Goal: Transaction & Acquisition: Book appointment/travel/reservation

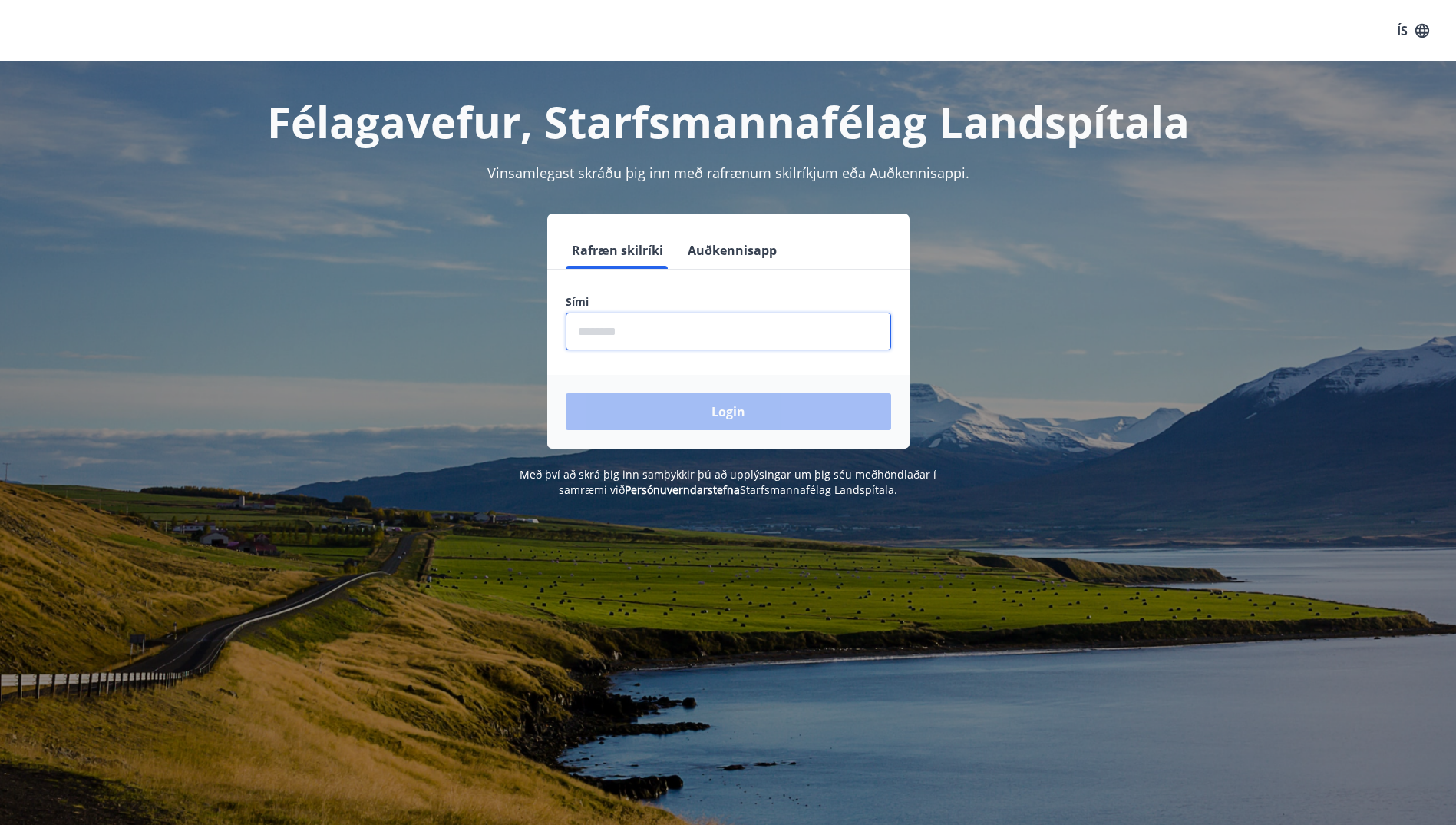
click at [599, 337] on input "phone" at bounding box center [728, 331] width 326 height 38
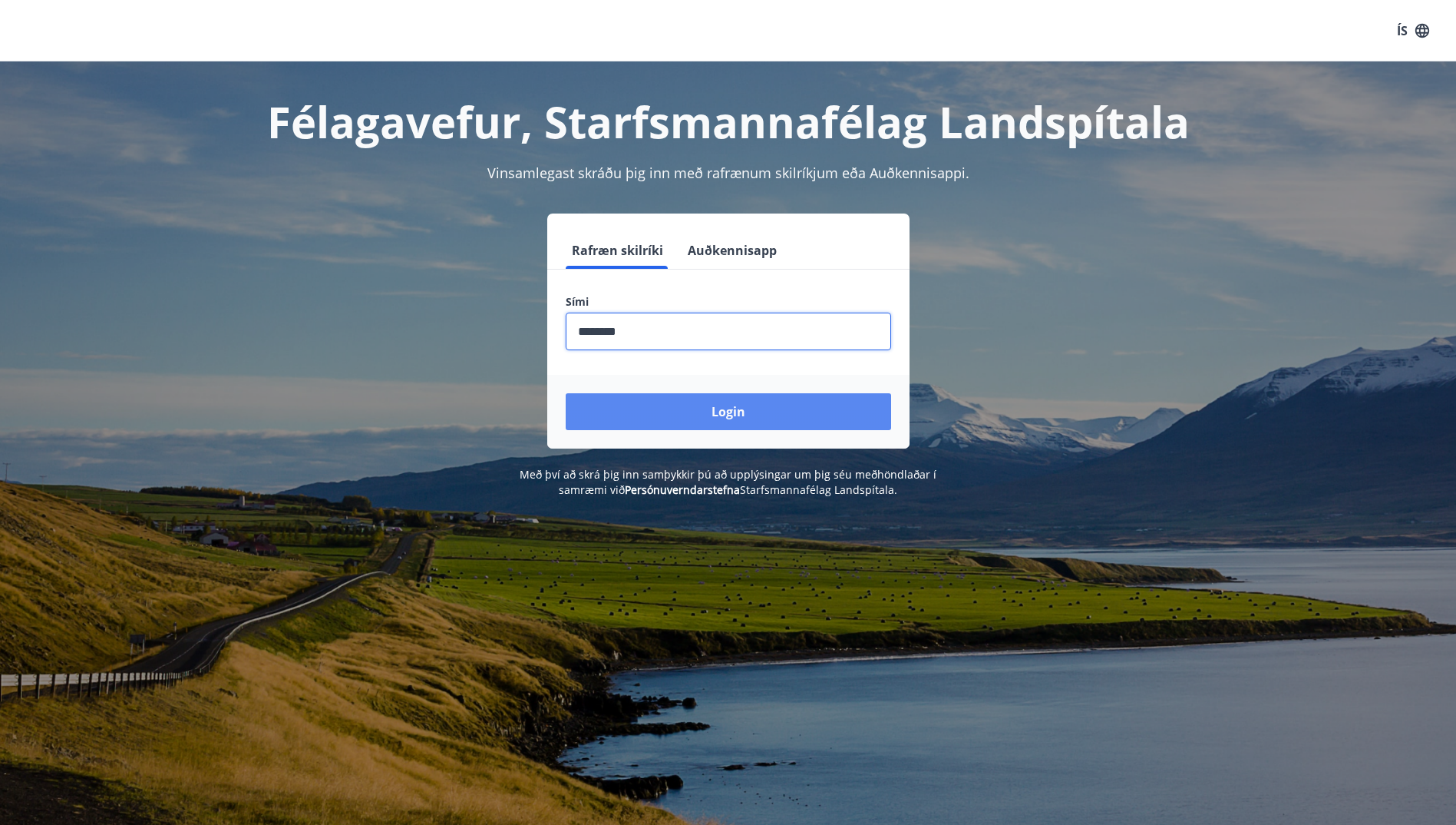
type input "********"
click at [675, 404] on button "Login" at bounding box center [728, 412] width 326 height 37
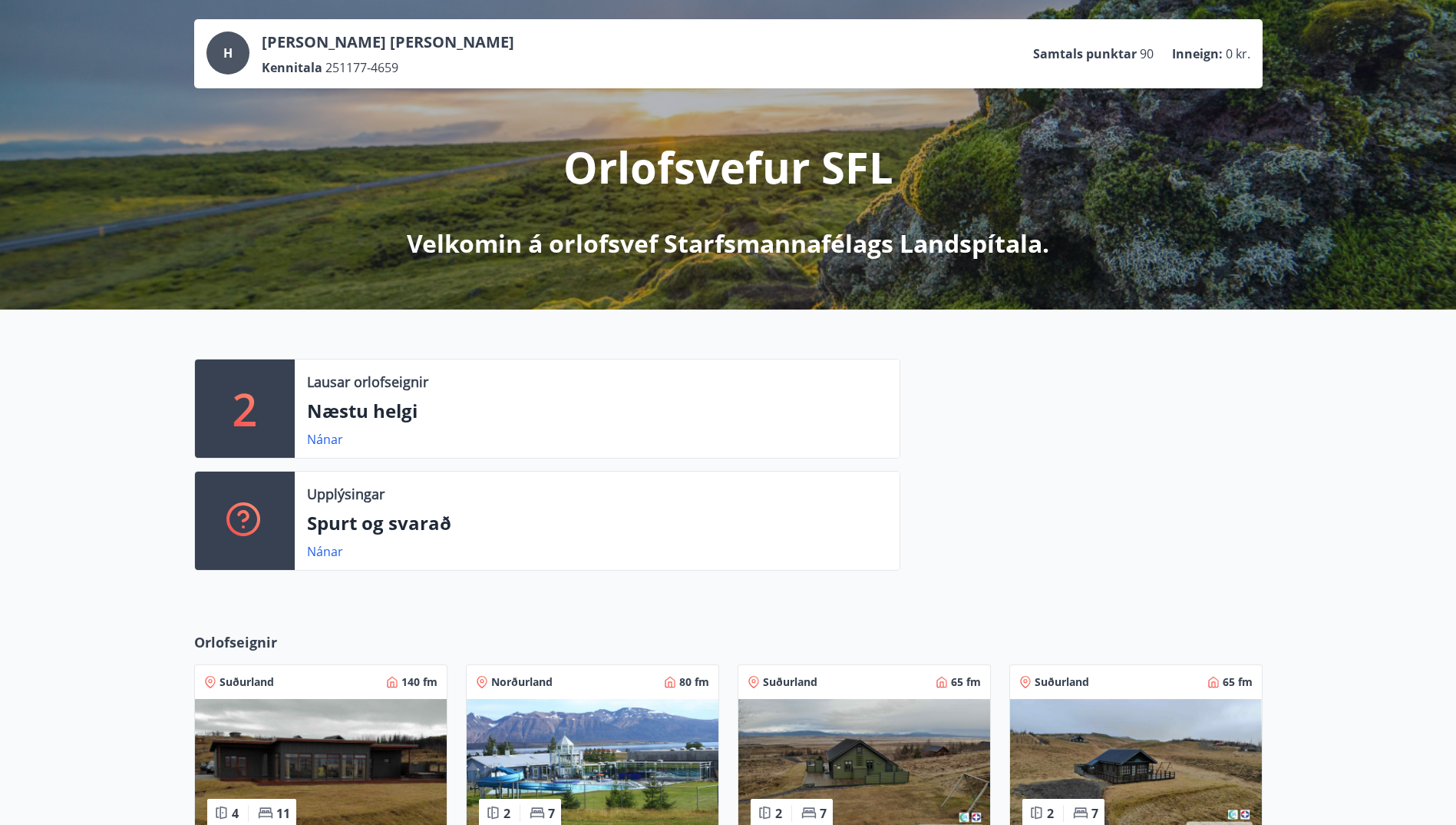
scroll to position [60, 0]
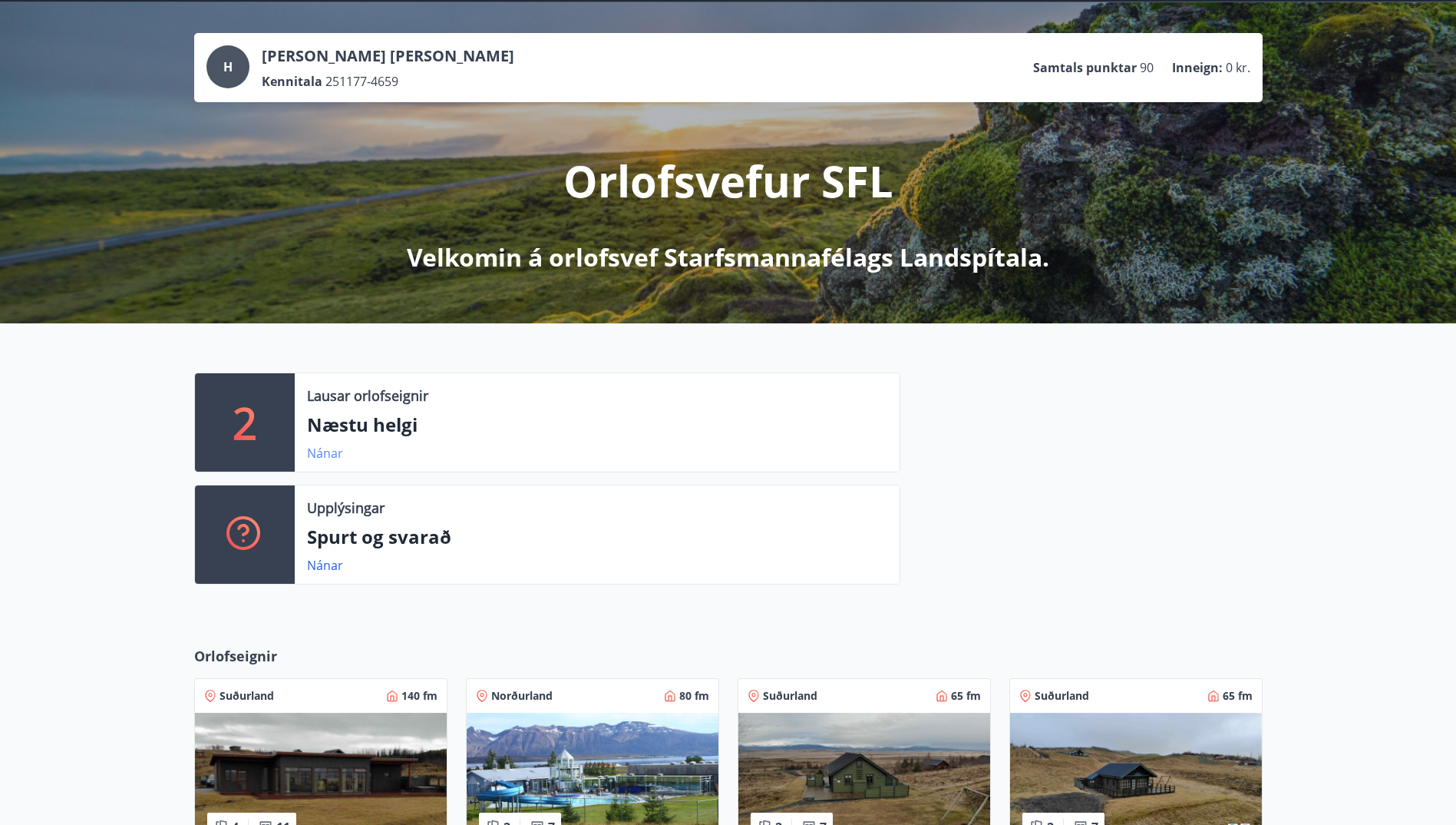
click at [322, 453] on link "Nánar" at bounding box center [325, 453] width 36 height 17
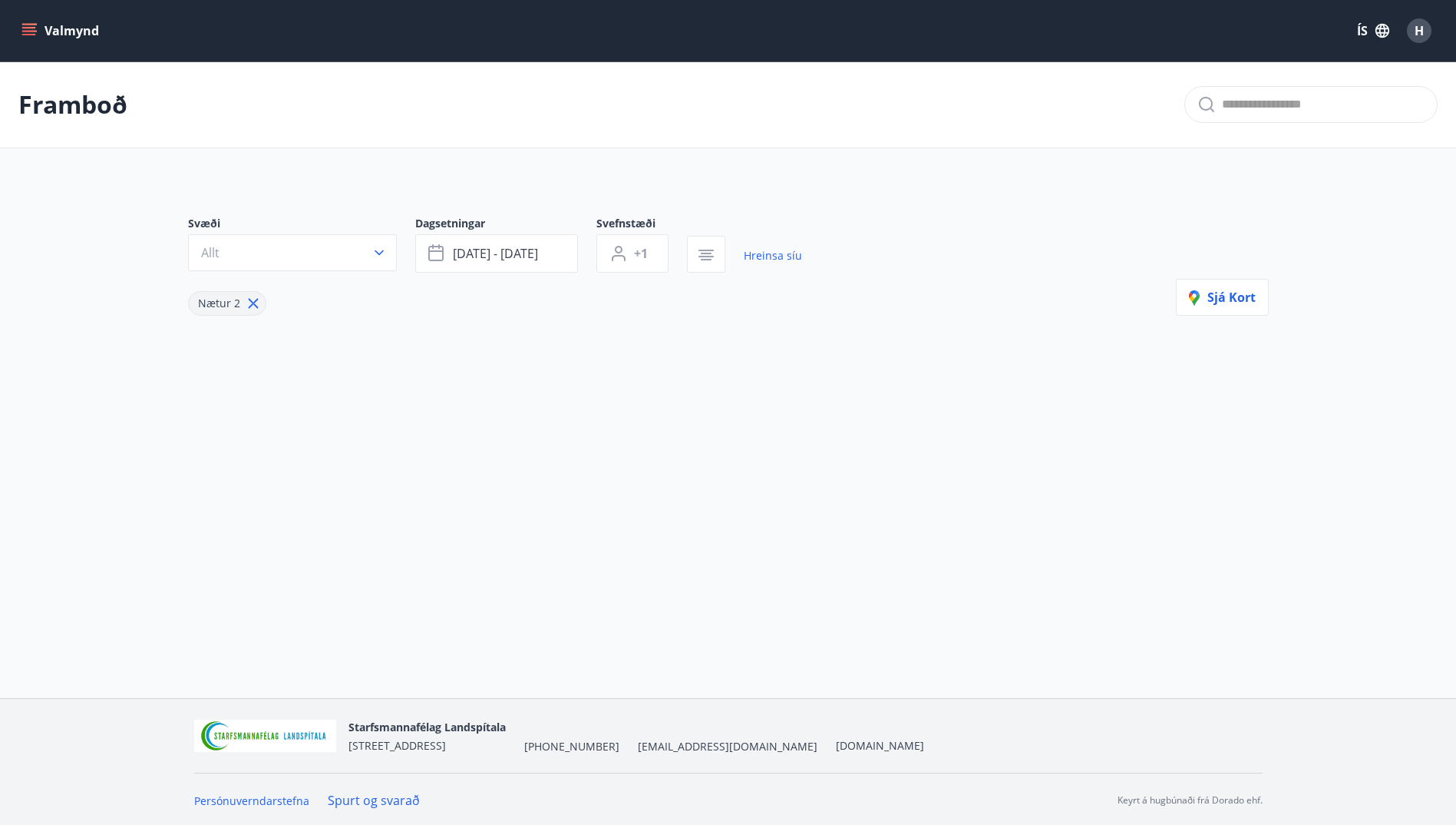
type input "*"
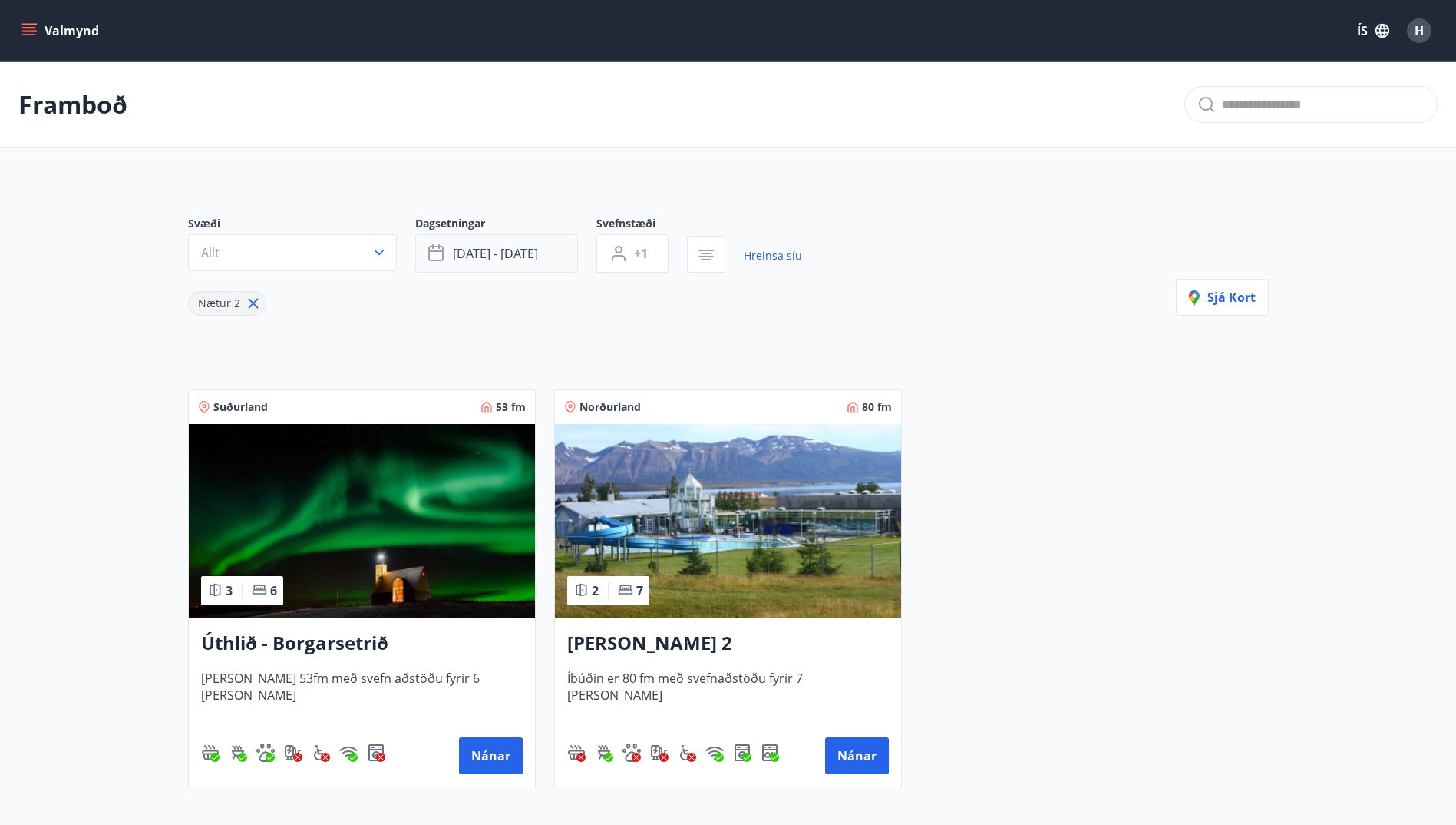
click at [516, 249] on span "[DATE] - [DATE]" at bounding box center [496, 253] width 85 height 17
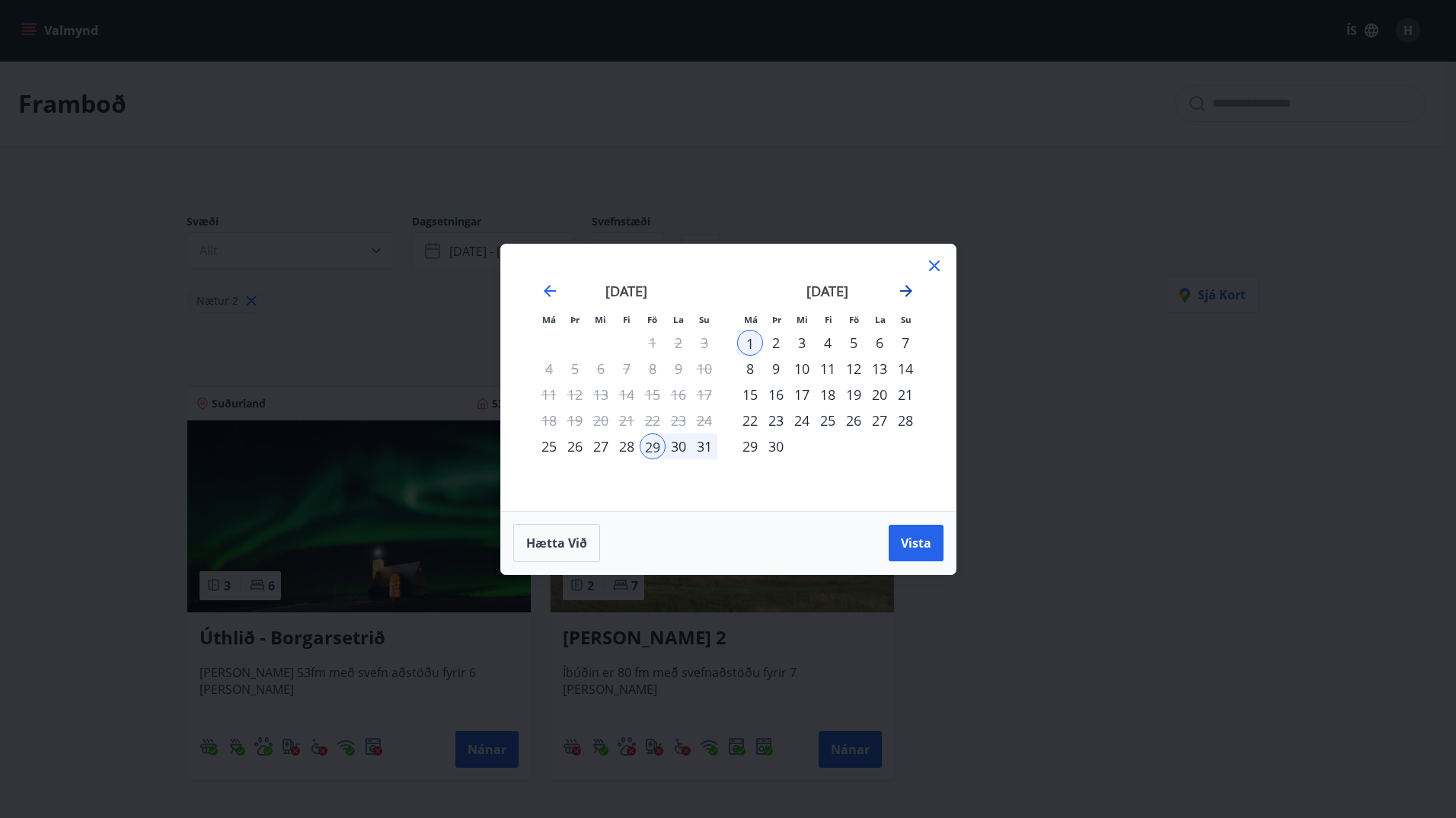
click at [908, 287] on icon "Move forward to switch to the next month." at bounding box center [905, 290] width 12 height 12
click at [897, 417] on div "26" at bounding box center [905, 420] width 26 height 26
click at [850, 419] on div "24" at bounding box center [853, 420] width 26 height 26
click at [755, 446] on div "27" at bounding box center [749, 446] width 26 height 26
click at [897, 548] on button "Vista" at bounding box center [916, 543] width 55 height 37
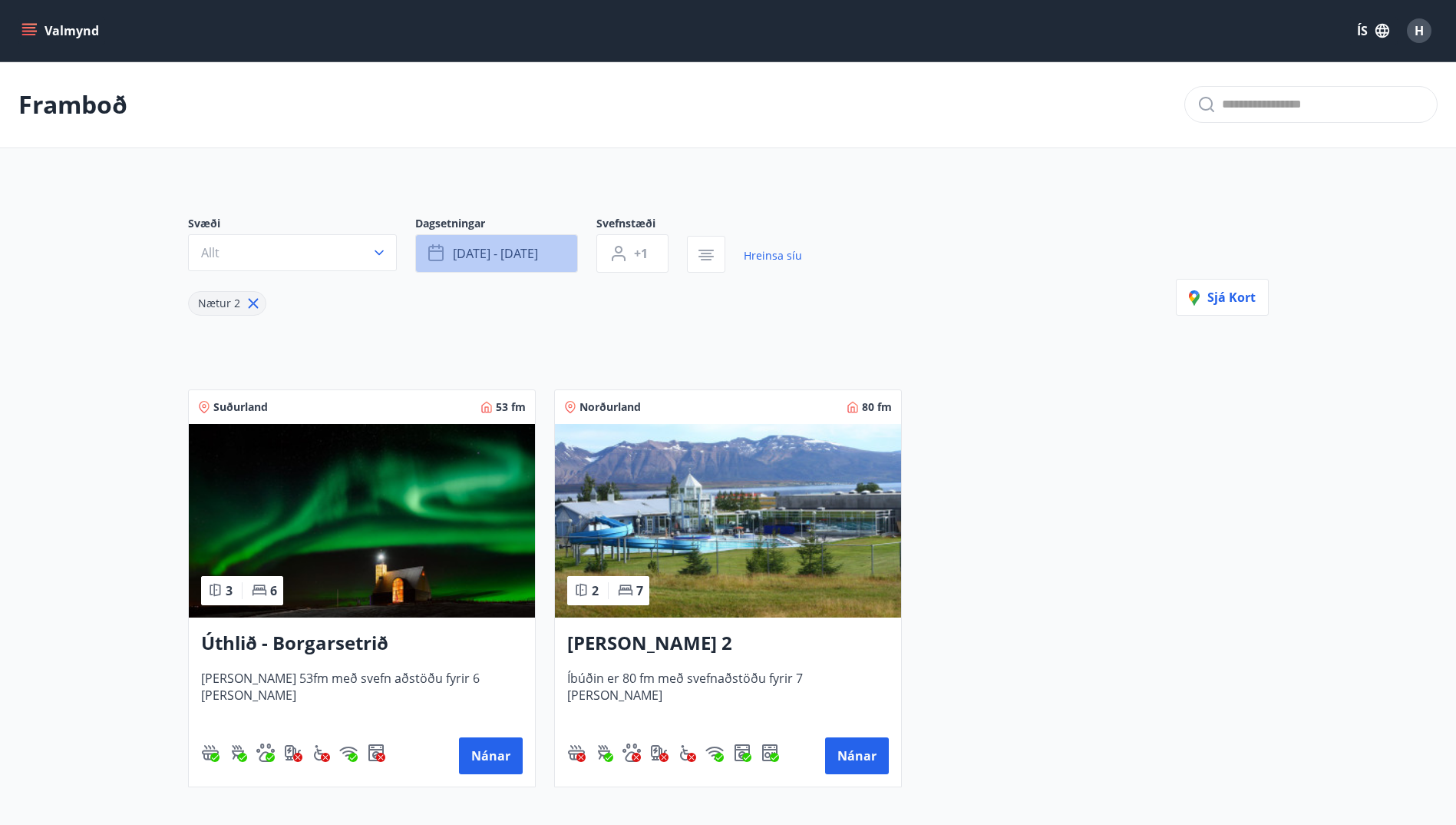
click at [519, 256] on span "[DATE] - [DATE]" at bounding box center [496, 253] width 85 height 17
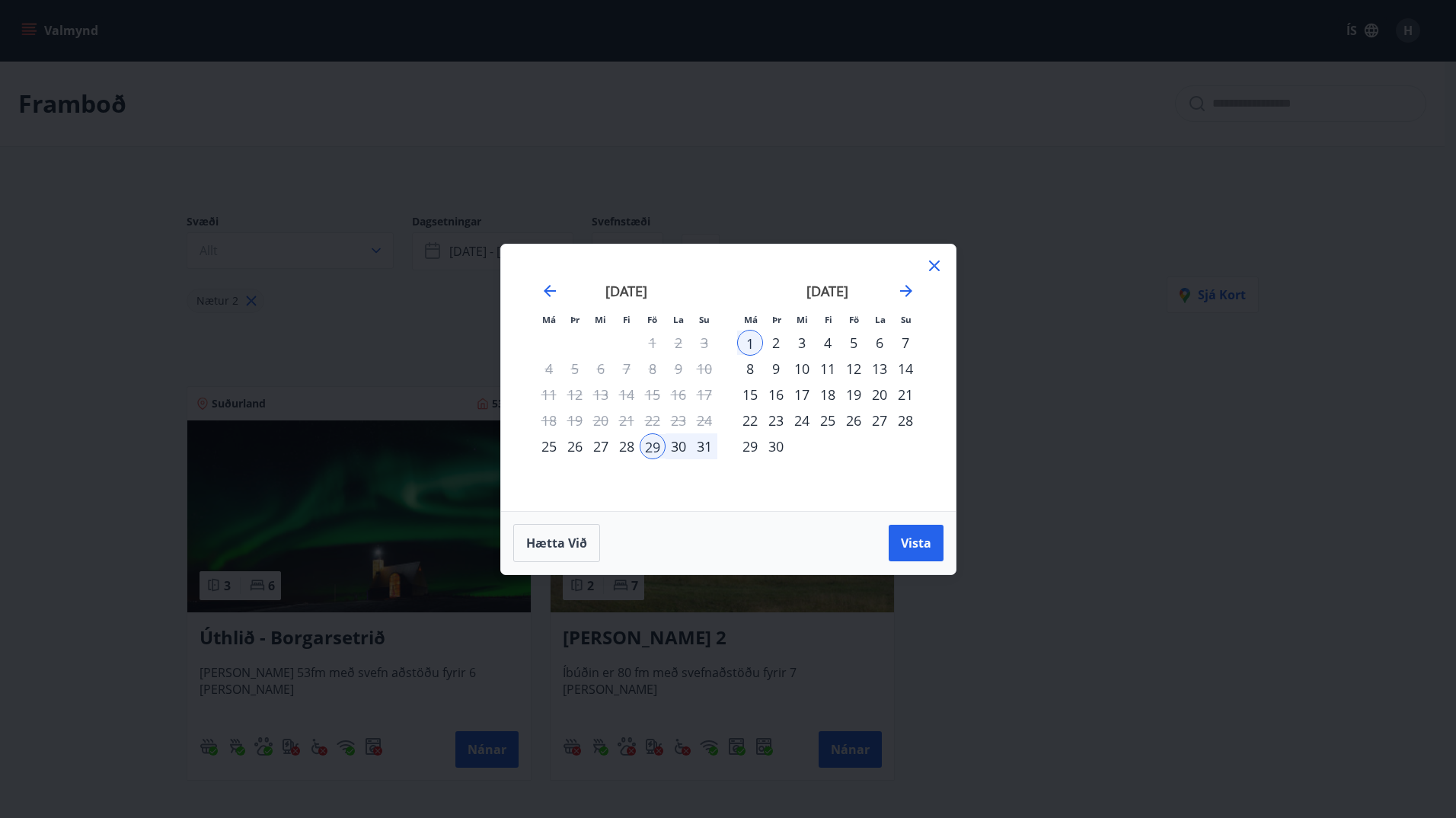
click at [938, 264] on icon at bounding box center [934, 265] width 18 height 18
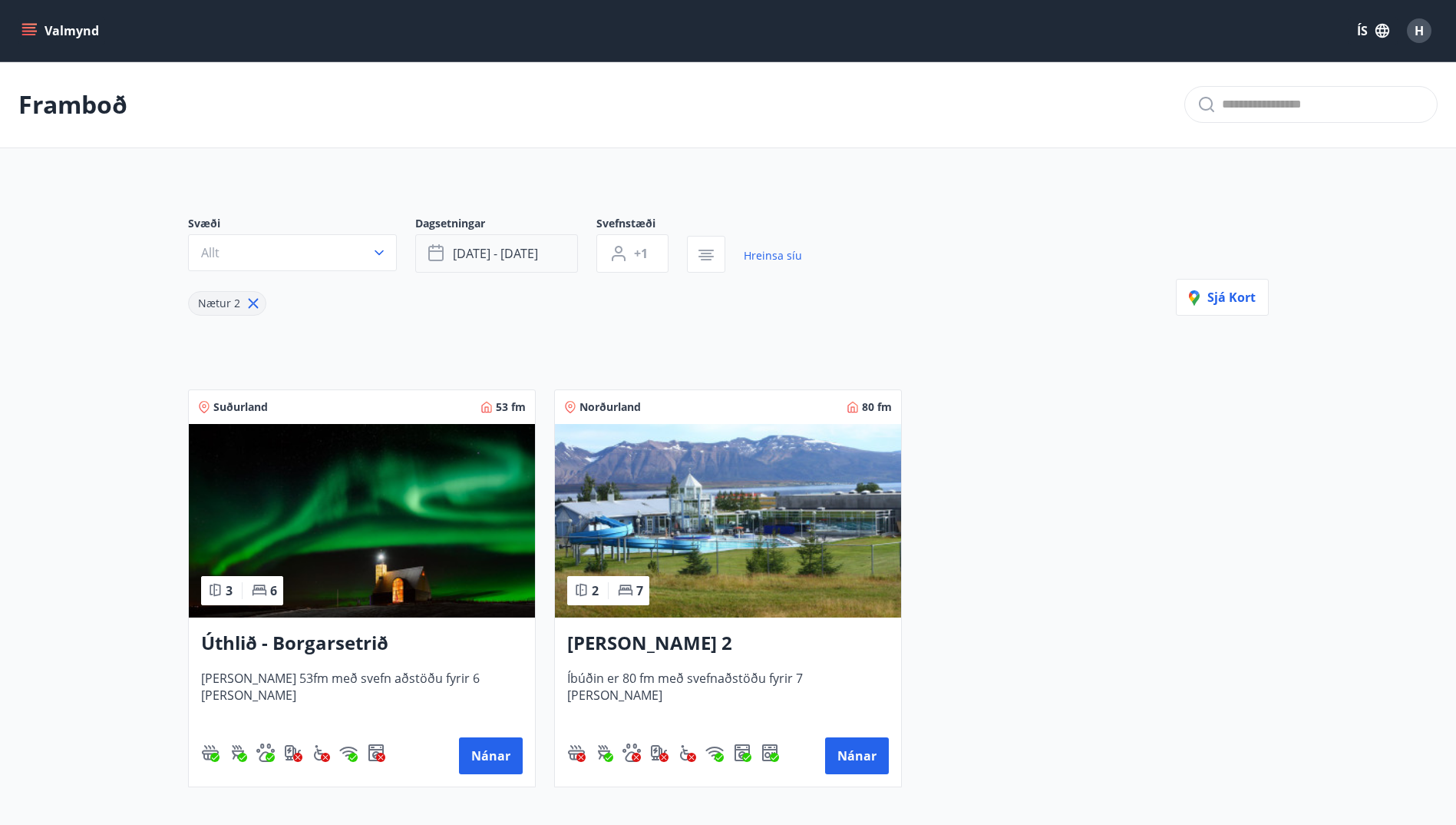
click at [537, 246] on span "[DATE] - [DATE]" at bounding box center [496, 253] width 85 height 17
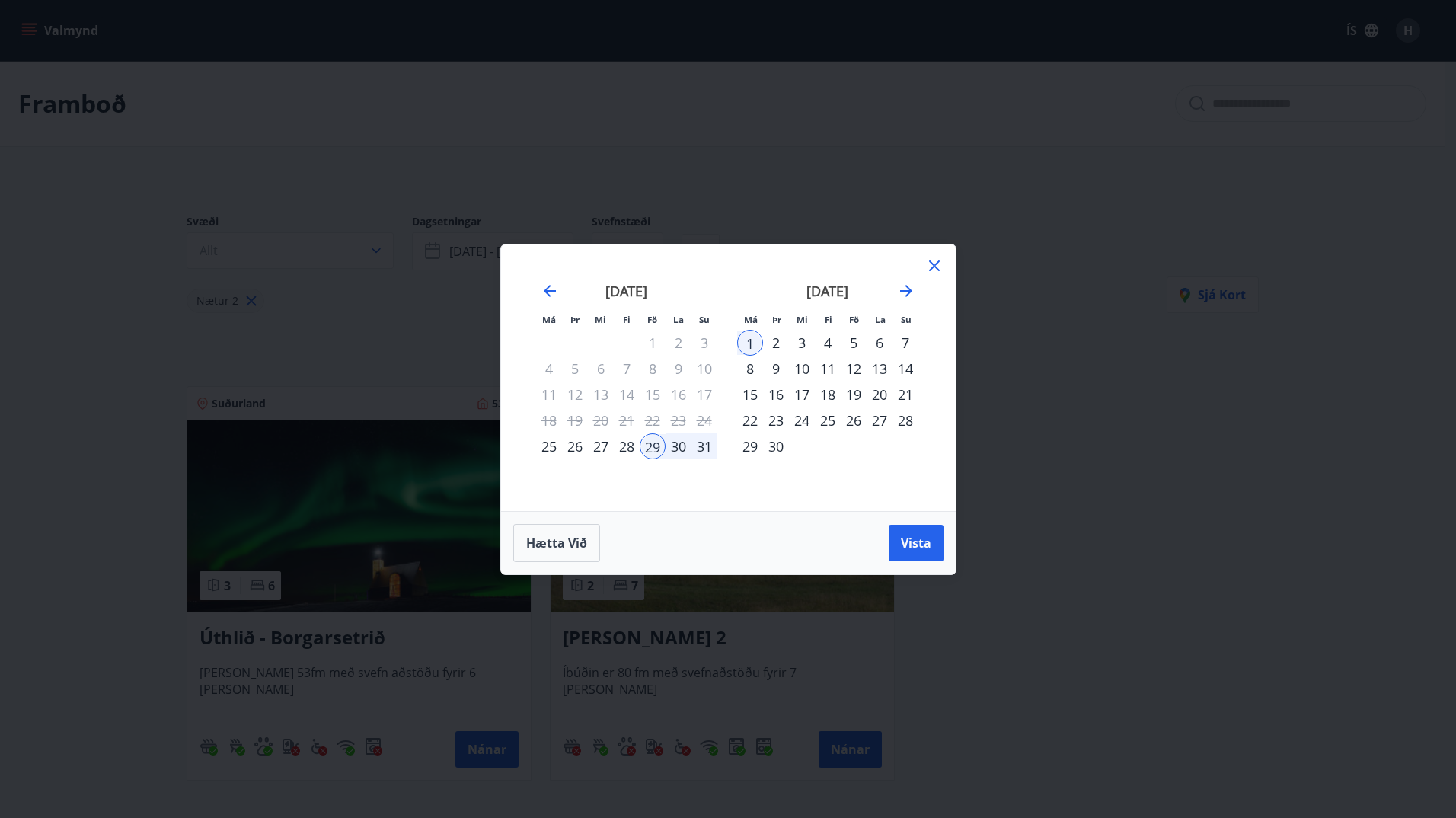
click at [870, 365] on div "13" at bounding box center [879, 368] width 26 height 26
click at [856, 368] on div "12" at bounding box center [853, 368] width 26 height 26
click at [906, 371] on div "14" at bounding box center [905, 368] width 26 height 26
click at [913, 540] on span "Vista" at bounding box center [916, 543] width 30 height 17
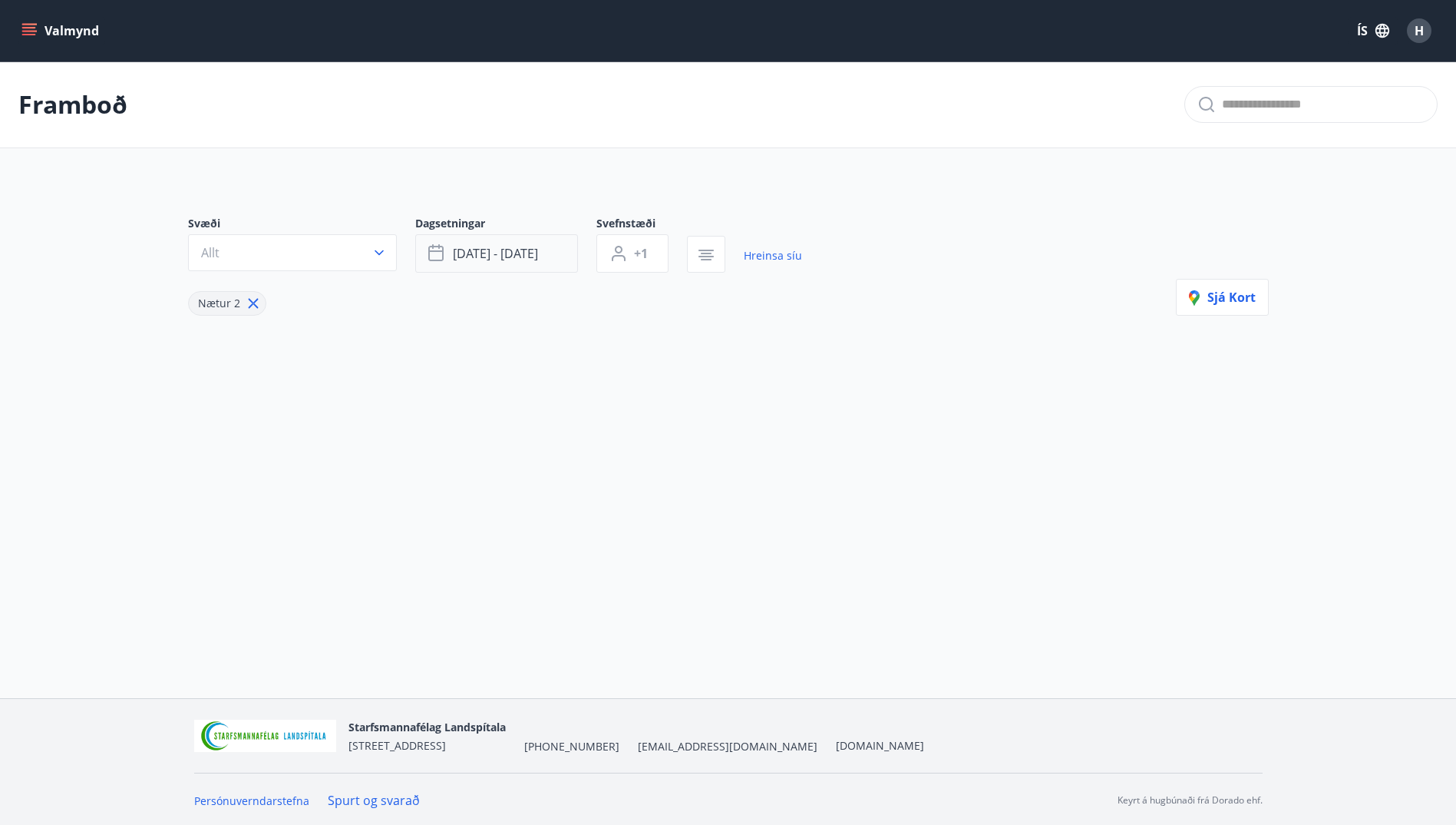
click at [509, 257] on span "[DATE] - [DATE]" at bounding box center [496, 253] width 85 height 17
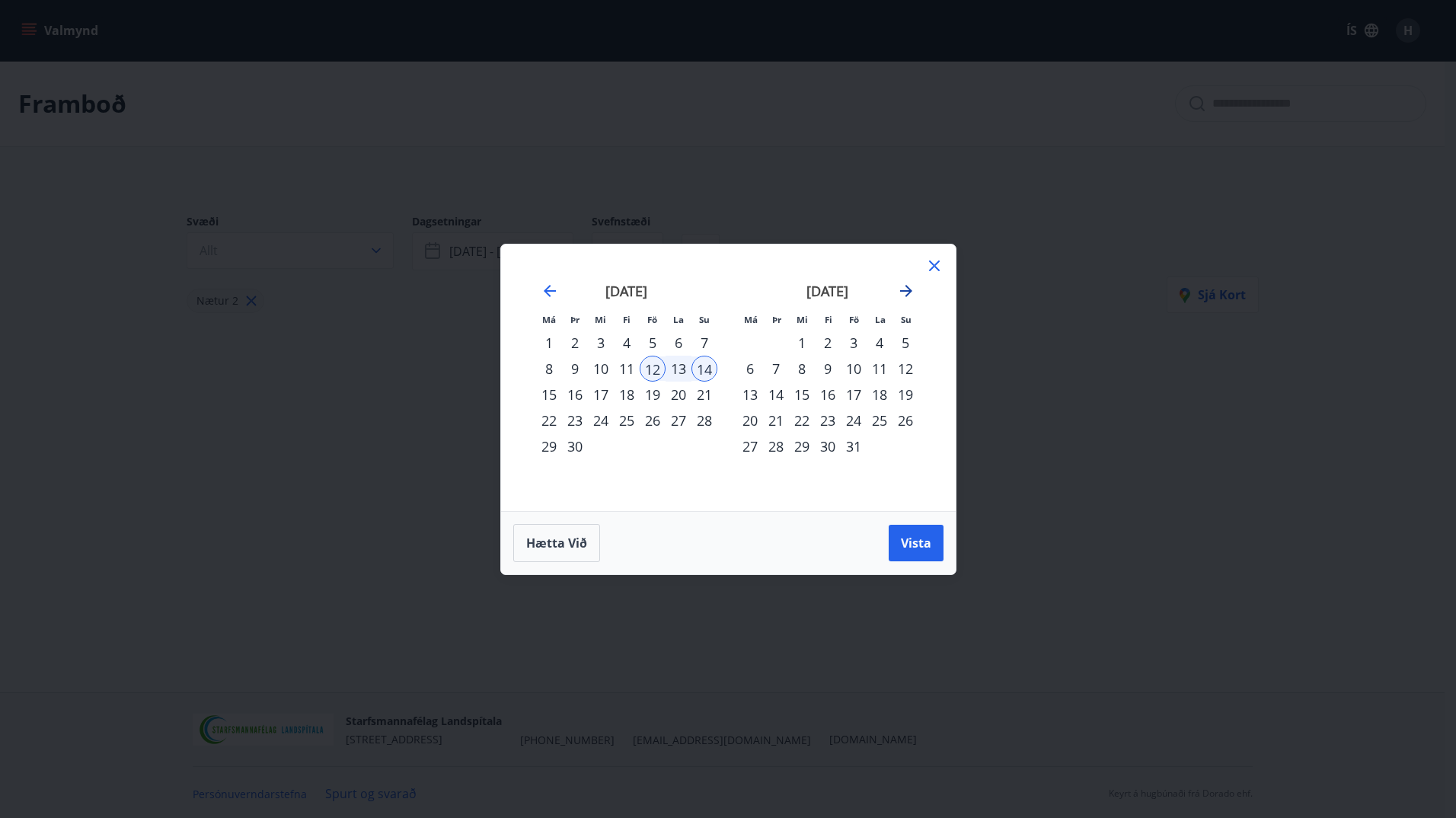
click at [912, 290] on icon "Move forward to switch to the next month." at bounding box center [905, 290] width 18 height 18
click at [858, 446] on div "28" at bounding box center [853, 446] width 26 height 26
click at [901, 453] on div "30" at bounding box center [905, 446] width 26 height 26
click at [926, 543] on span "Vista" at bounding box center [916, 543] width 30 height 17
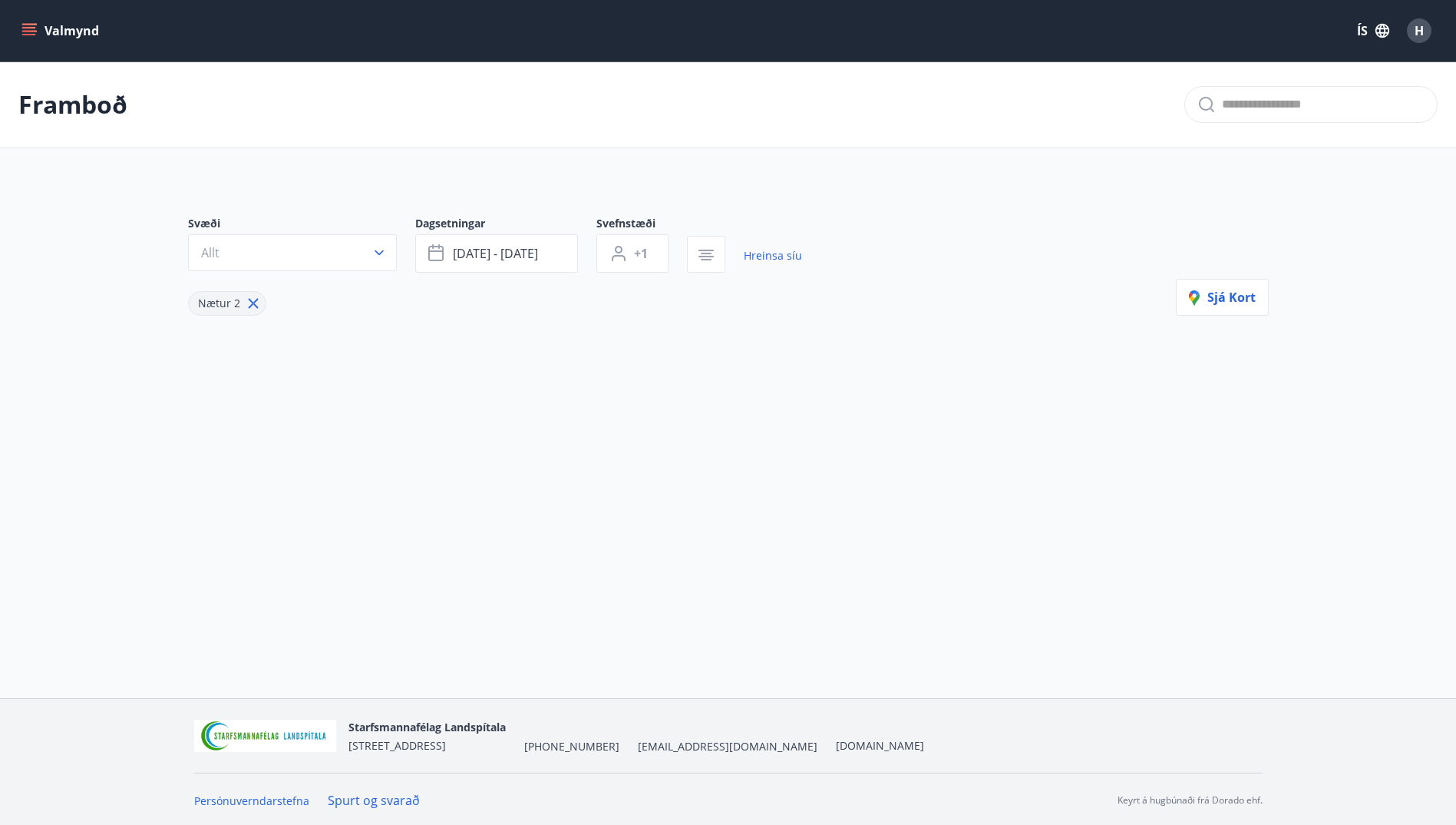
click at [631, 400] on div "Framboð Svæði Allt Dagsetningar [DATE] - [DATE] Svefnstæði +1 Hreinsa síu Nætur…" at bounding box center [728, 262] width 1456 height 401
click at [629, 394] on div "Svæði Allt Dagsetningar [DATE] - [DATE] Svefnstæði +1 Hreinsa síu Nætur 2 Sjá k…" at bounding box center [728, 290] width 1105 height 222
click at [633, 266] on button "+1" at bounding box center [632, 254] width 72 height 39
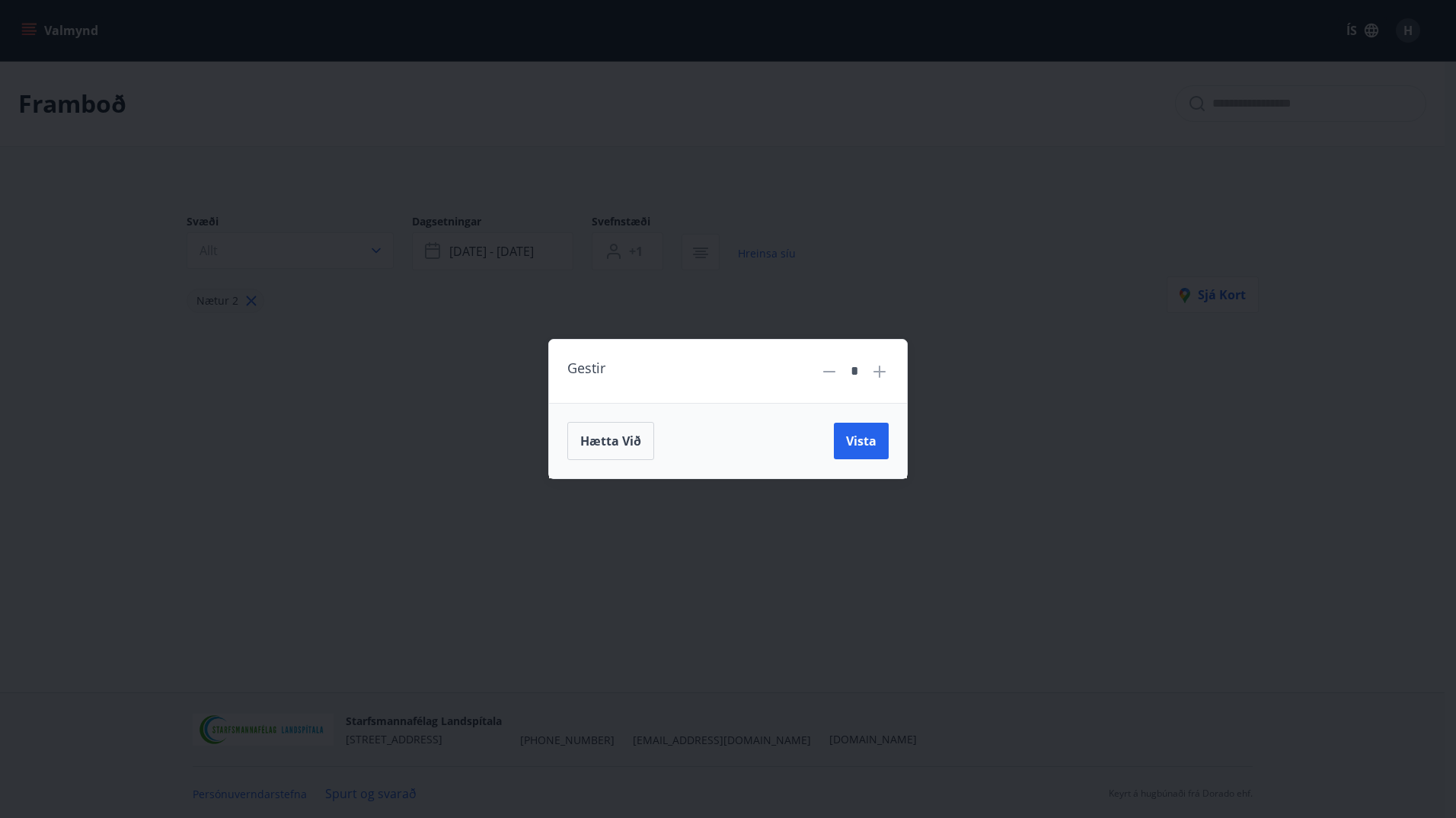
click at [885, 371] on icon at bounding box center [879, 371] width 12 height 12
type input "*"
click at [864, 437] on span "Vista" at bounding box center [861, 441] width 30 height 17
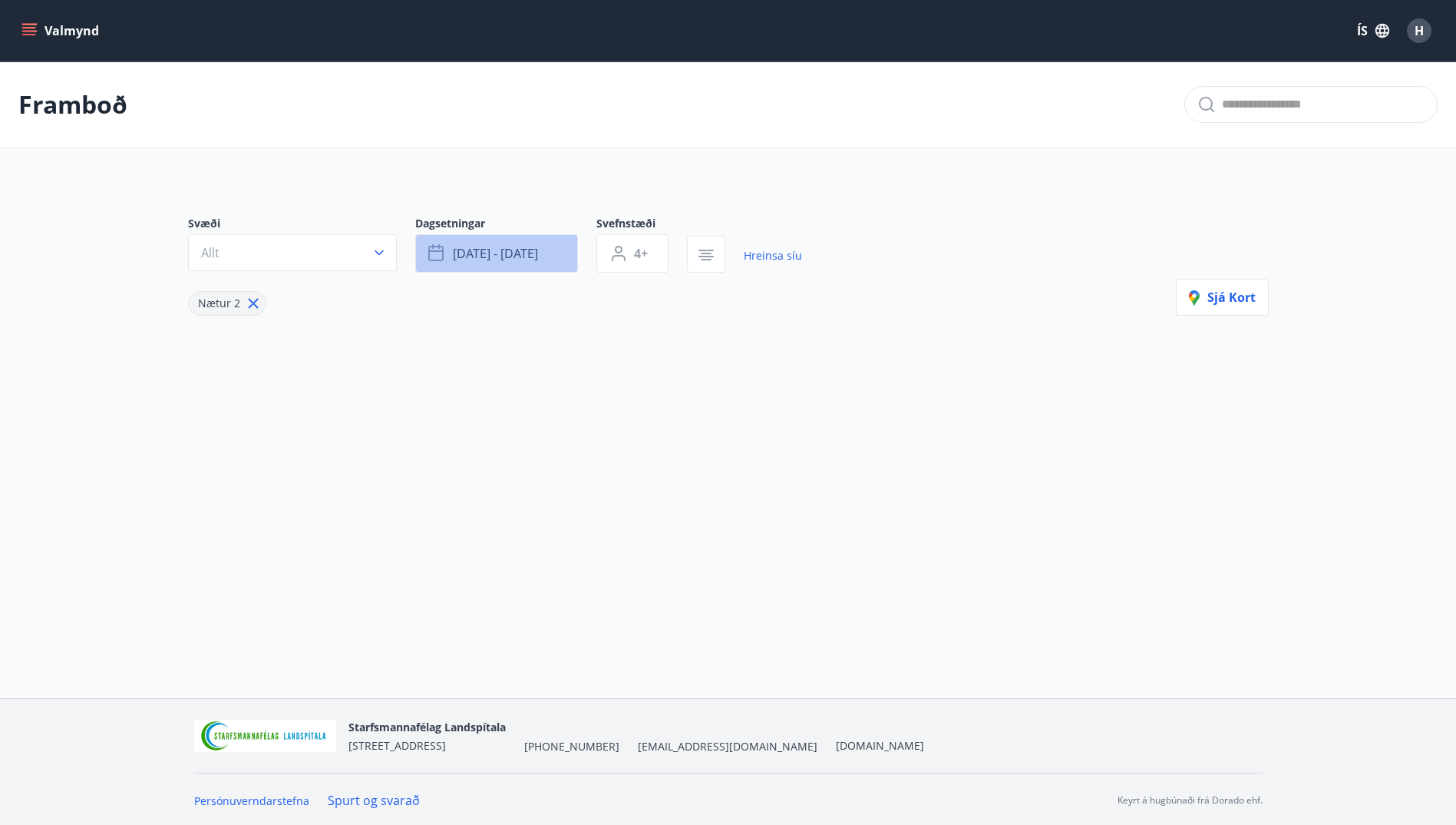
click at [512, 259] on span "[DATE] - [DATE]" at bounding box center [496, 253] width 85 height 17
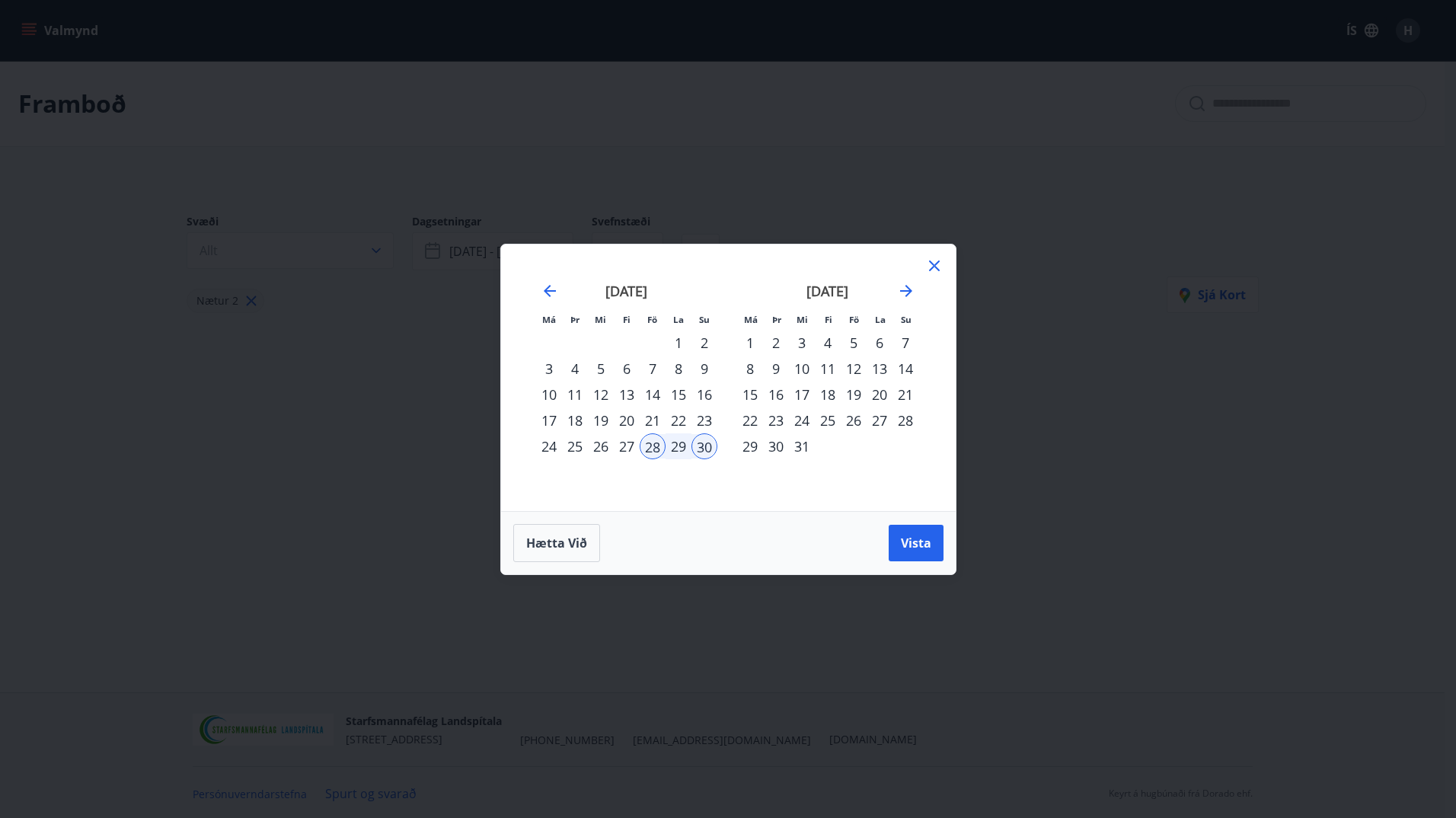
drag, startPoint x: 871, startPoint y: 300, endPoint x: 889, endPoint y: 295, distance: 18.7
click at [872, 300] on div "[DATE]" at bounding box center [827, 296] width 181 height 67
click at [851, 369] on div "12" at bounding box center [853, 368] width 26 height 26
click at [901, 374] on div "14" at bounding box center [905, 368] width 26 height 26
click at [927, 550] on span "Vista" at bounding box center [916, 543] width 30 height 17
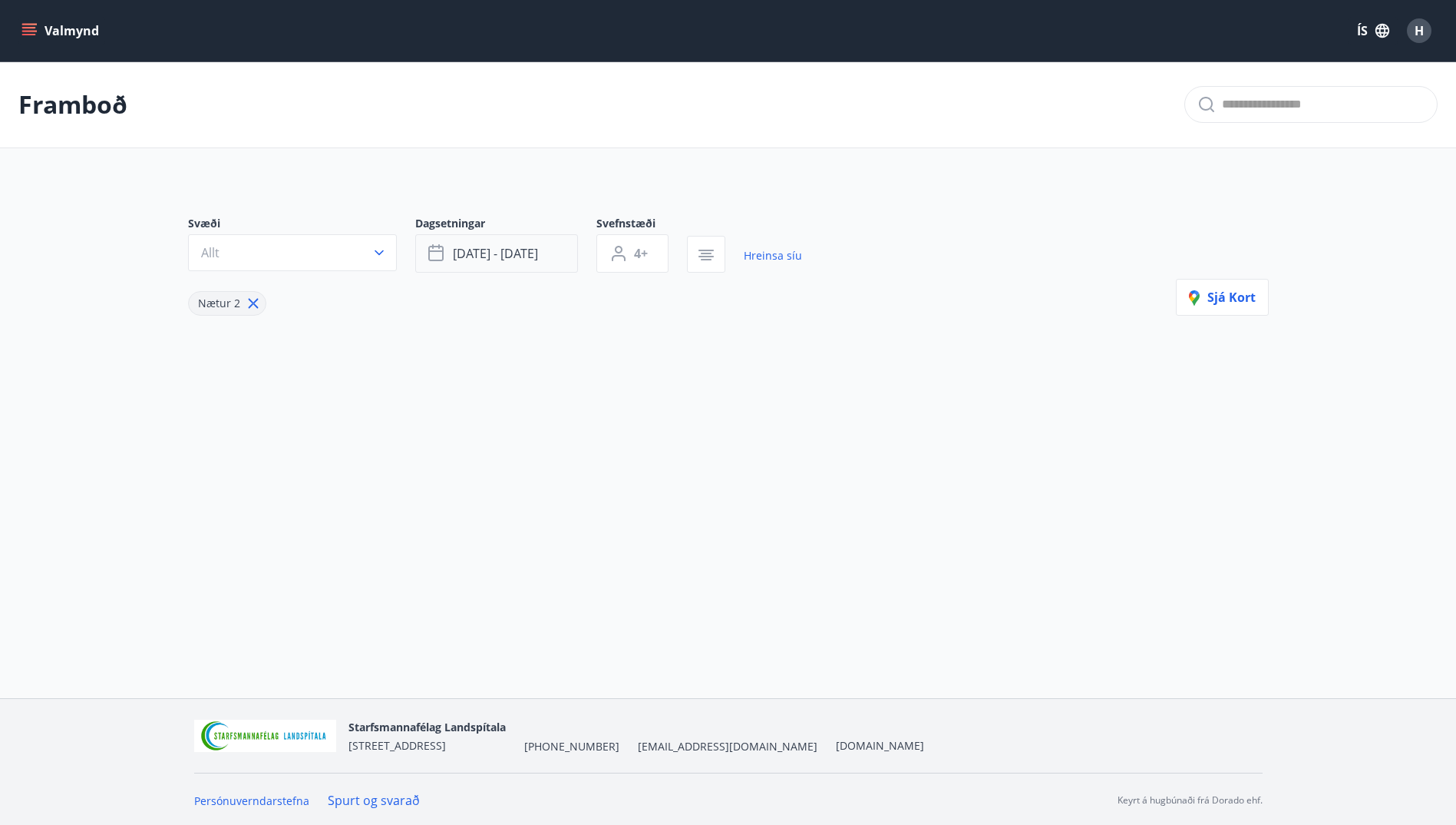
click at [522, 264] on button "[DATE] - [DATE]" at bounding box center [497, 254] width 163 height 39
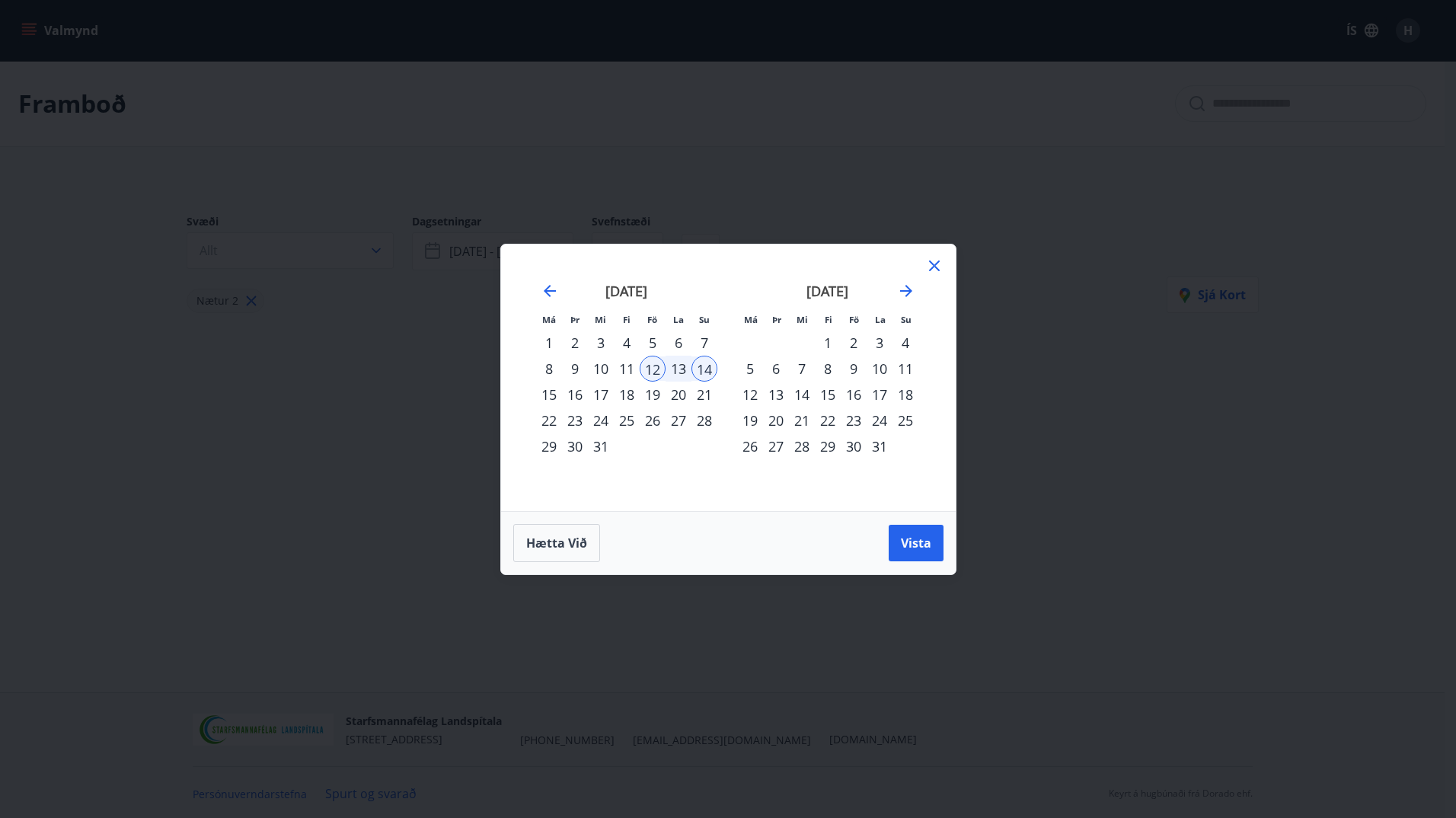
click at [653, 397] on div "19" at bounding box center [652, 394] width 26 height 26
click at [702, 398] on div "21" at bounding box center [704, 394] width 26 height 26
click at [910, 539] on span "Vista" at bounding box center [916, 543] width 30 height 17
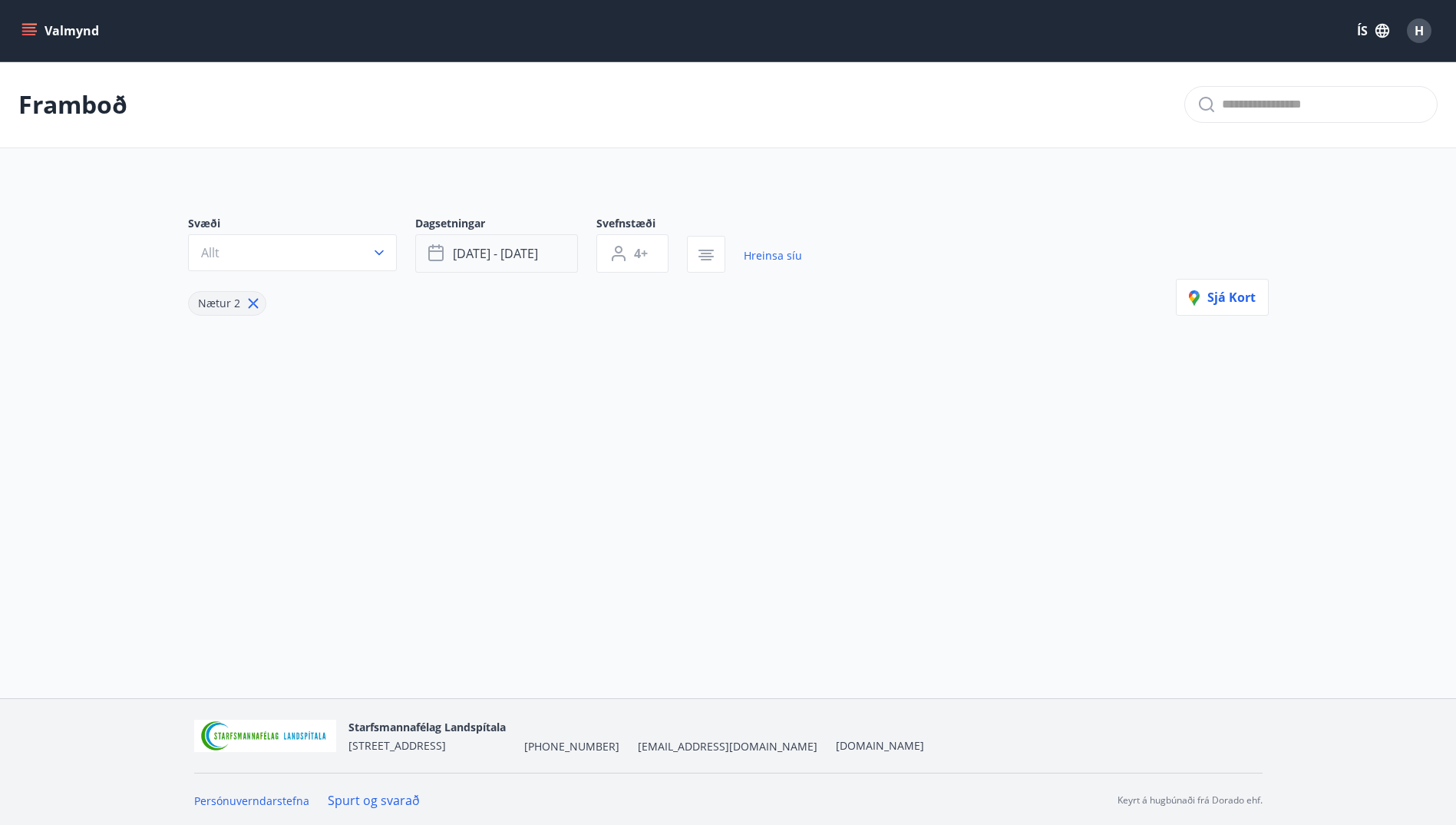
click at [487, 252] on span "[DATE] - [DATE]" at bounding box center [496, 253] width 85 height 17
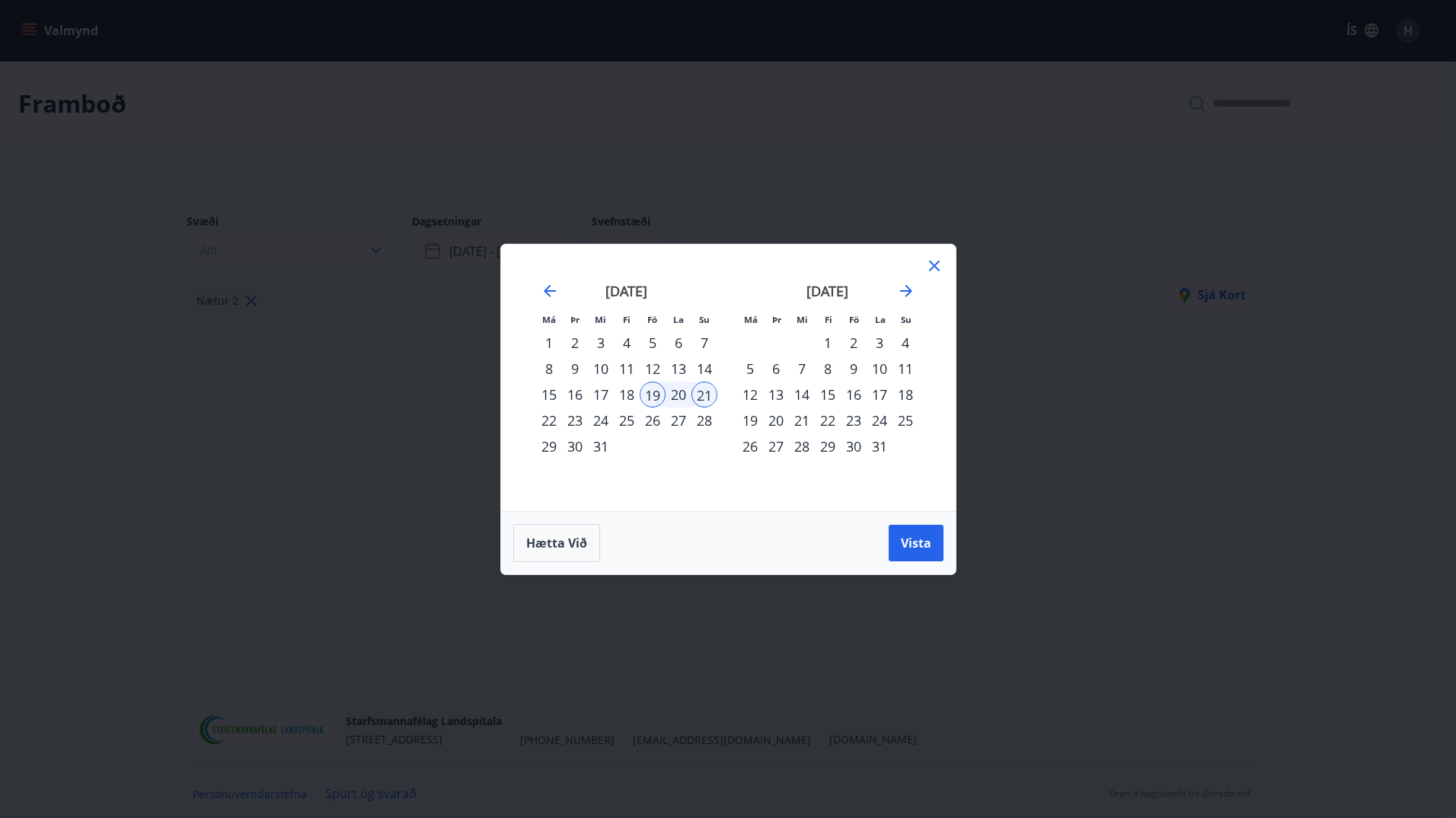
click at [850, 343] on div "2" at bounding box center [853, 342] width 26 height 26
click at [905, 341] on div "4" at bounding box center [905, 342] width 26 height 26
click at [909, 533] on button "Vista" at bounding box center [916, 543] width 55 height 37
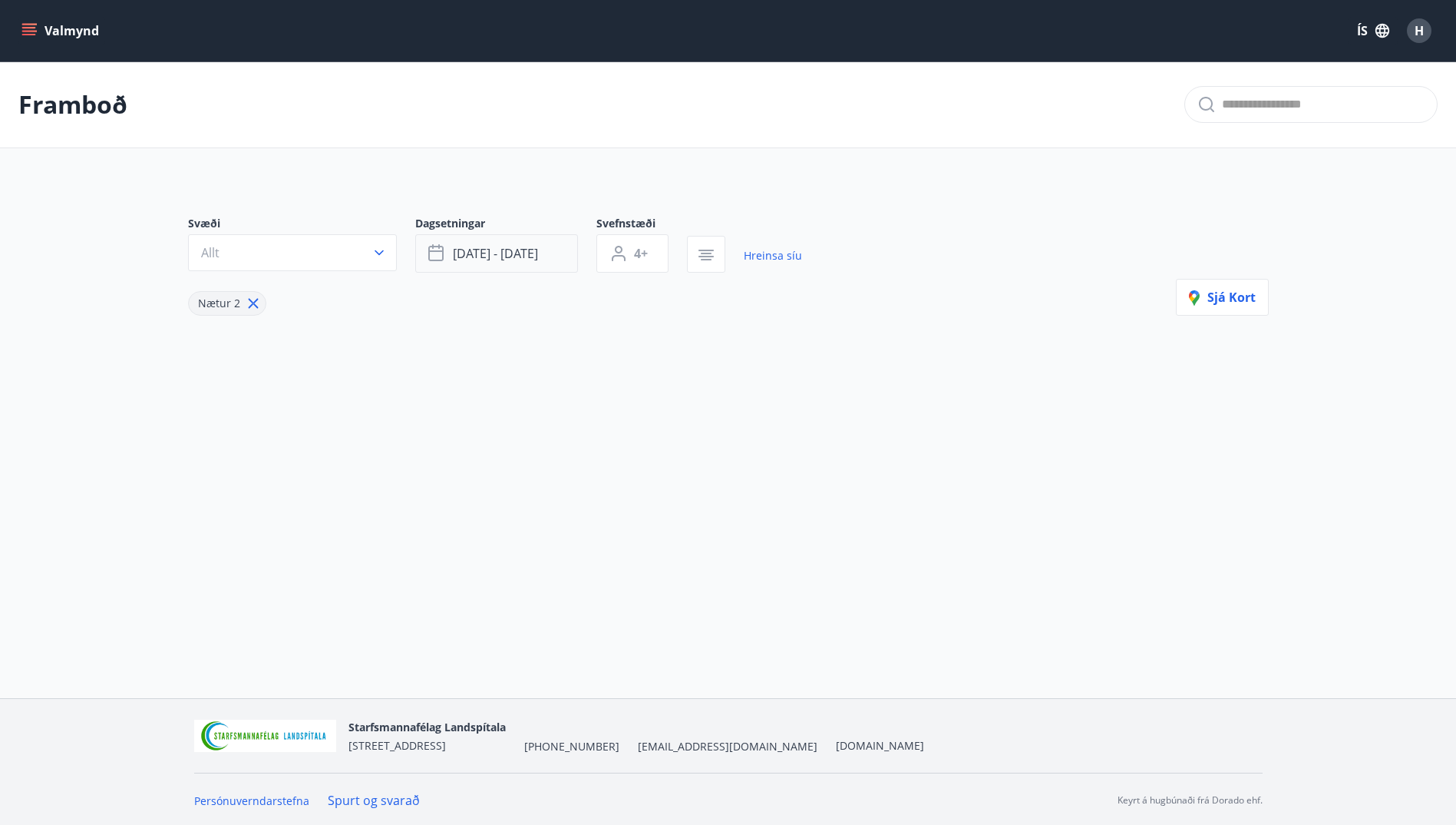
click at [472, 262] on button "[DATE] - [DATE]" at bounding box center [497, 254] width 163 height 39
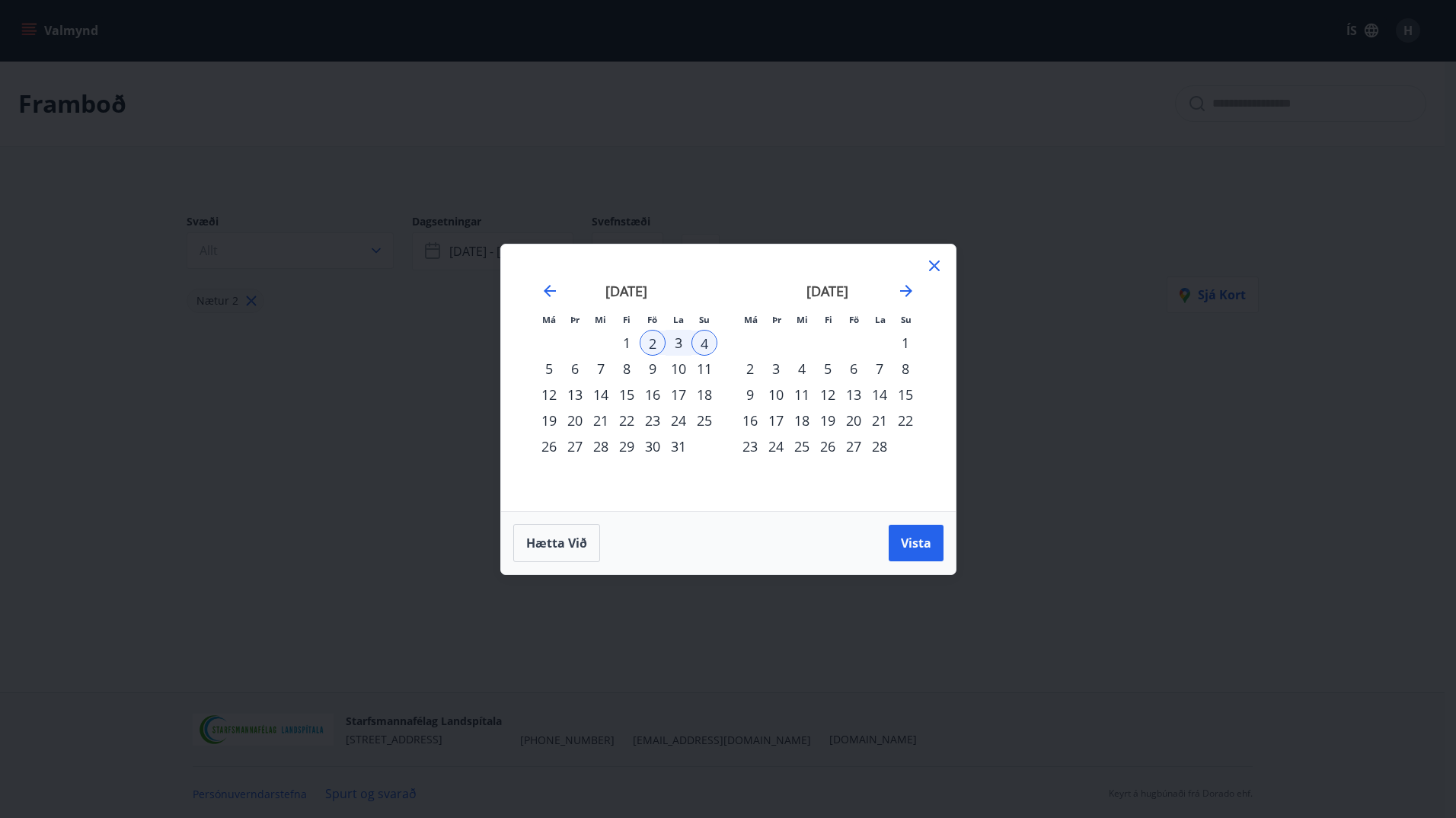
click at [646, 370] on div "9" at bounding box center [652, 368] width 26 height 26
drag, startPoint x: 698, startPoint y: 376, endPoint x: 705, endPoint y: 387, distance: 13.0
click at [699, 376] on div "11" at bounding box center [704, 368] width 26 height 26
drag, startPoint x: 925, startPoint y: 547, endPoint x: 633, endPoint y: 415, distance: 320.4
click at [924, 547] on span "Vista" at bounding box center [916, 543] width 30 height 17
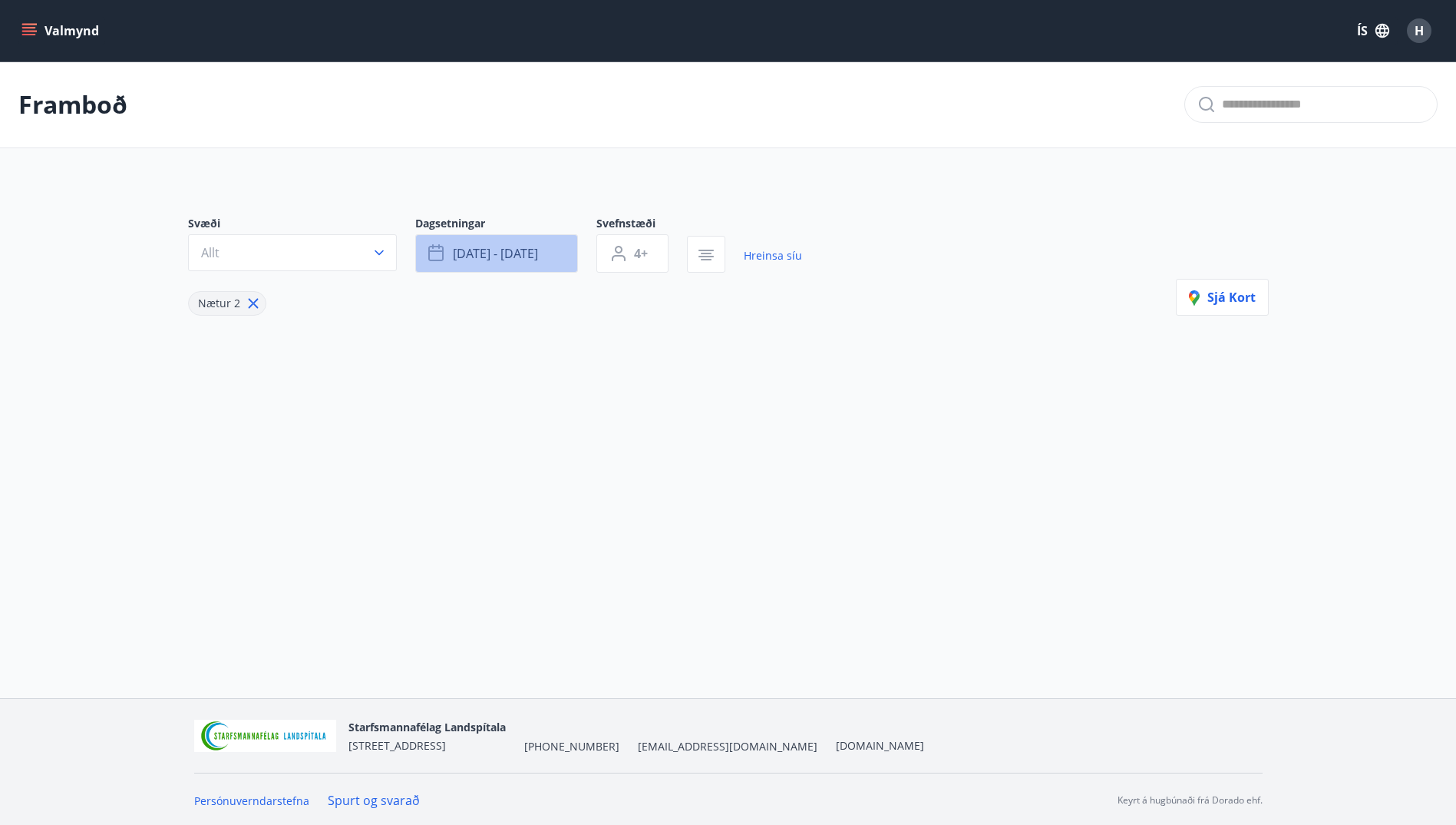
click at [468, 252] on span "[DATE] - [DATE]" at bounding box center [496, 253] width 85 height 17
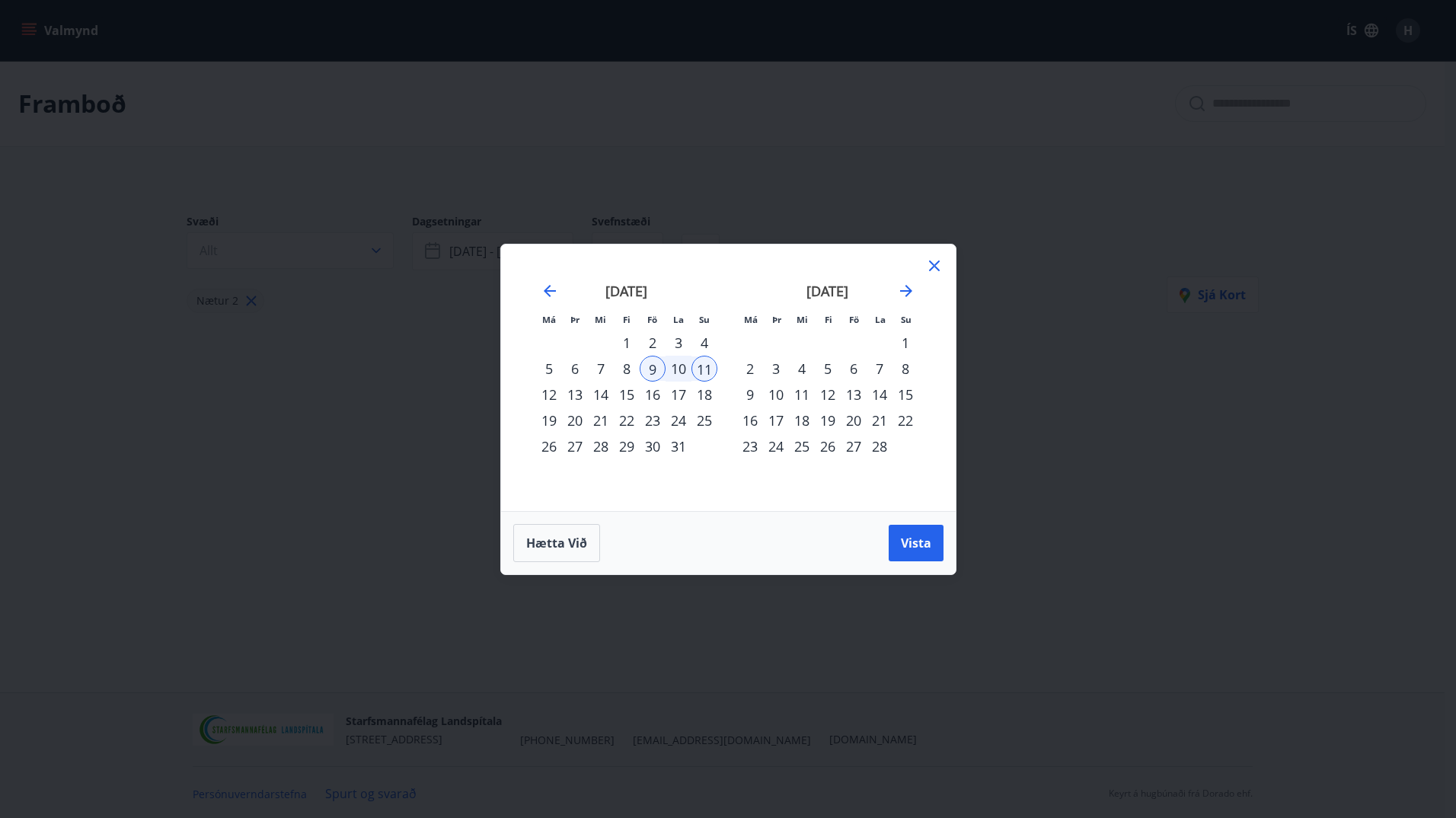
drag, startPoint x: 658, startPoint y: 391, endPoint x: 668, endPoint y: 404, distance: 16.4
click at [660, 394] on div "16" at bounding box center [652, 394] width 26 height 26
click at [702, 395] on div "18" at bounding box center [704, 394] width 26 height 26
click at [921, 544] on span "Vista" at bounding box center [916, 543] width 30 height 17
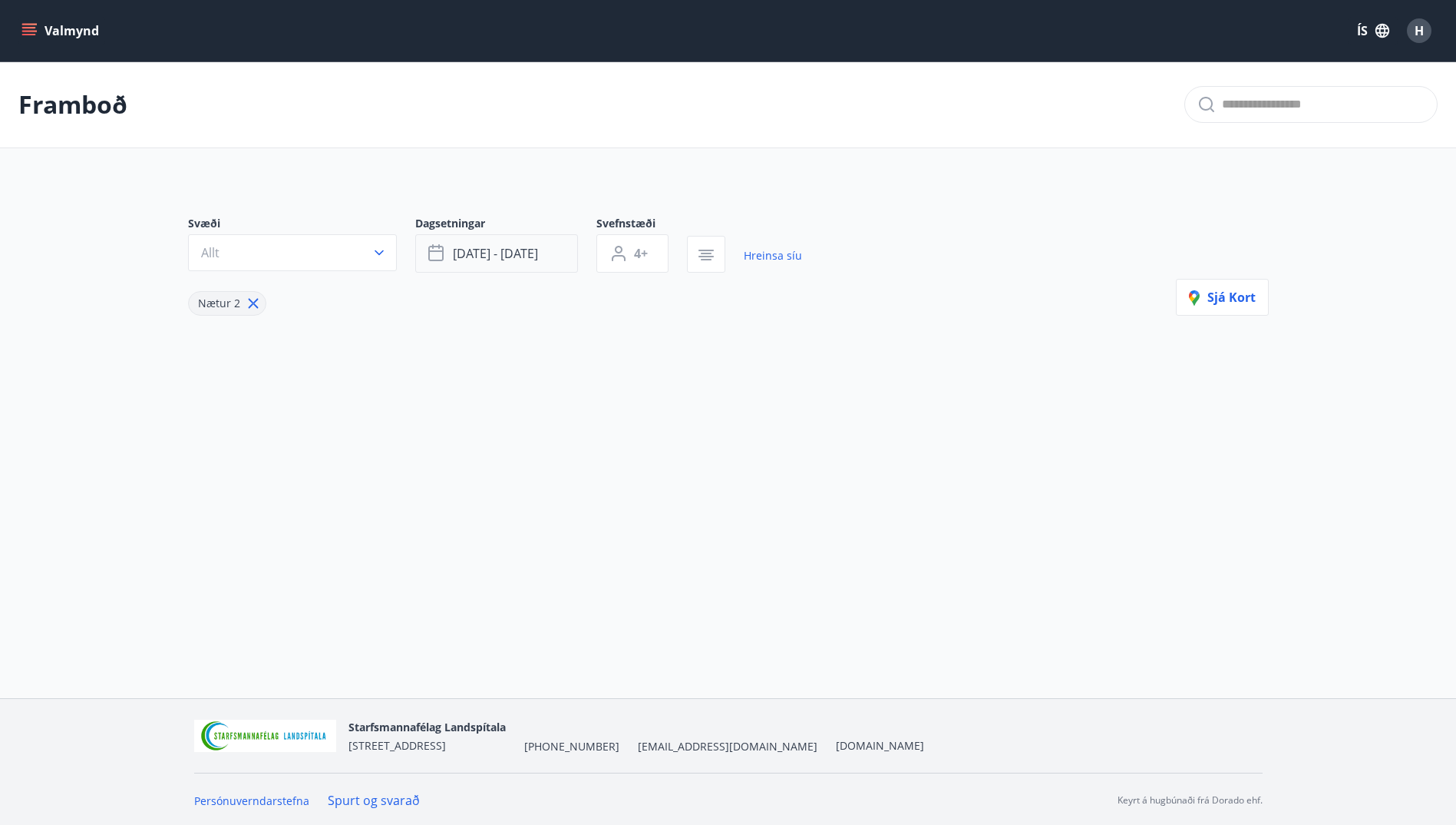
click at [505, 264] on button "[DATE] - [DATE]" at bounding box center [497, 254] width 163 height 39
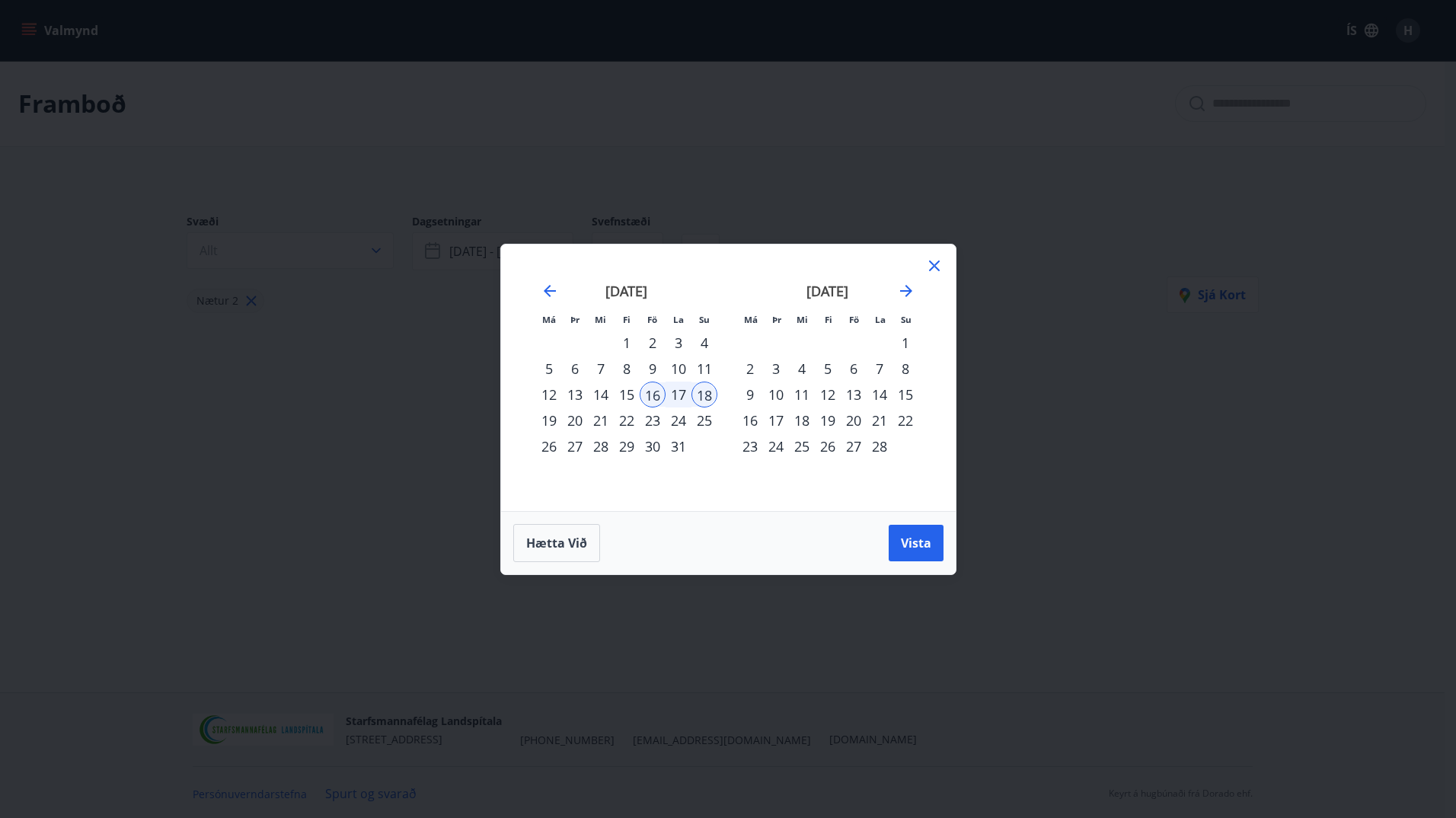
click at [648, 420] on div "23" at bounding box center [652, 420] width 26 height 26
click at [706, 423] on div "25" at bounding box center [704, 420] width 26 height 26
click at [901, 536] on span "Vista" at bounding box center [916, 543] width 30 height 17
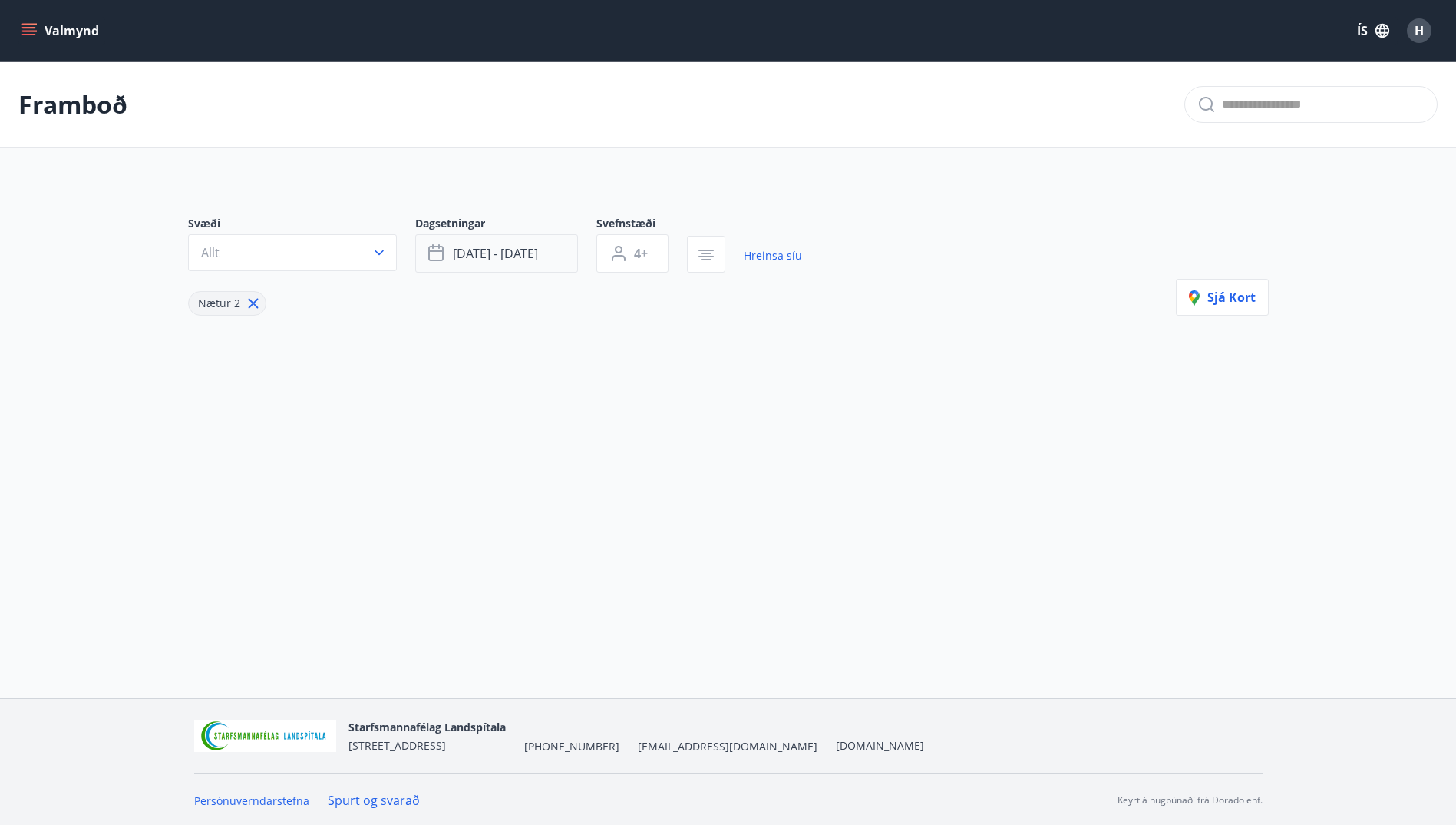
click at [464, 246] on span "[DATE] - [DATE]" at bounding box center [496, 253] width 85 height 17
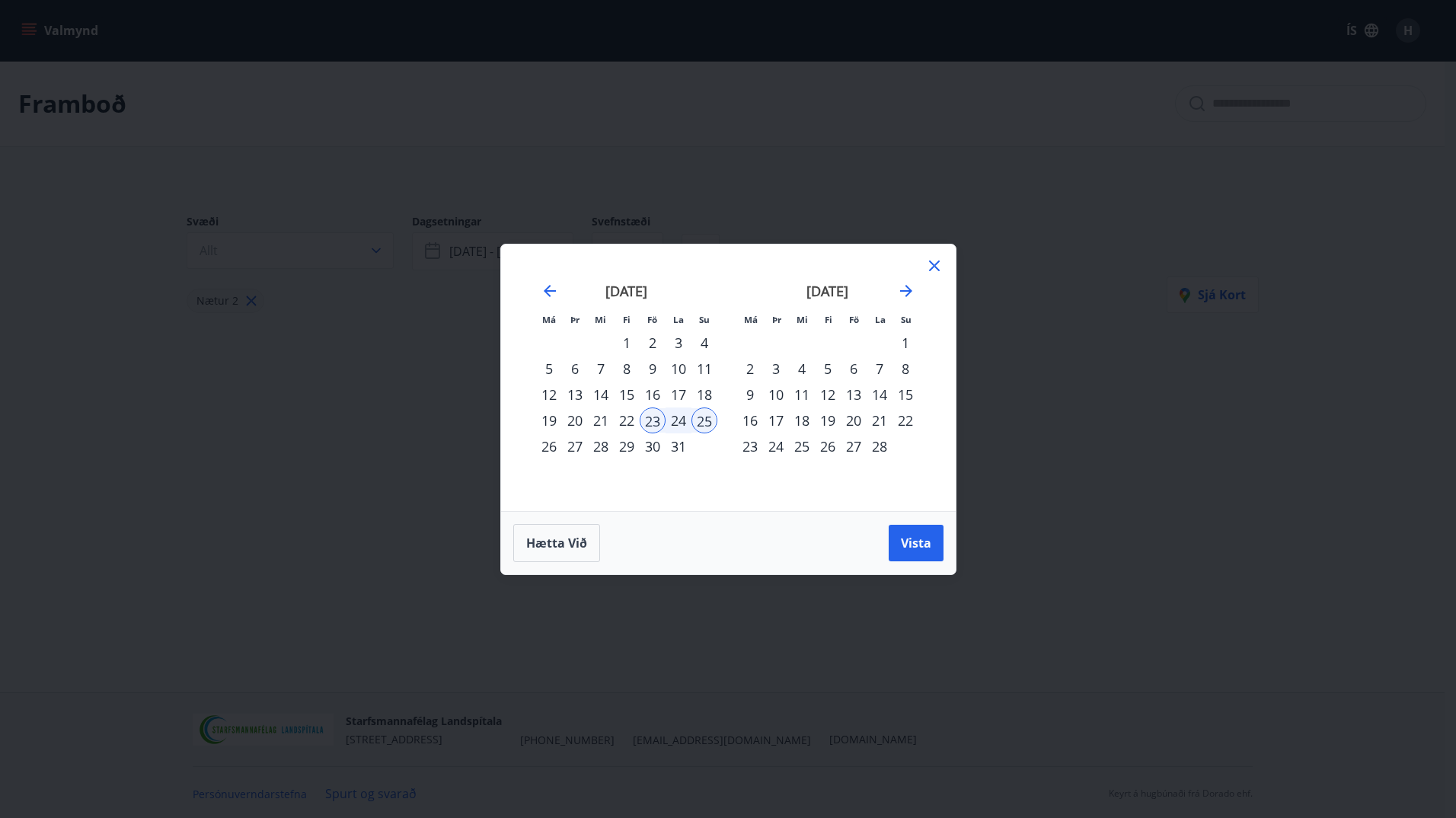
click at [851, 368] on div "6" at bounding box center [853, 368] width 26 height 26
click at [905, 372] on div "8" at bounding box center [905, 368] width 26 height 26
click at [919, 543] on span "Vista" at bounding box center [916, 543] width 30 height 17
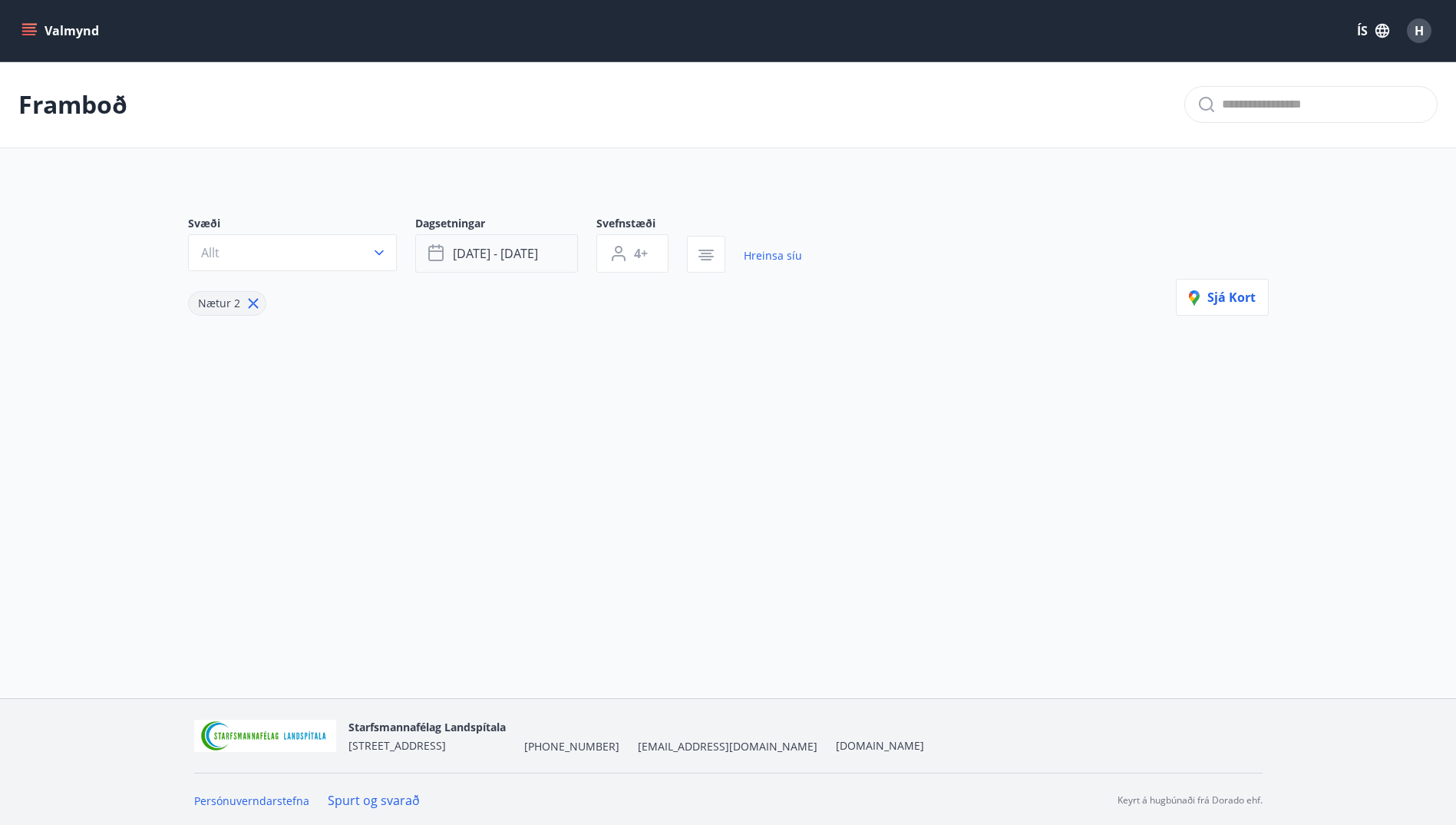
click at [520, 258] on span "[DATE] - [DATE]" at bounding box center [496, 253] width 85 height 17
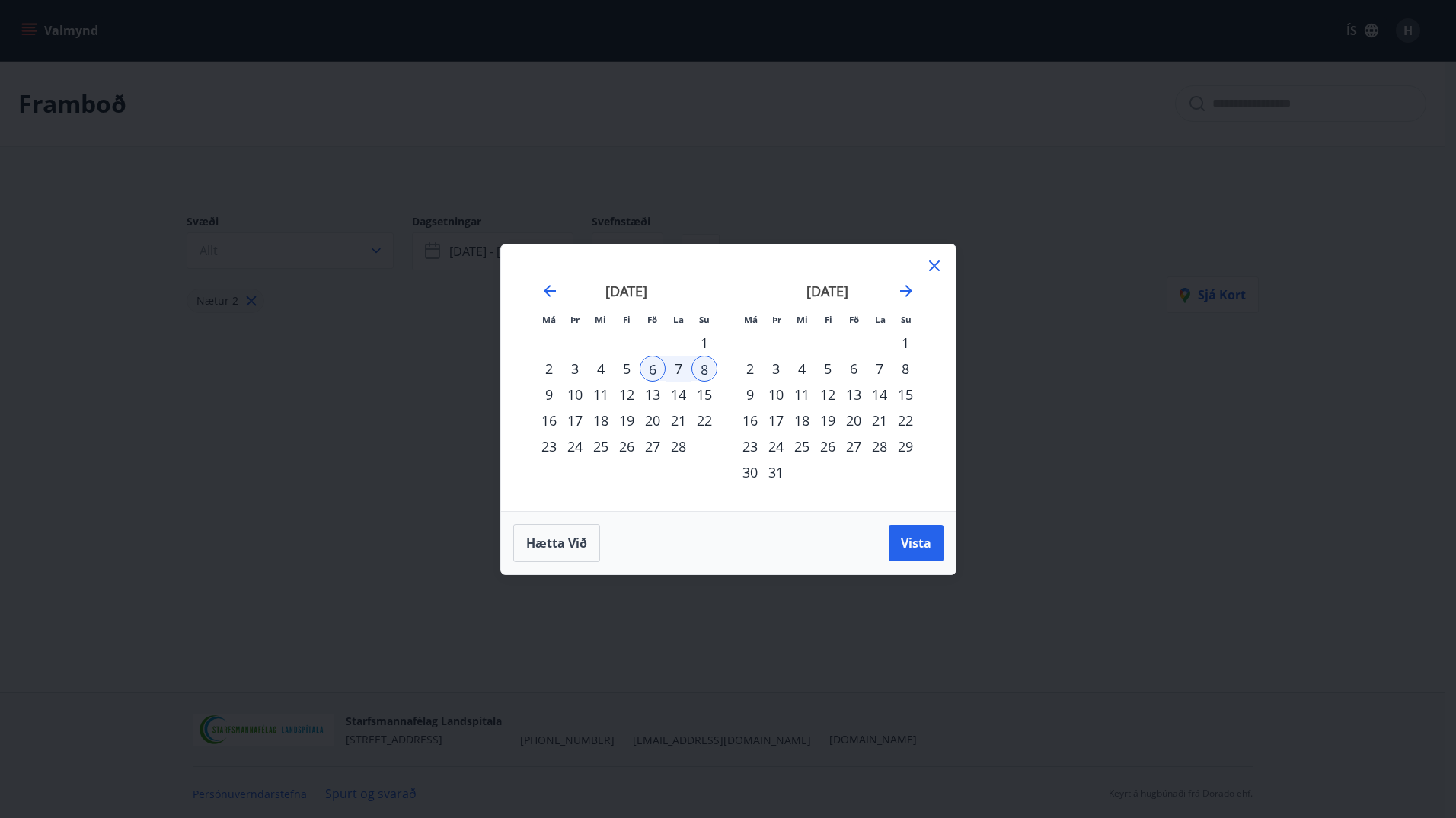
click at [853, 395] on div "13" at bounding box center [853, 394] width 26 height 26
drag, startPoint x: 909, startPoint y: 386, endPoint x: 912, endPoint y: 421, distance: 35.1
click at [909, 388] on div "15" at bounding box center [905, 394] width 26 height 26
click at [901, 553] on button "Vista" at bounding box center [916, 543] width 55 height 37
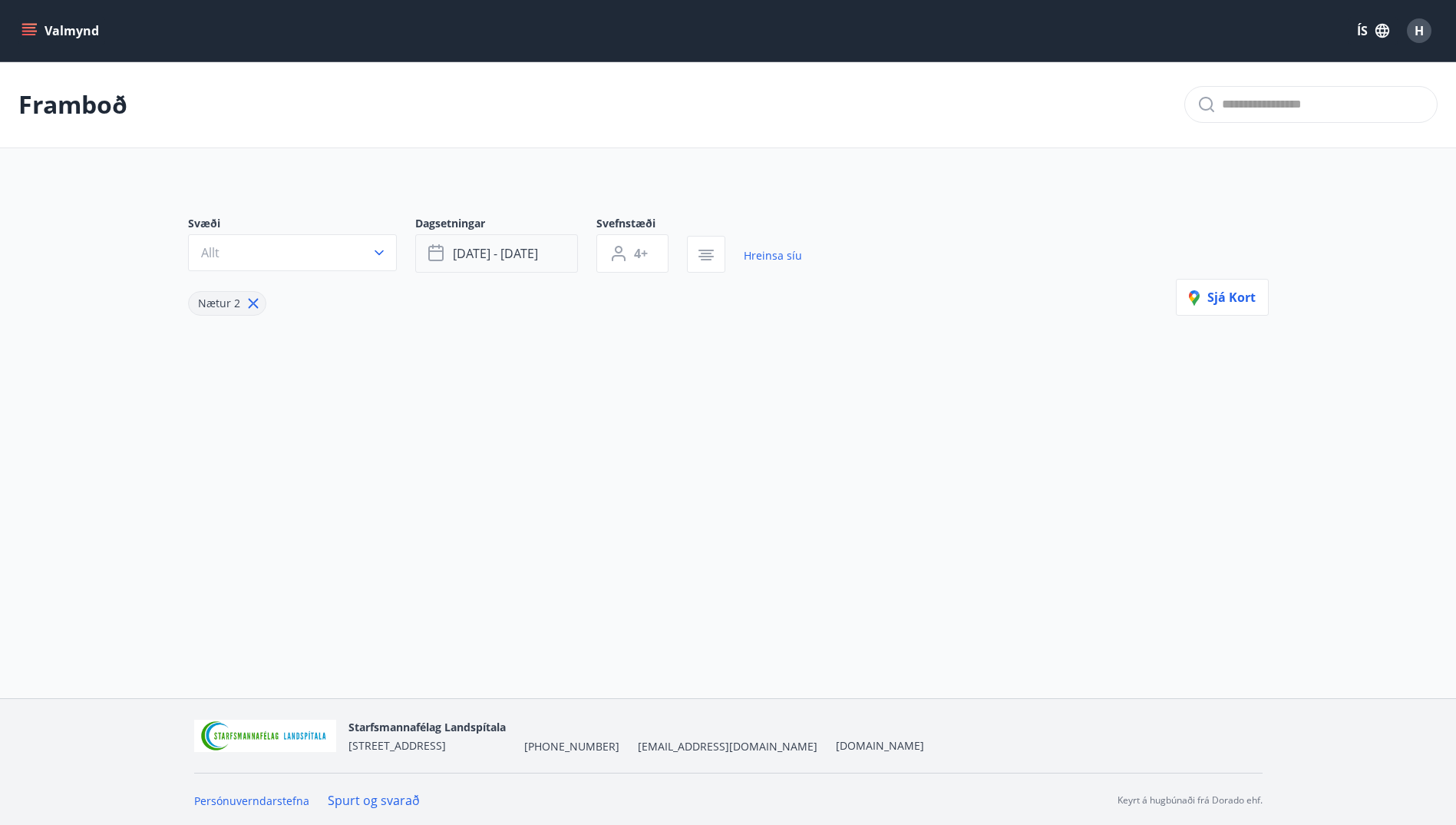
click at [477, 249] on span "[DATE] - [DATE]" at bounding box center [496, 253] width 85 height 17
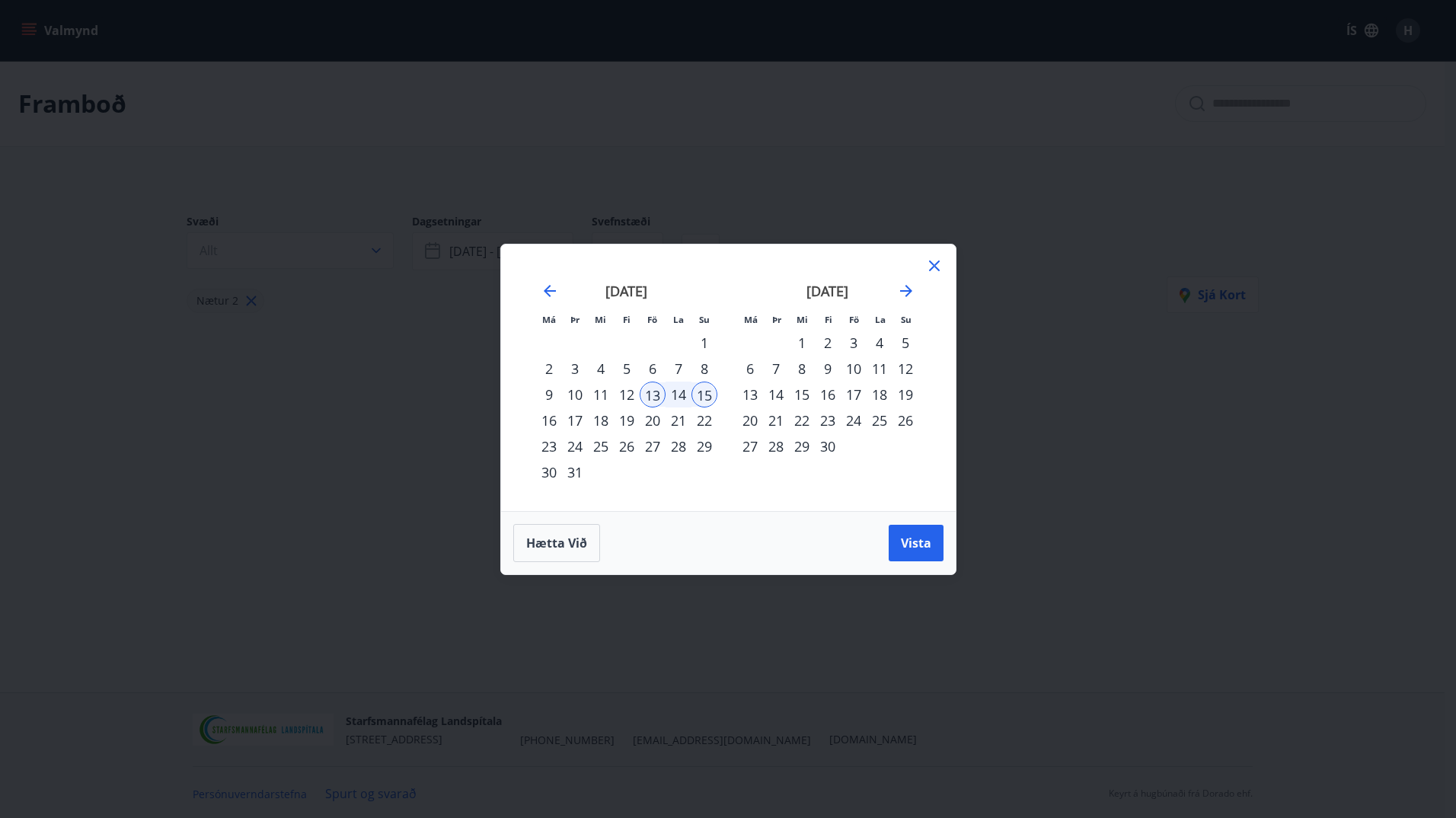
click at [932, 260] on icon at bounding box center [934, 265] width 18 height 18
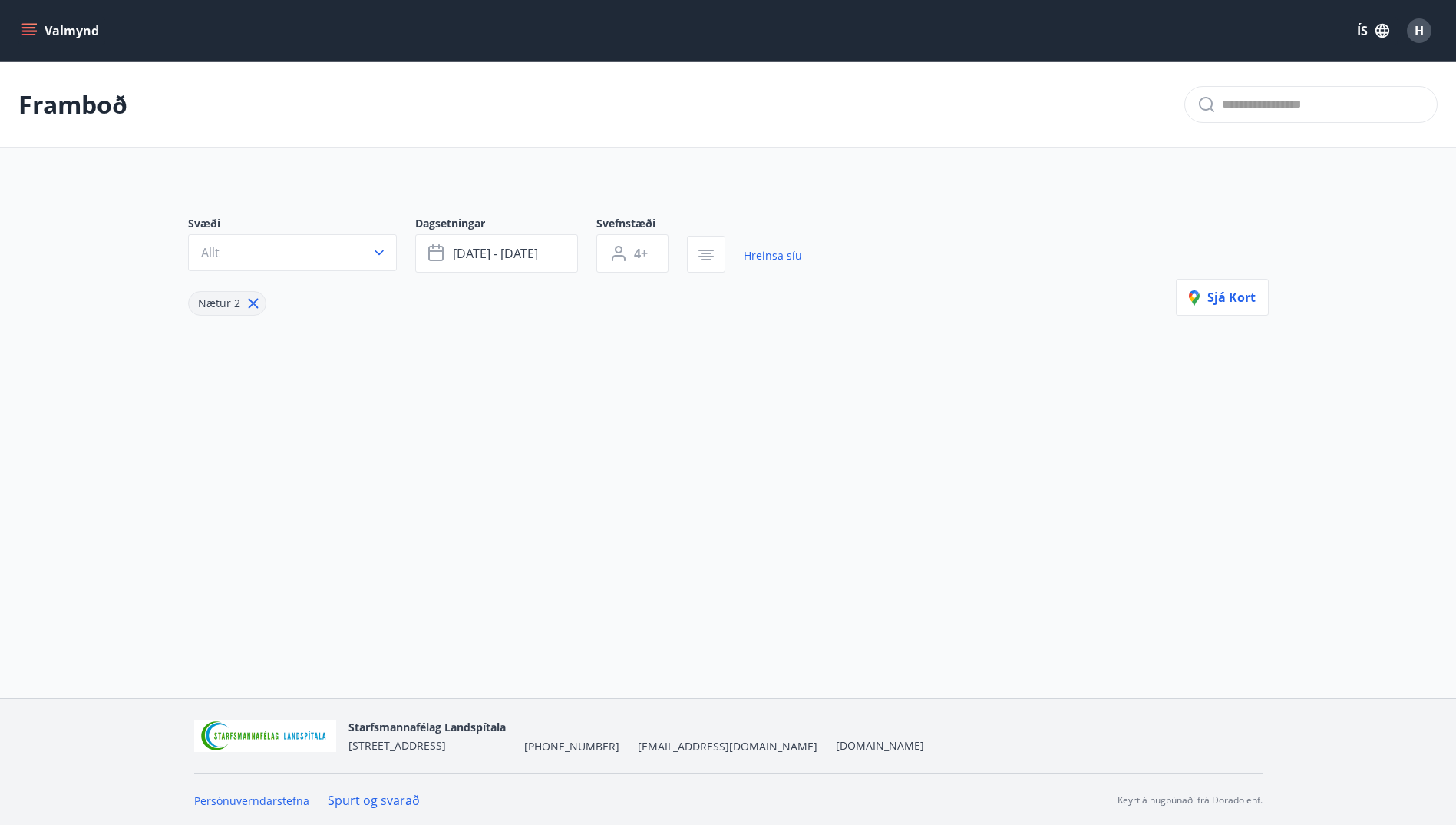
click at [23, 33] on icon "menu" at bounding box center [29, 30] width 15 height 15
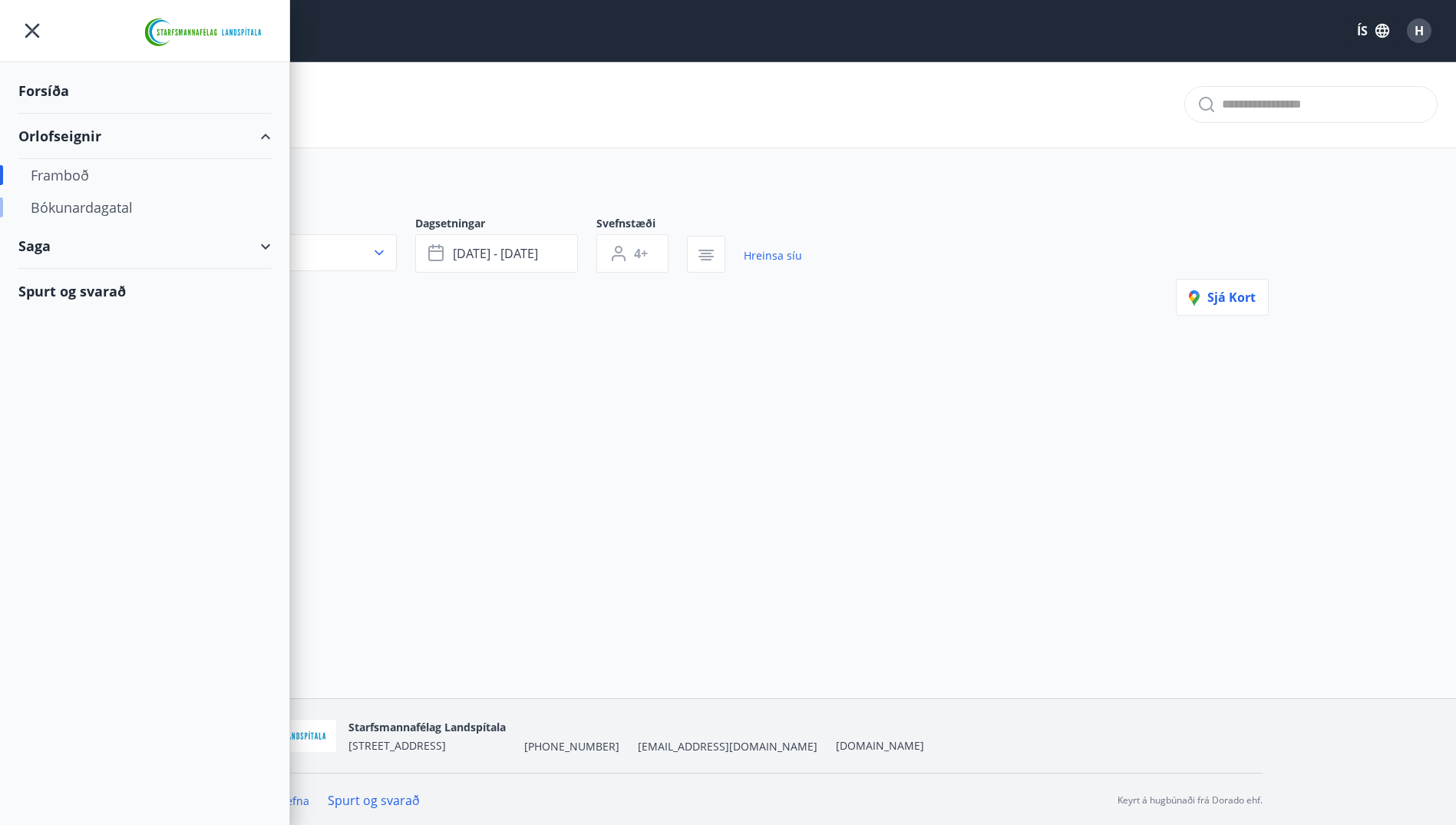
click at [68, 213] on div "Bókunardagatal" at bounding box center [144, 207] width 228 height 32
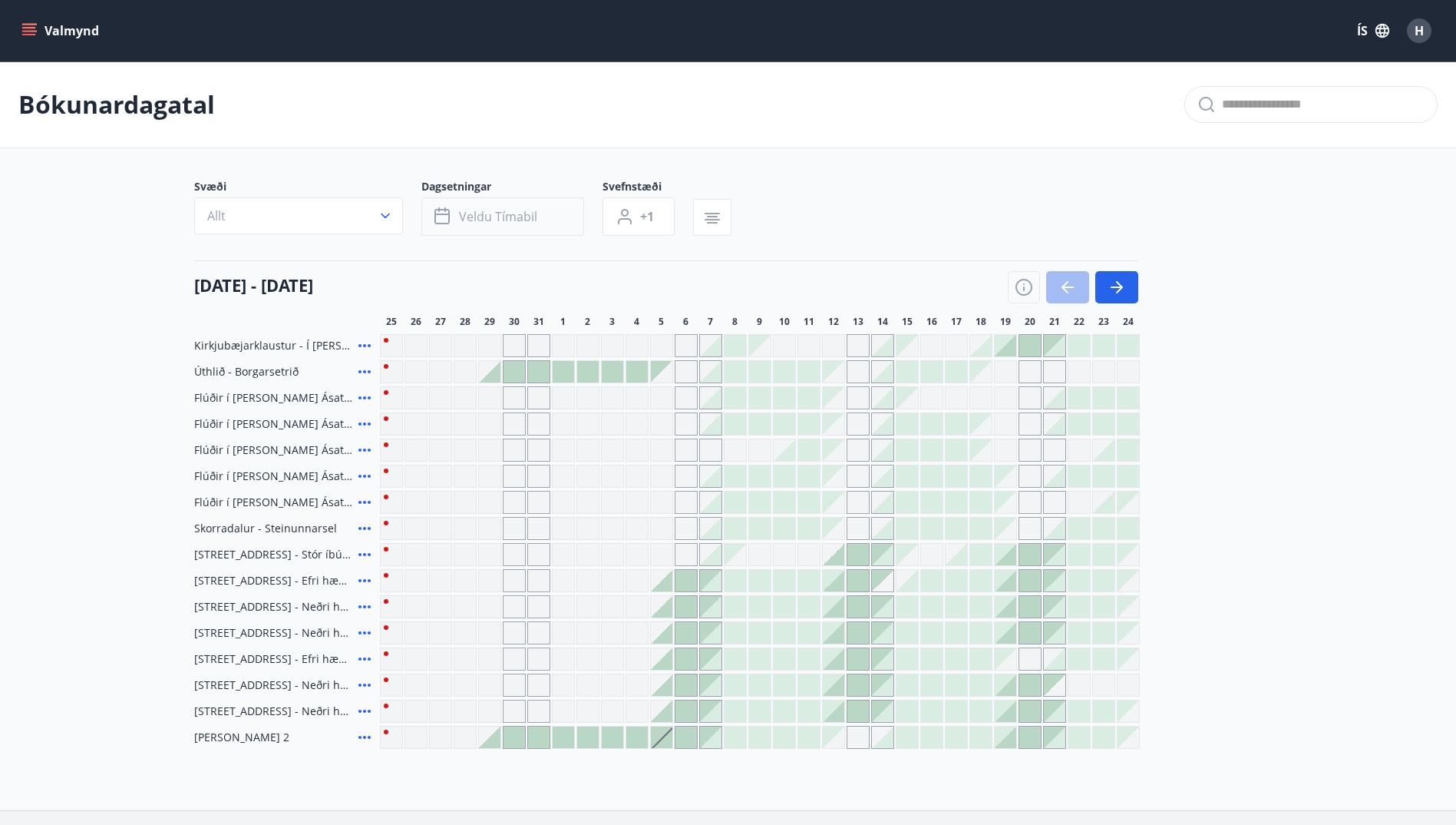
click at [475, 220] on span "Veldu tímabil" at bounding box center [498, 216] width 79 height 17
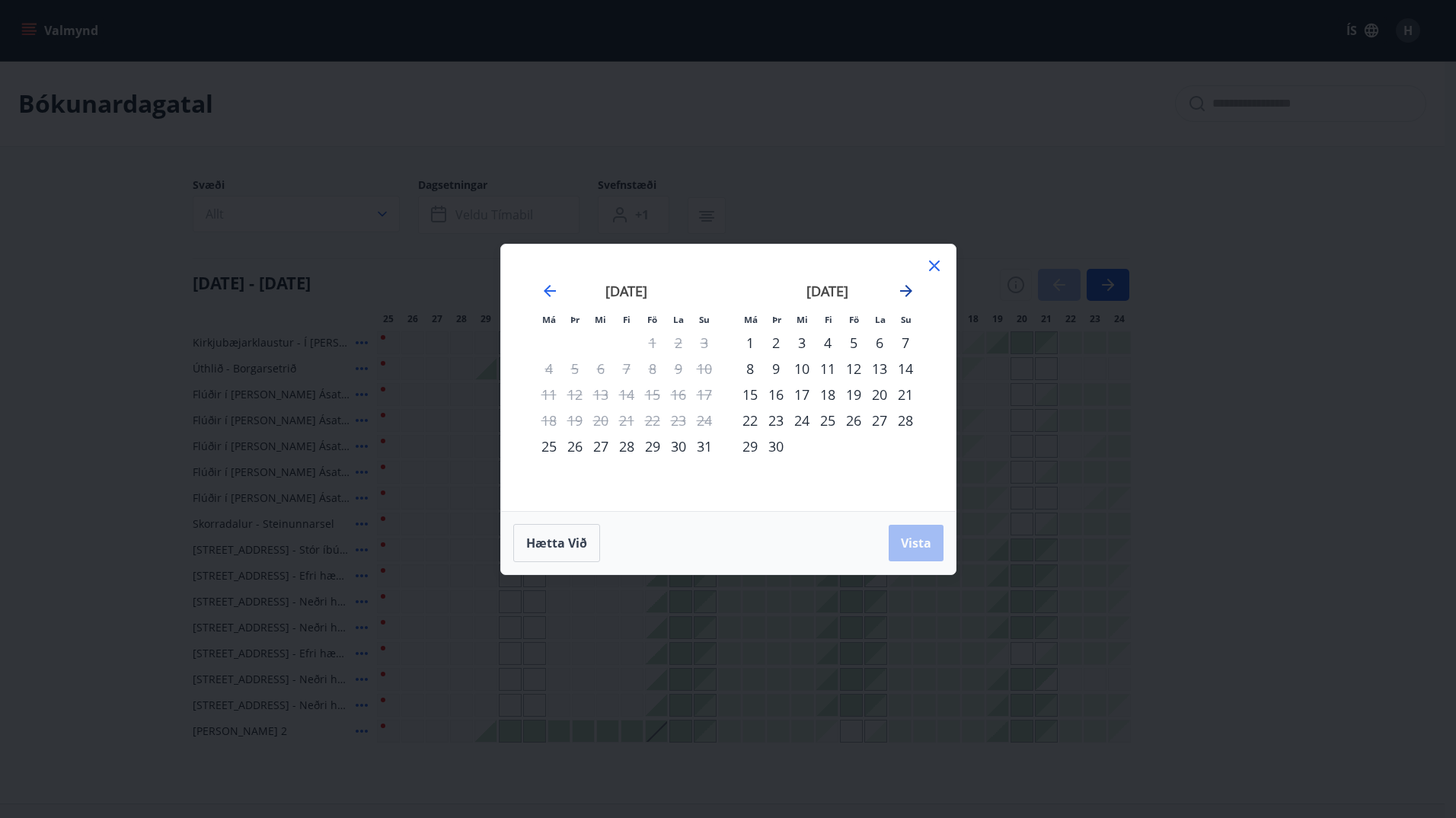
click at [910, 289] on icon "Move forward to switch to the next month." at bounding box center [905, 290] width 18 height 18
click at [752, 339] on div "1" at bounding box center [749, 342] width 26 height 26
drag, startPoint x: 921, startPoint y: 548, endPoint x: 542, endPoint y: 292, distance: 457.4
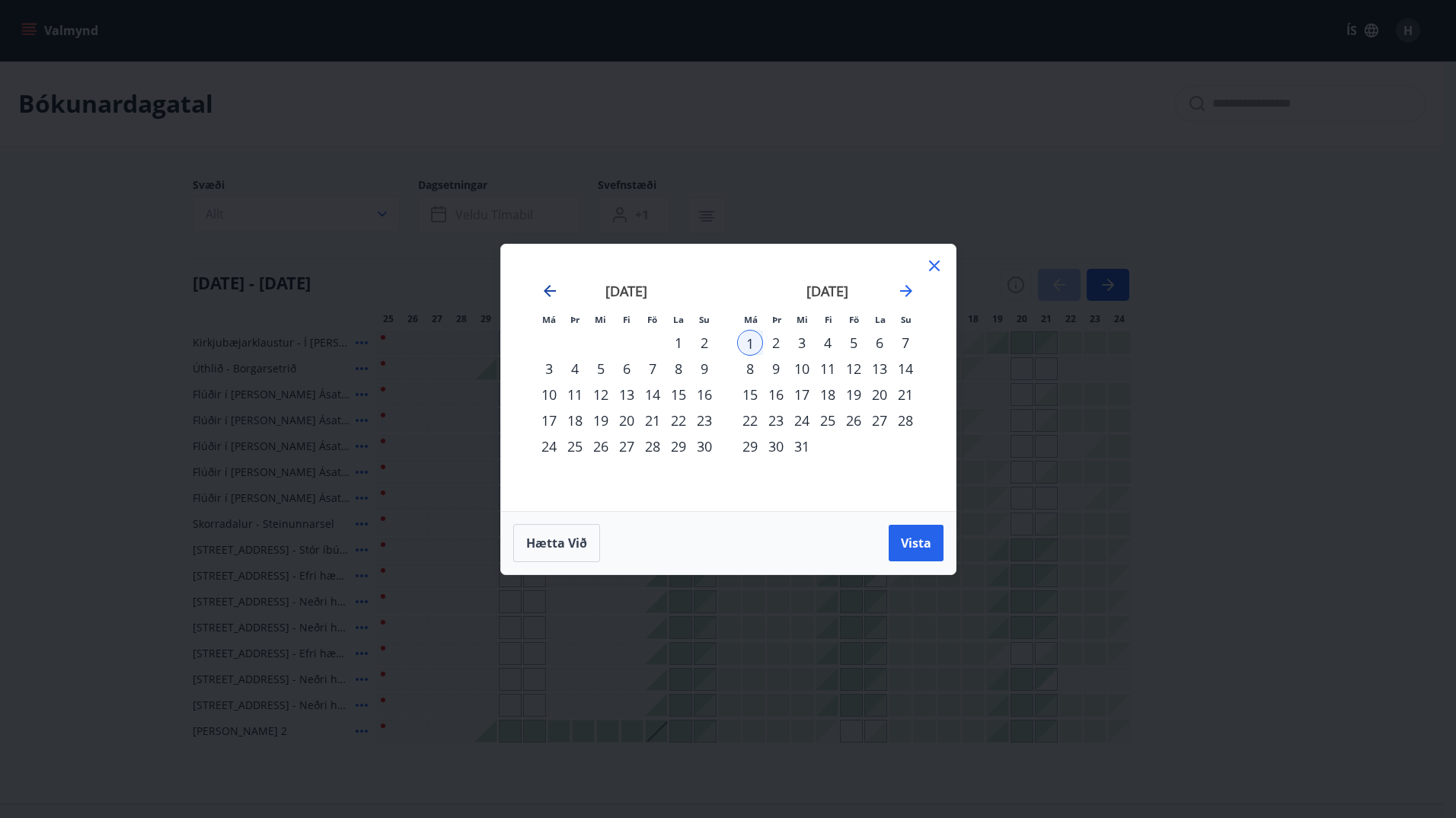
click at [921, 547] on span "Vista" at bounding box center [916, 543] width 30 height 17
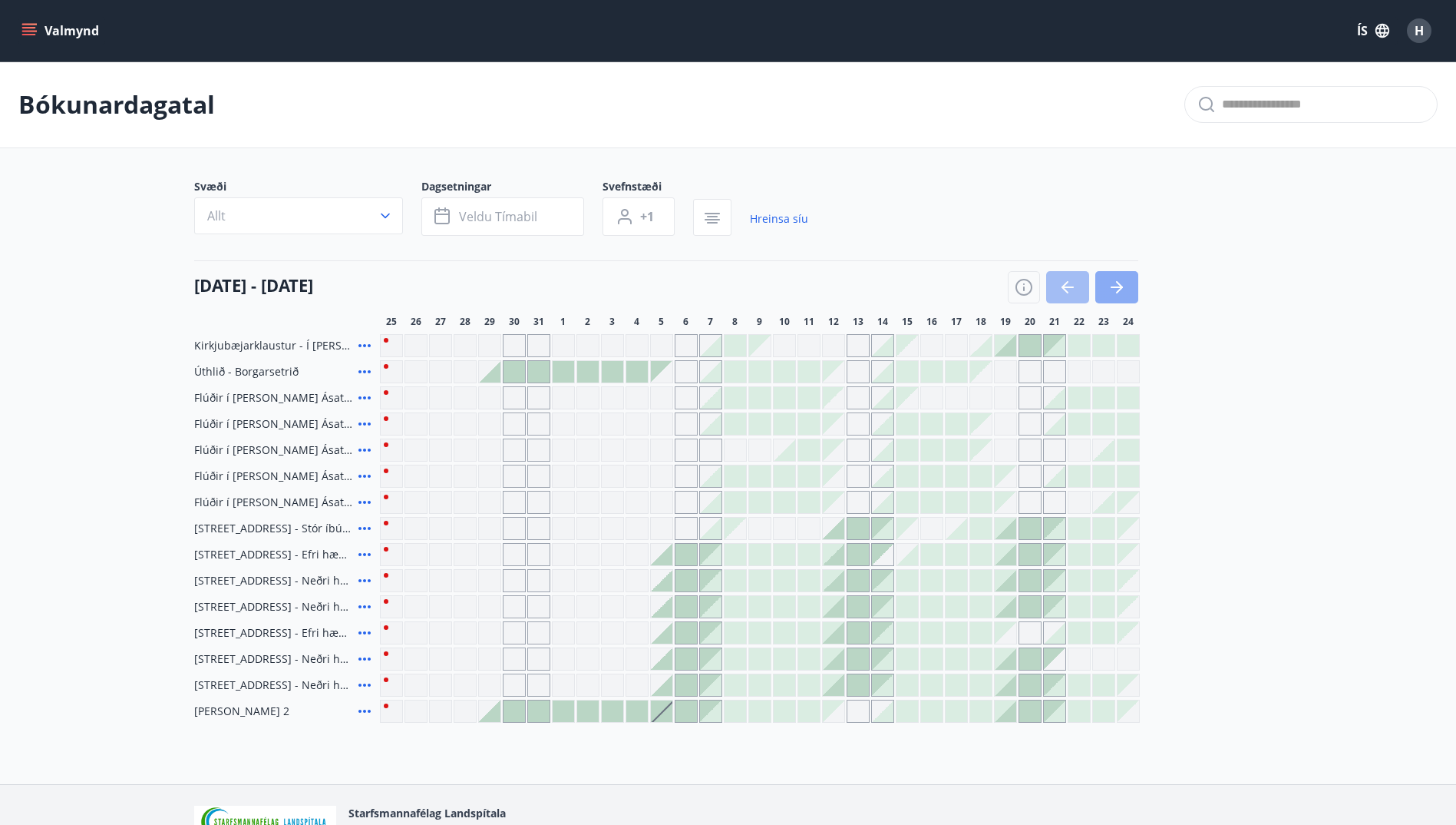
click at [1121, 297] on button "button" at bounding box center [1117, 287] width 43 height 32
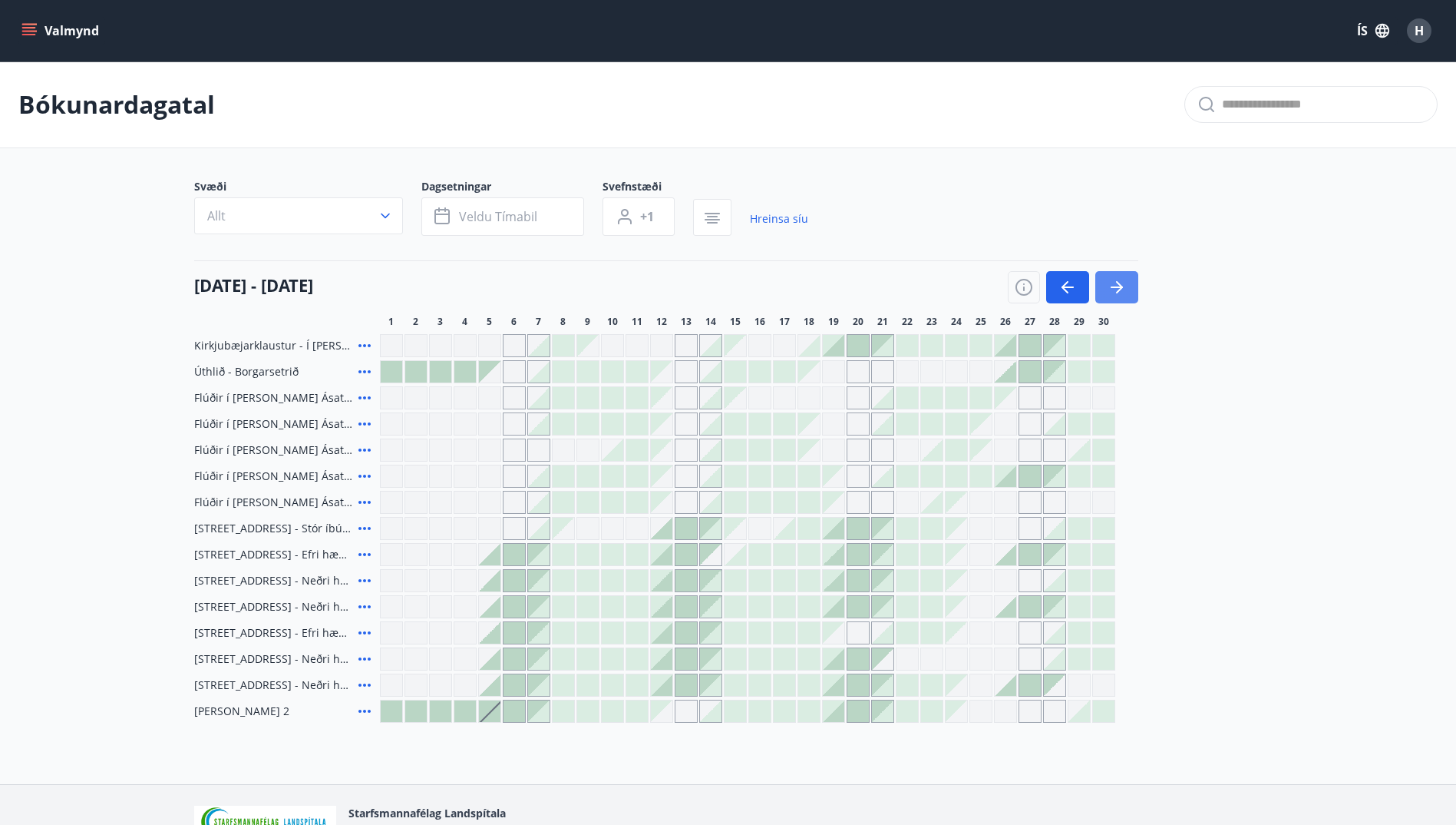
click at [1113, 287] on icon "button" at bounding box center [1117, 287] width 12 height 2
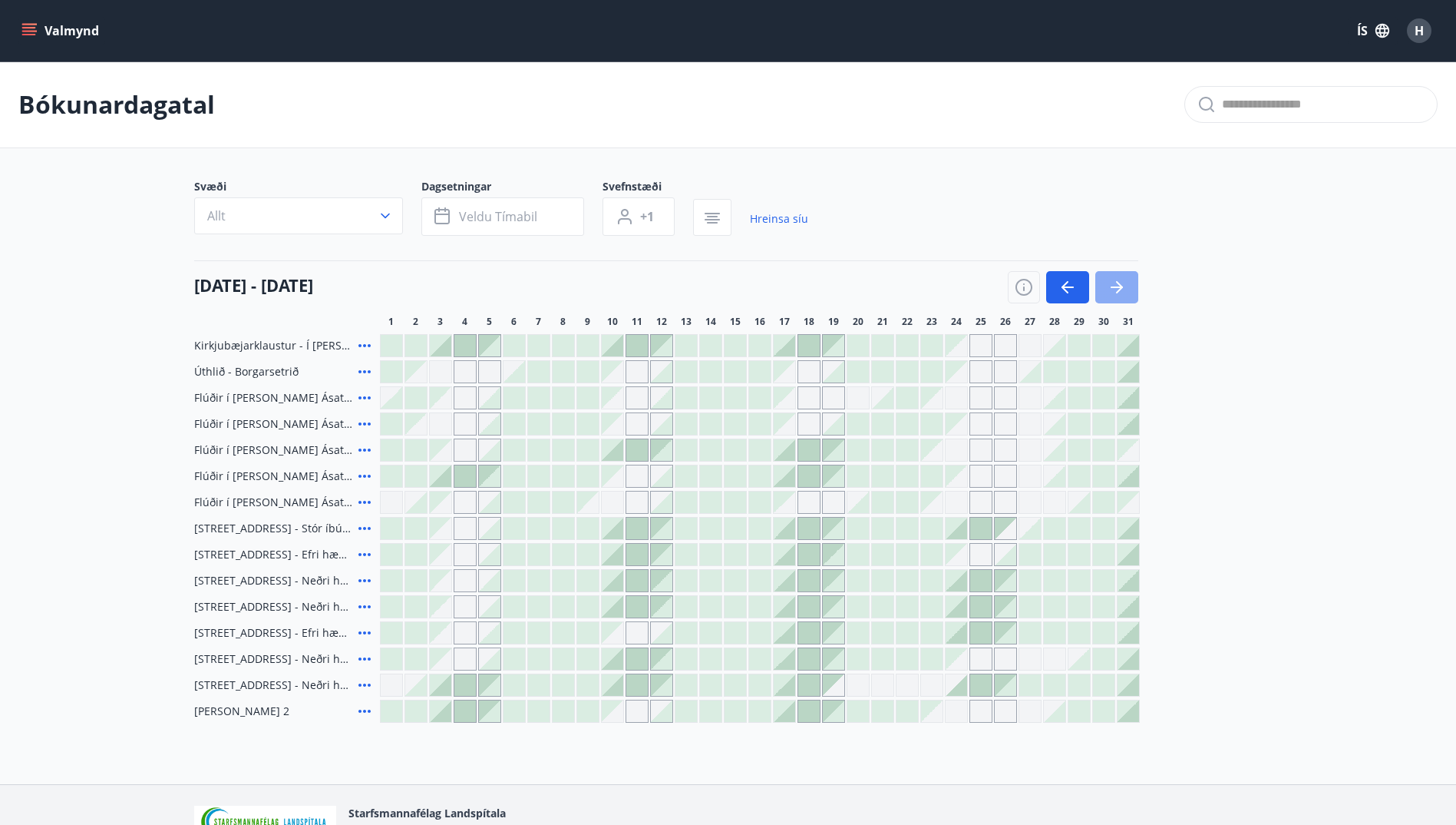
click at [1113, 287] on icon "button" at bounding box center [1117, 287] width 12 height 2
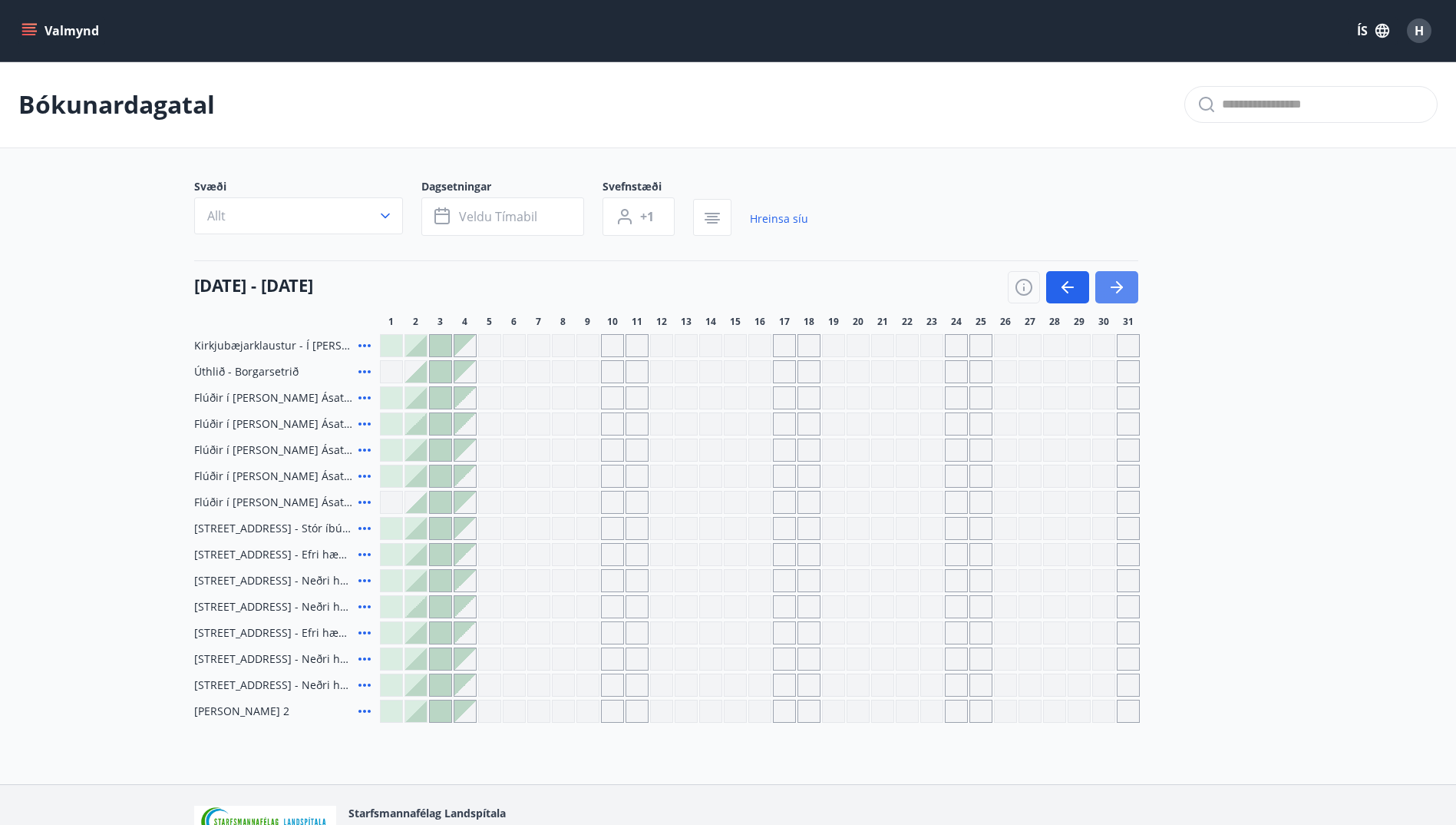
click at [1113, 287] on icon "button" at bounding box center [1117, 287] width 12 height 2
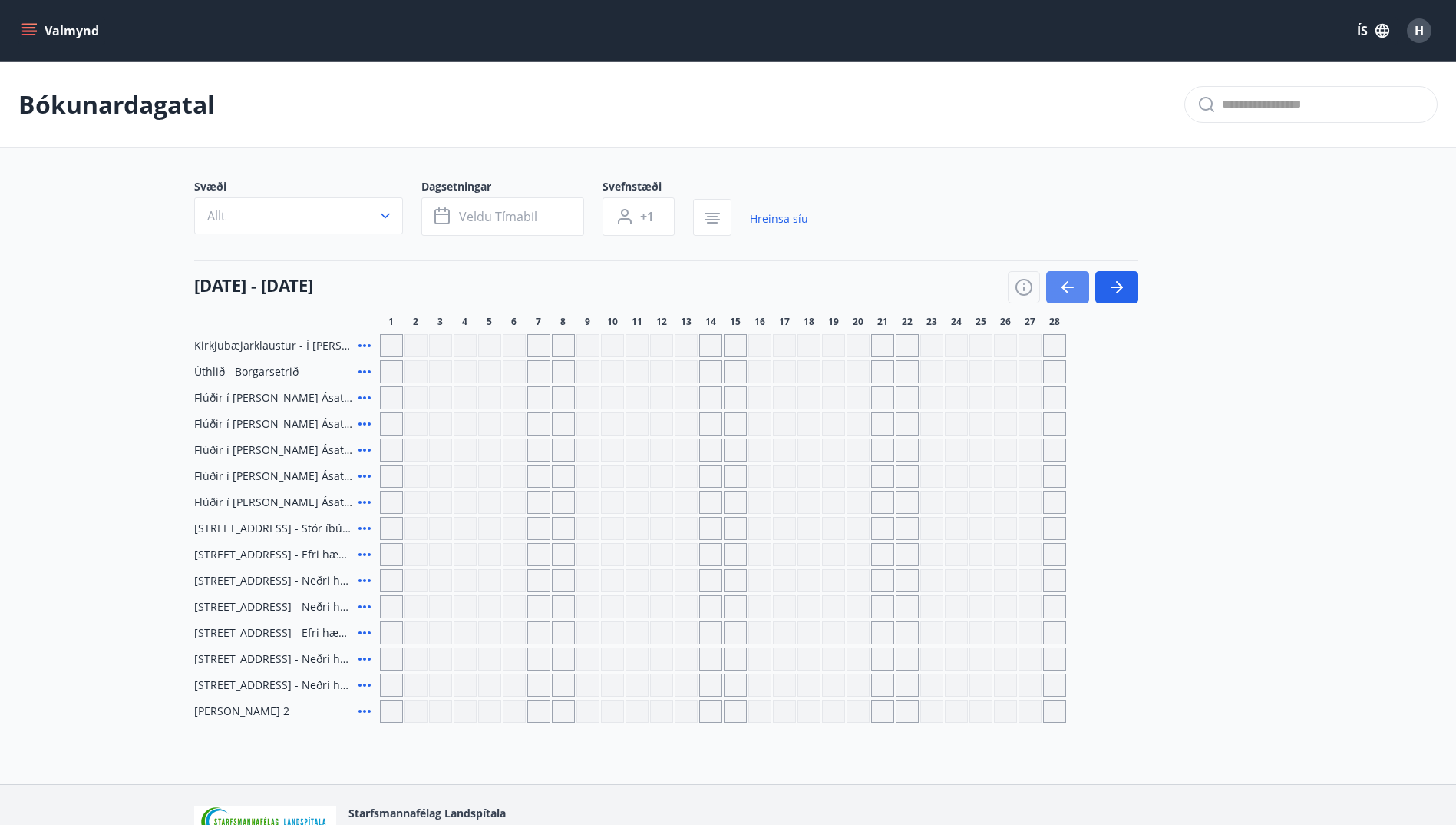
click at [1064, 277] on button "button" at bounding box center [1068, 287] width 43 height 32
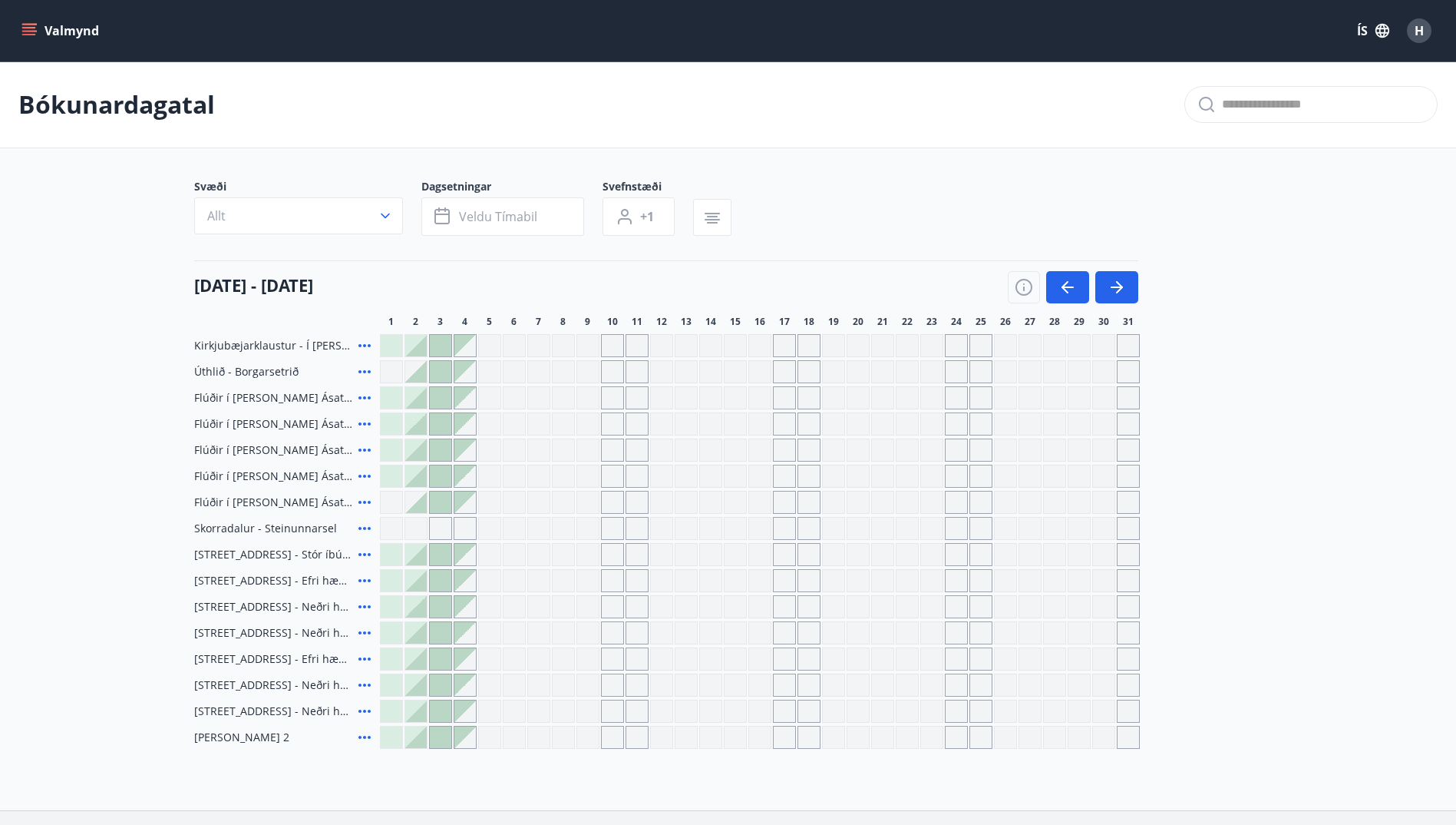
click at [35, 28] on icon "menu" at bounding box center [29, 30] width 15 height 15
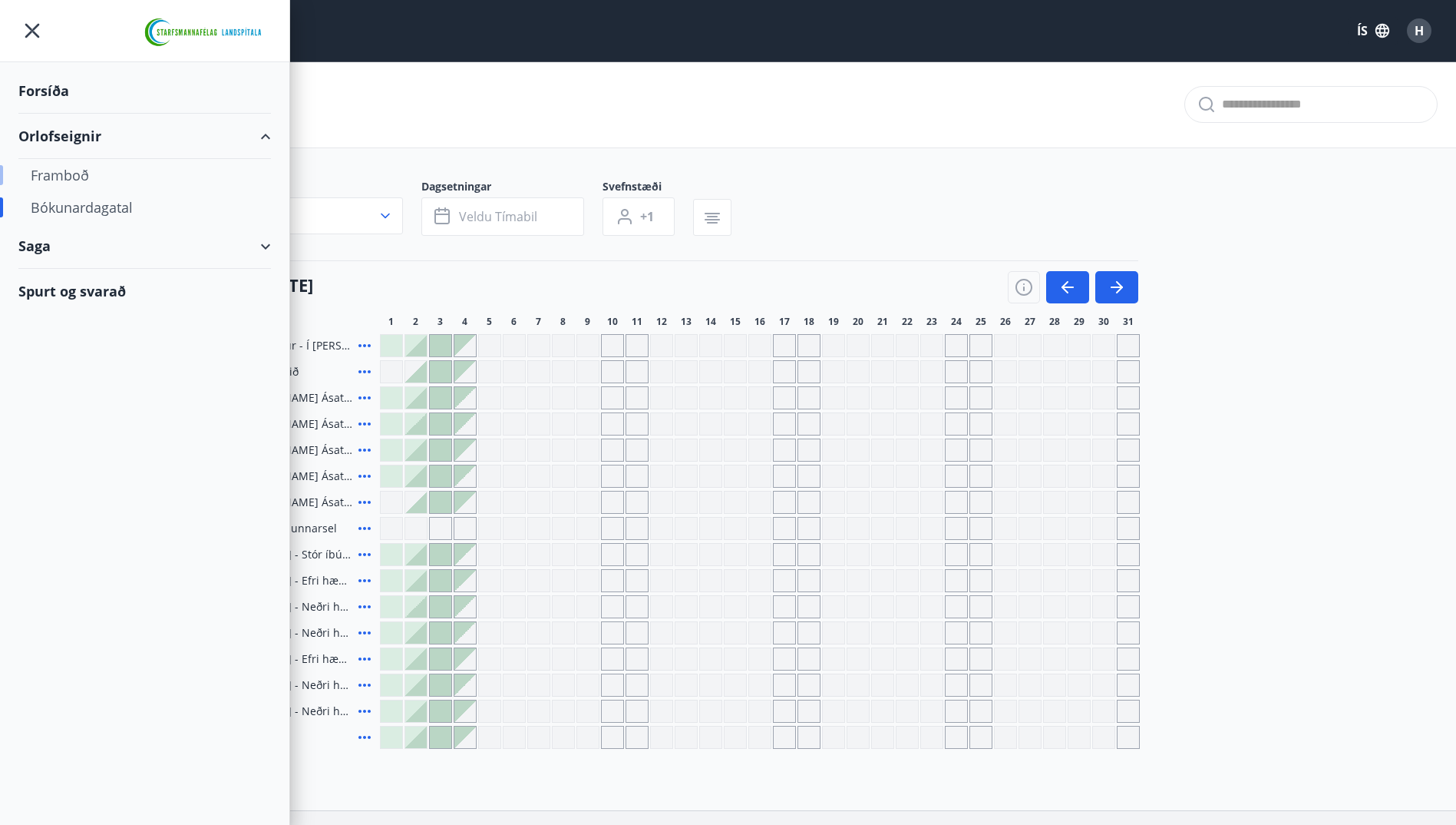
click at [60, 174] on div "Framboð" at bounding box center [144, 175] width 228 height 32
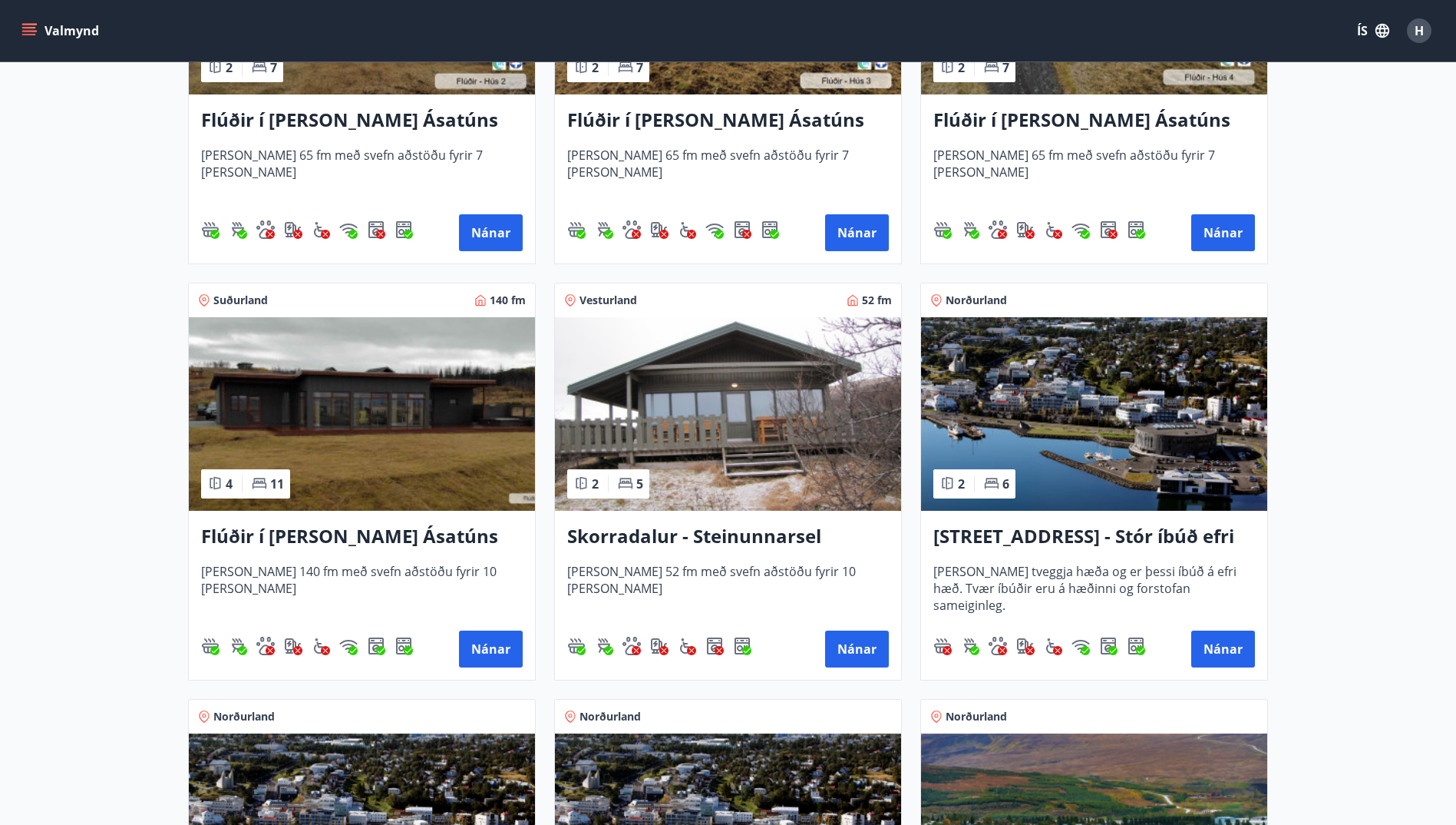
scroll to position [956, 0]
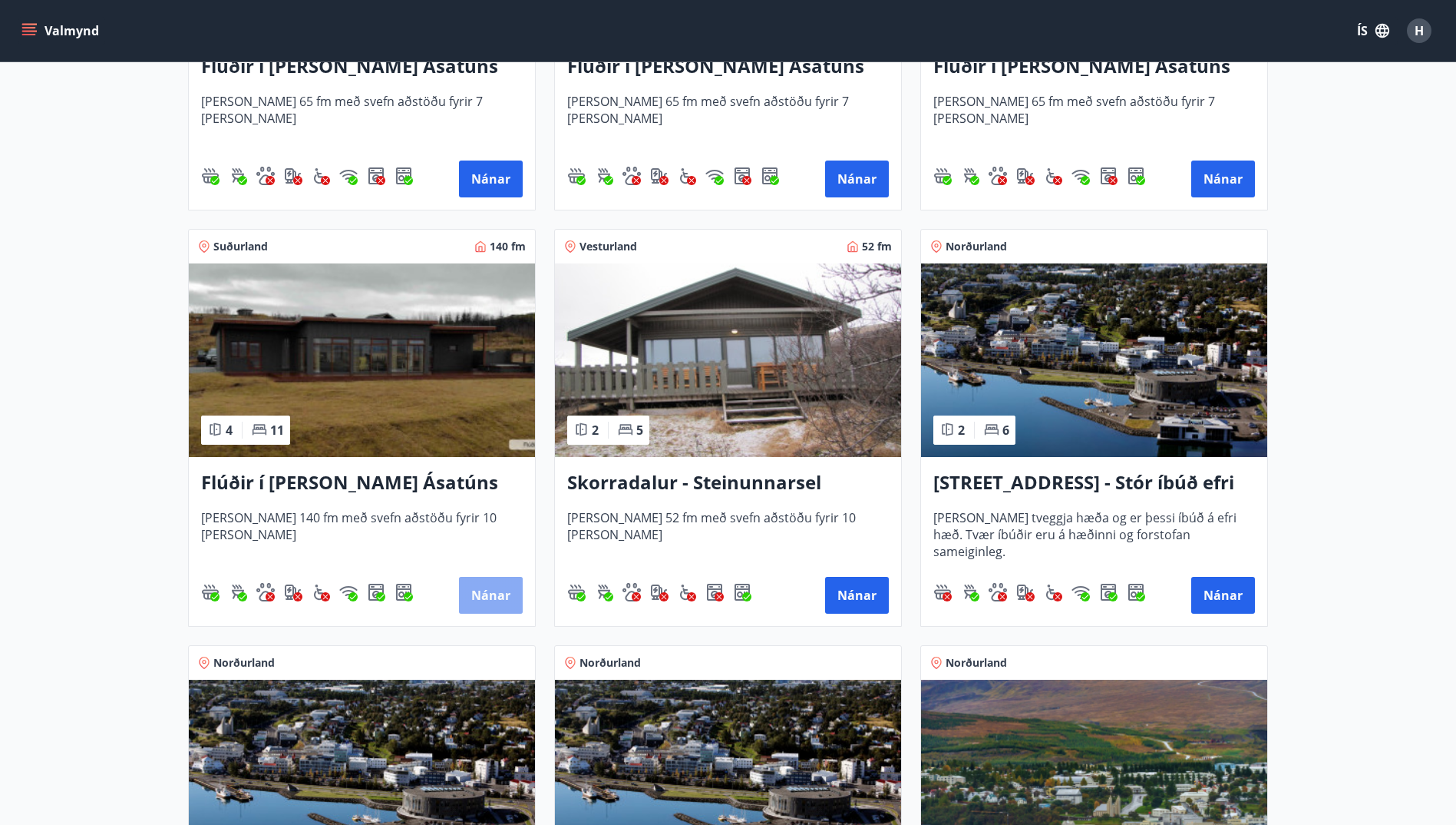
click at [493, 591] on button "Nánar" at bounding box center [490, 595] width 63 height 37
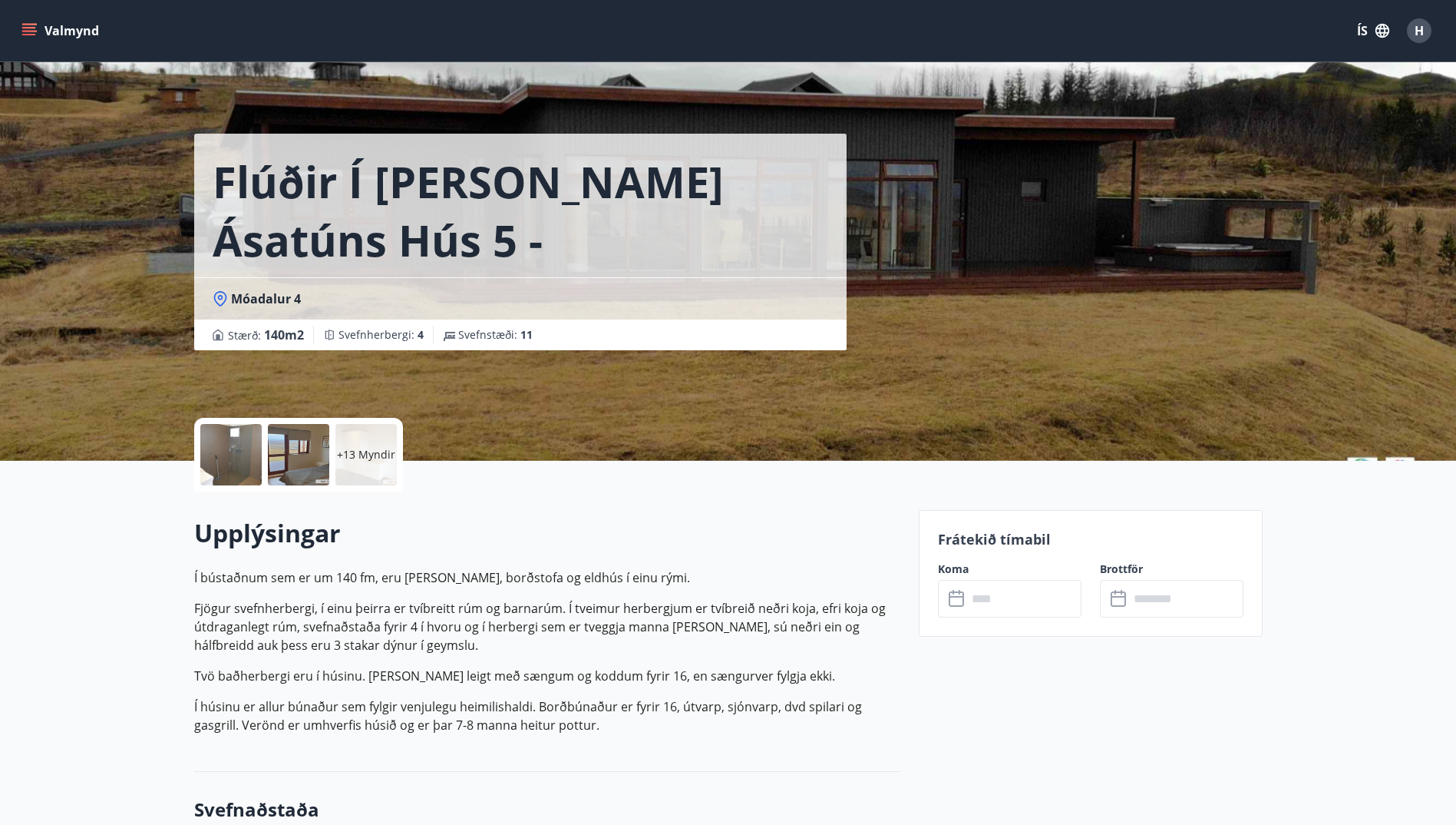
click at [943, 592] on div "​ ​" at bounding box center [1009, 598] width 144 height 38
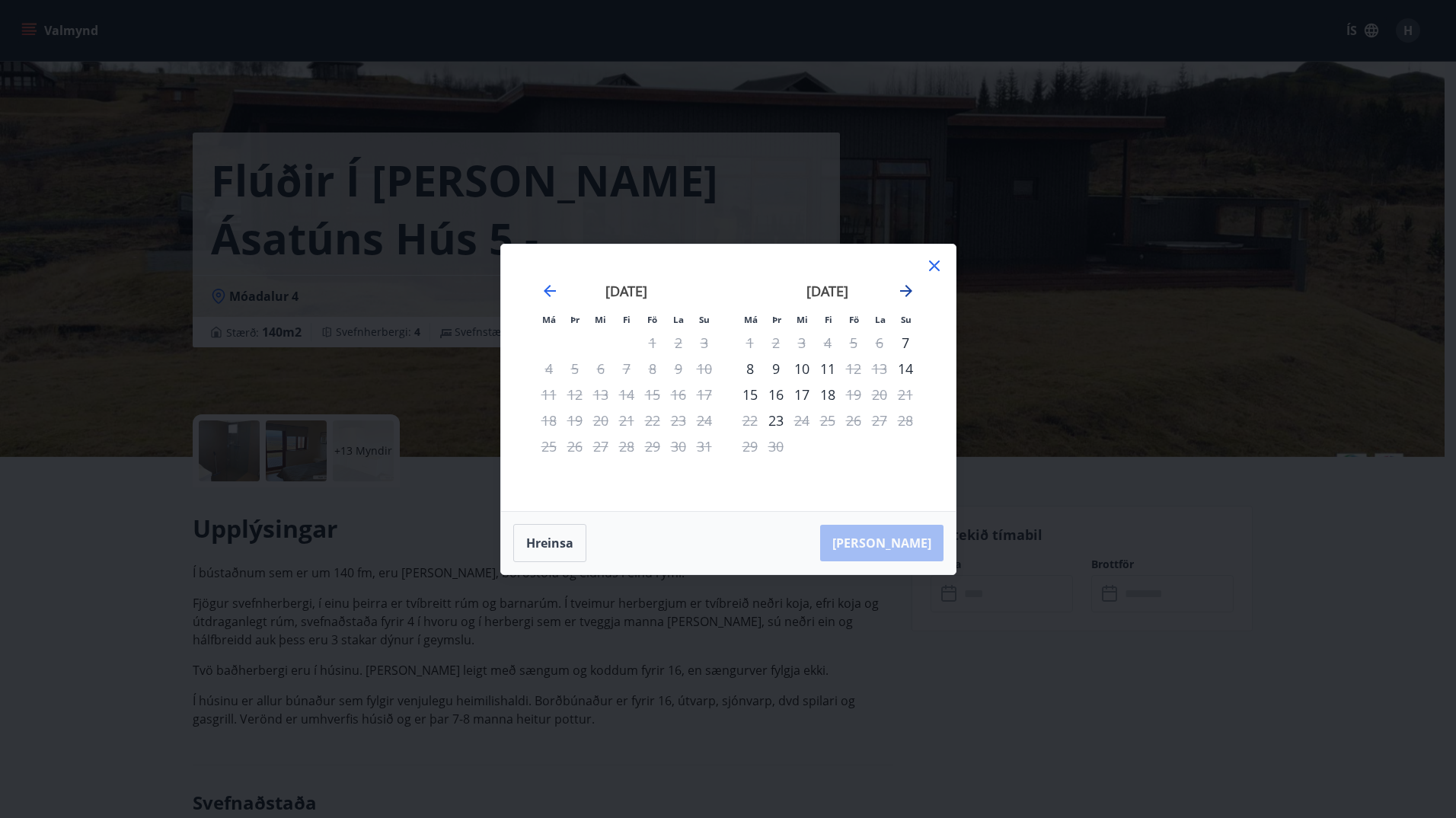
click at [906, 286] on icon "Move forward to switch to the next month." at bounding box center [905, 290] width 12 height 12
click at [905, 289] on icon "Move forward to switch to the next month." at bounding box center [905, 290] width 18 height 18
click at [928, 259] on icon at bounding box center [934, 265] width 18 height 18
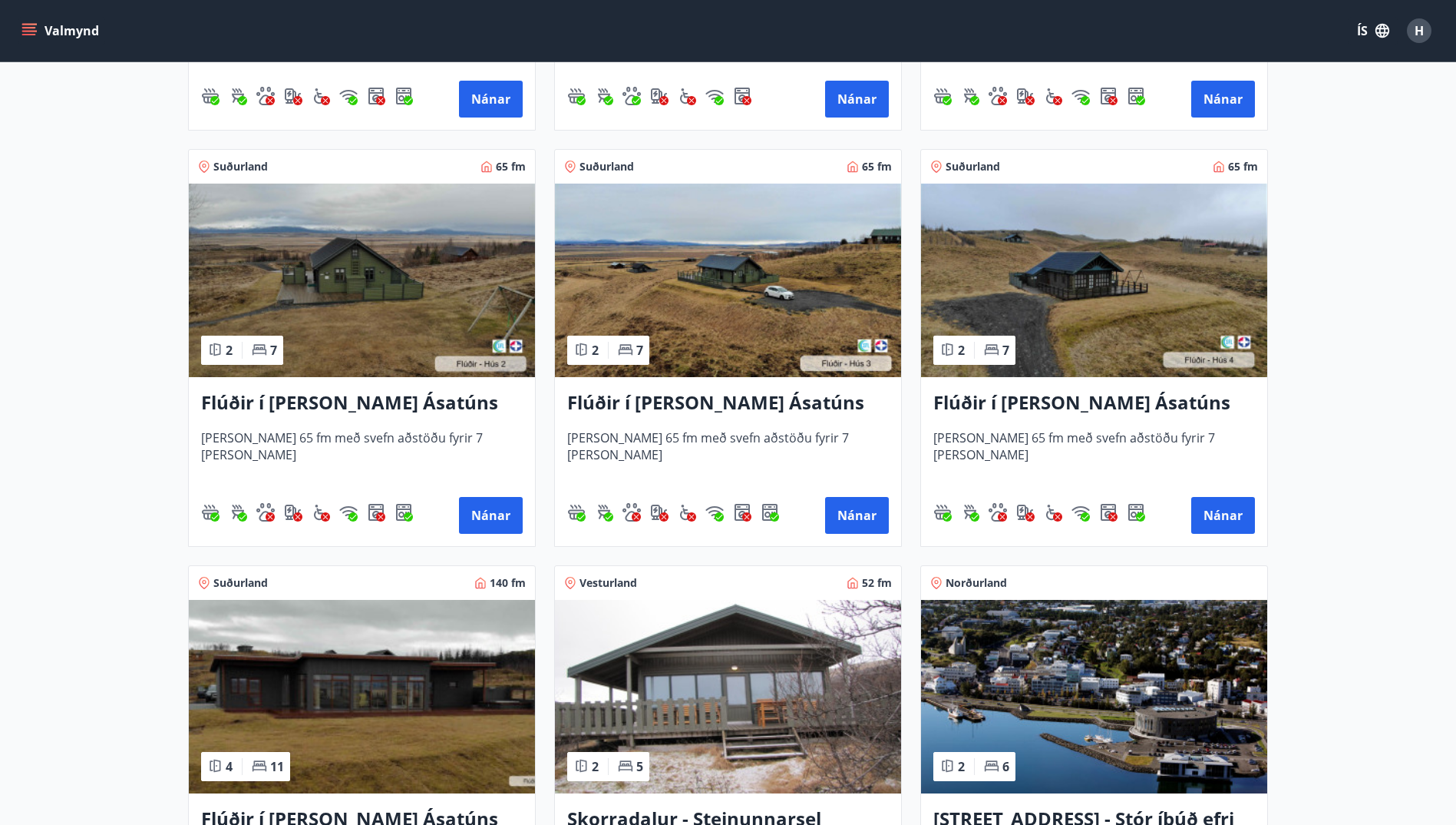
scroll to position [248, 0]
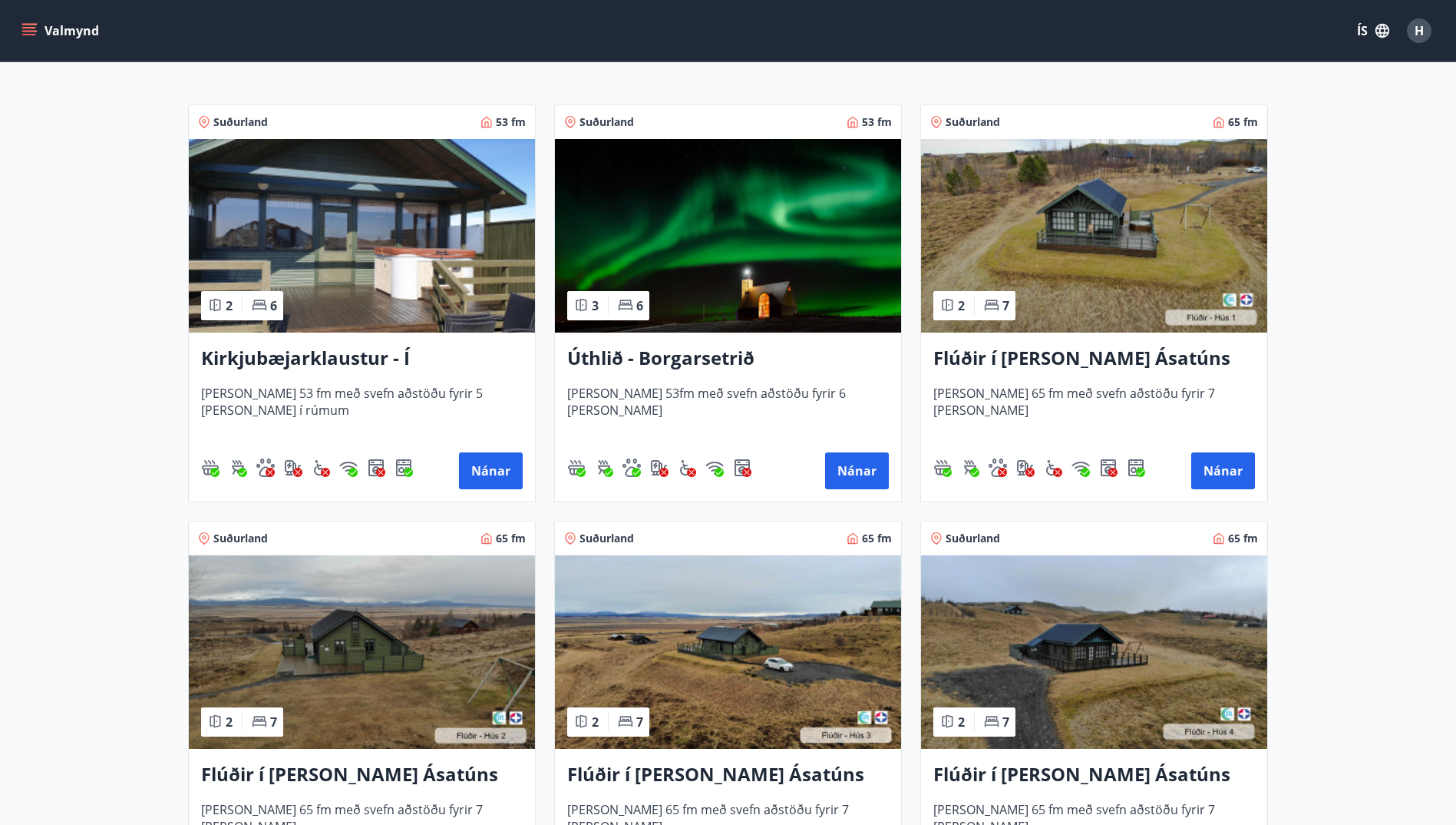
click at [685, 352] on h3 "Úthlið - Borgarsetrið" at bounding box center [728, 359] width 322 height 27
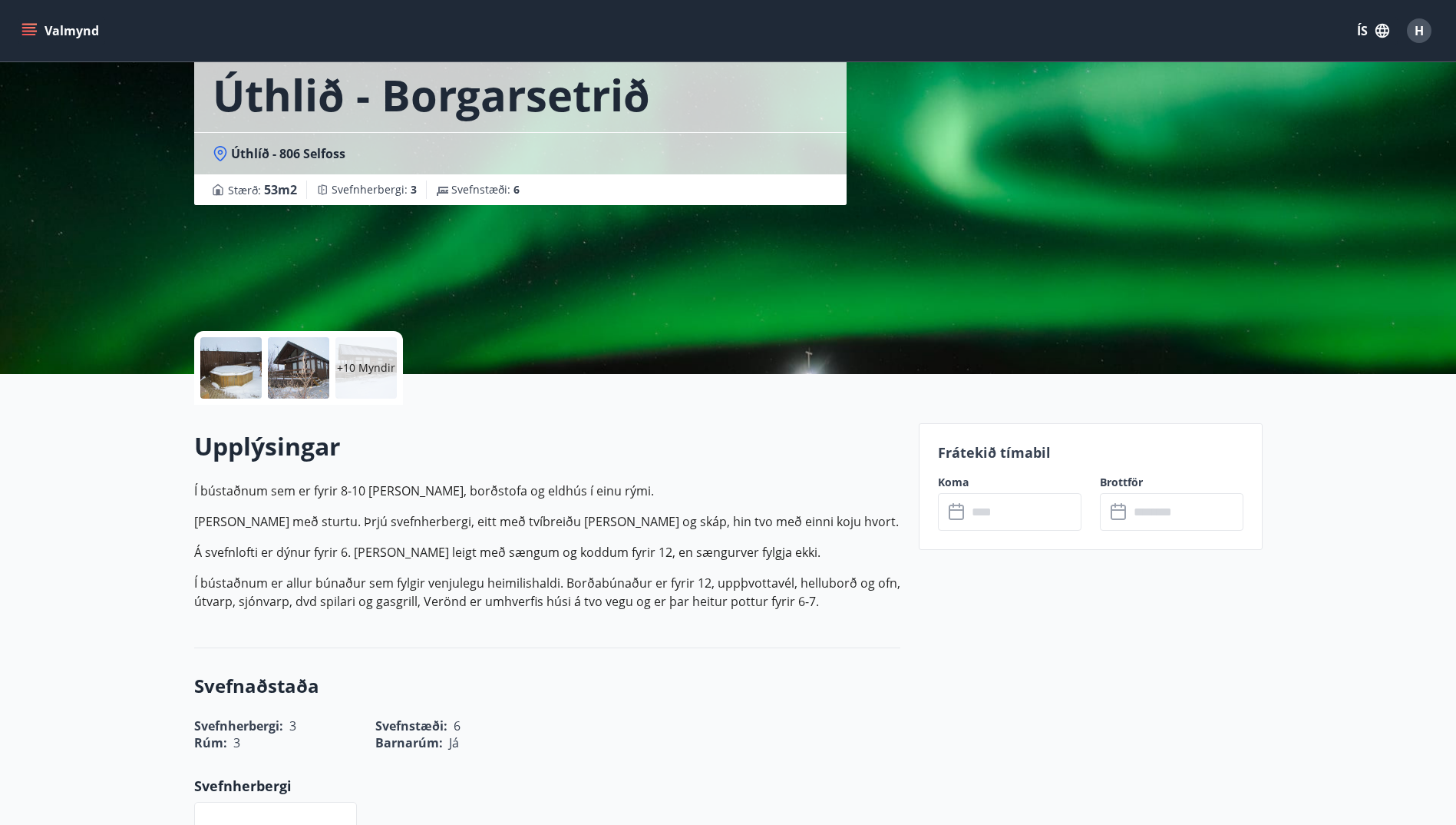
scroll to position [84, 0]
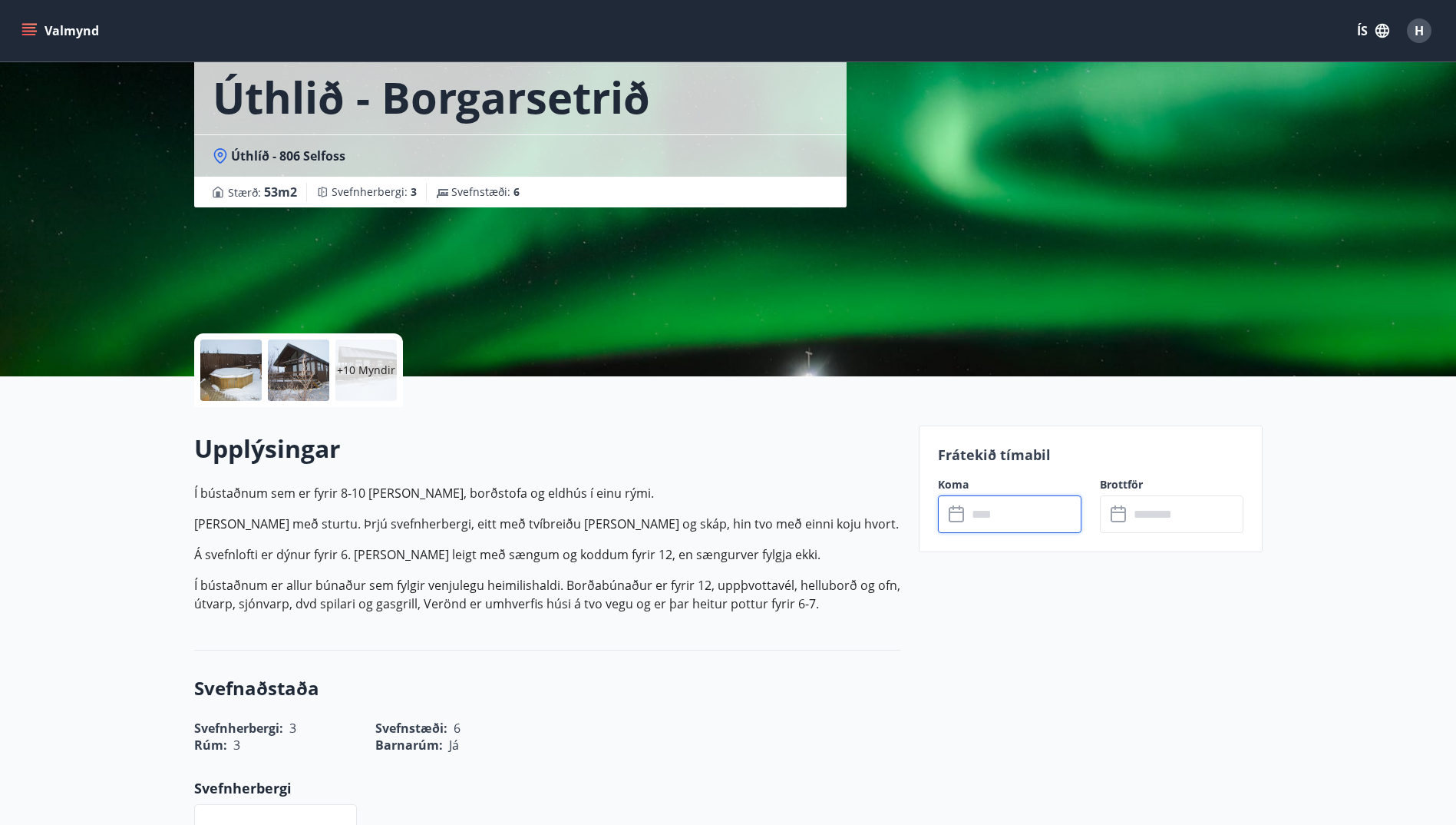
click at [984, 516] on input "text" at bounding box center [1024, 514] width 115 height 38
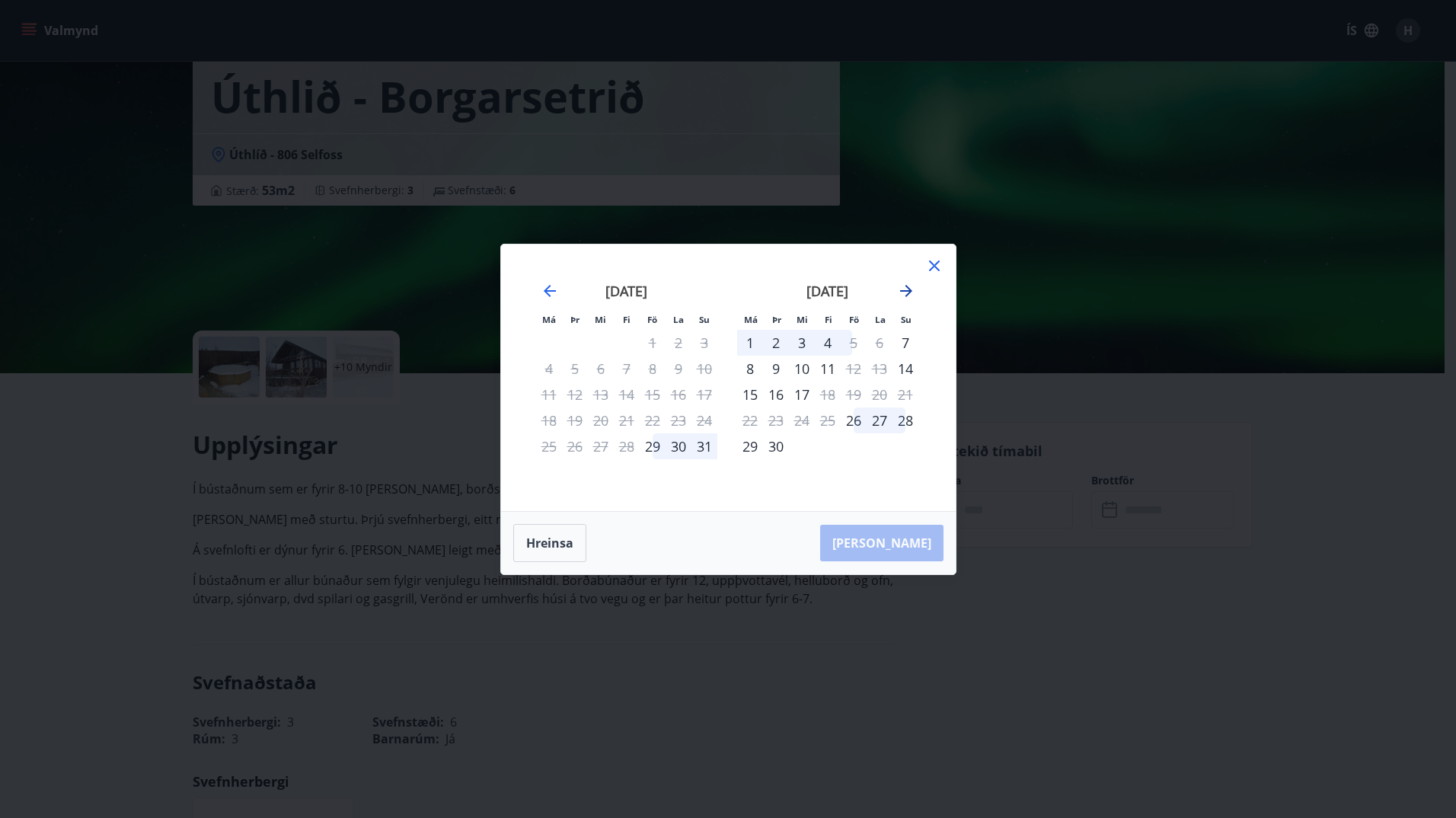
click at [905, 288] on icon "Move forward to switch to the next month." at bounding box center [905, 290] width 18 height 18
click at [905, 422] on div "26" at bounding box center [905, 420] width 26 height 26
click at [905, 293] on icon "Move forward to switch to the next month." at bounding box center [905, 290] width 18 height 18
click at [856, 368] on div "7" at bounding box center [853, 368] width 26 height 26
click at [907, 284] on icon "Move forward to switch to the next month." at bounding box center [905, 290] width 18 height 18
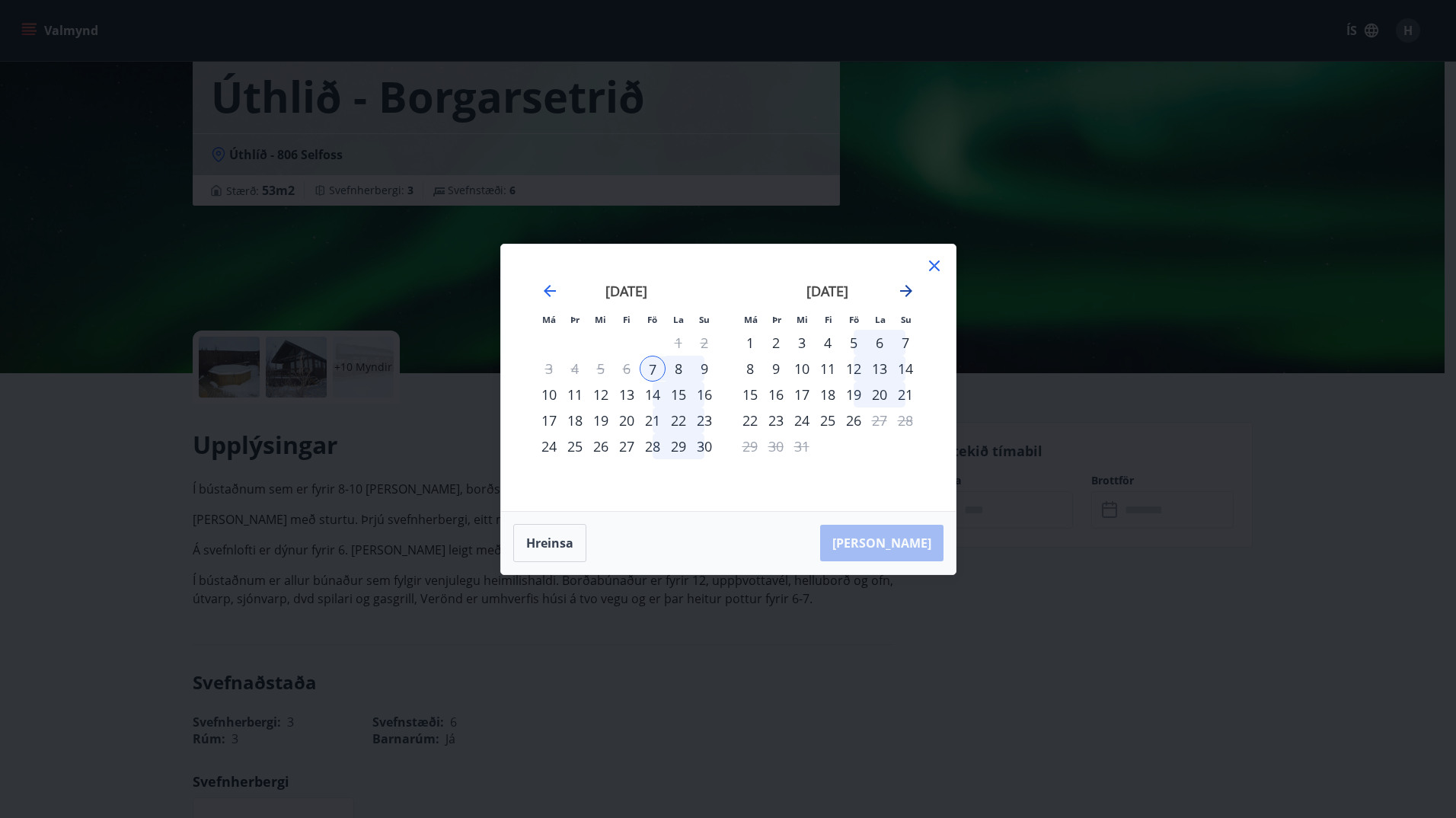
click at [907, 284] on icon "Move forward to switch to the next month." at bounding box center [905, 290] width 18 height 18
click at [655, 392] on div "19" at bounding box center [652, 394] width 26 height 26
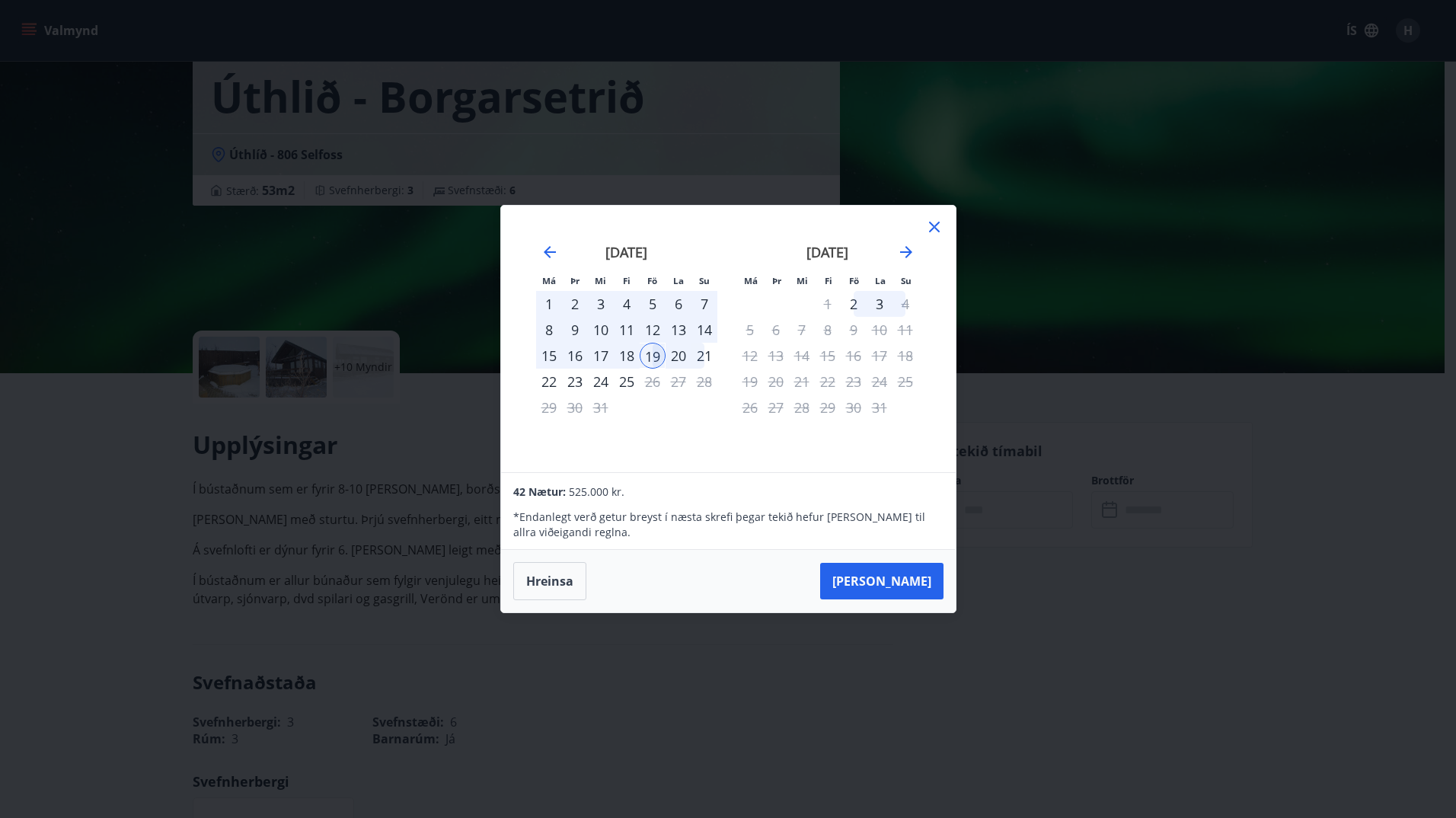
click at [710, 355] on div "21" at bounding box center [704, 356] width 26 height 26
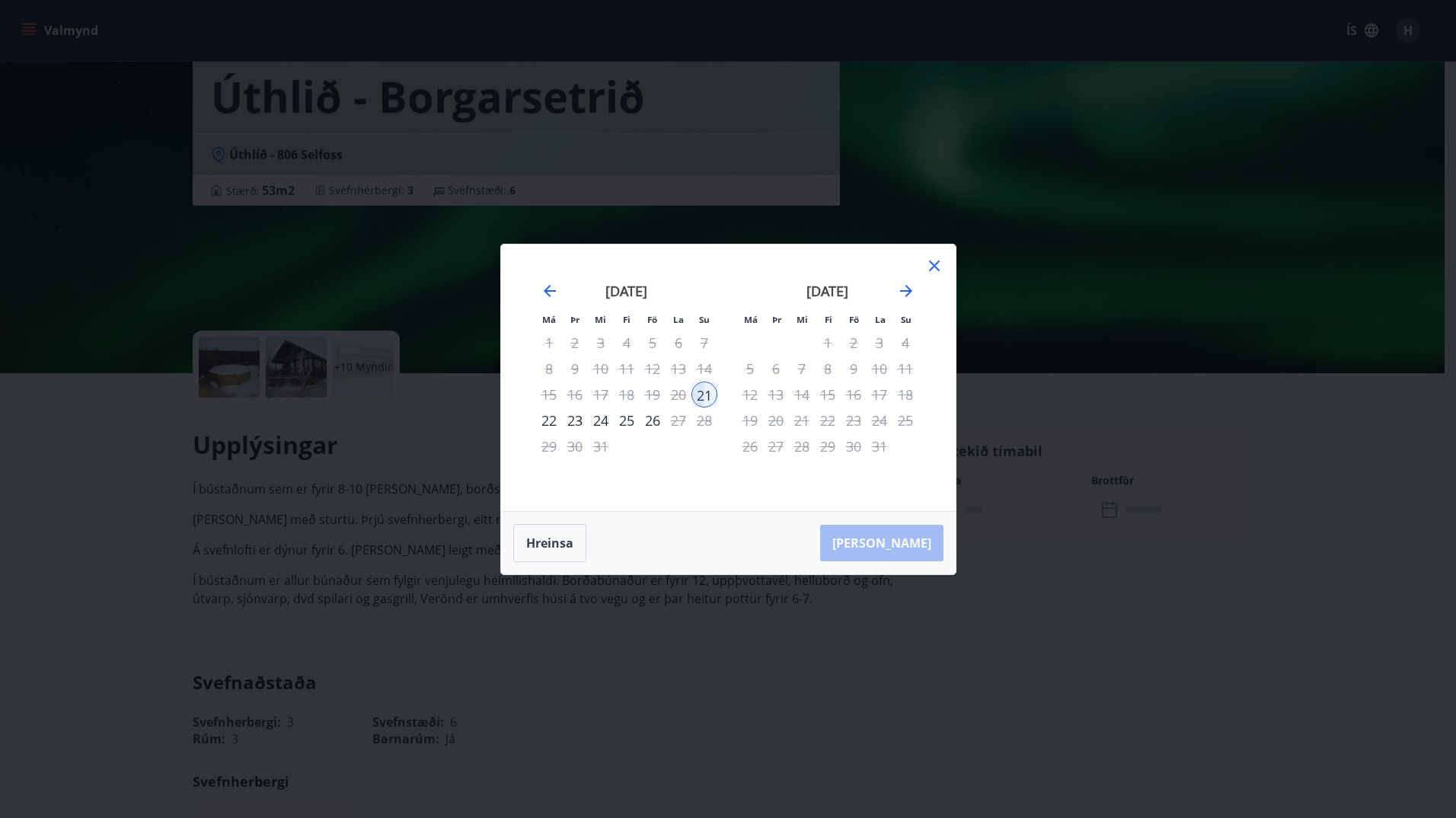
click at [906, 547] on div "[PERSON_NAME]" at bounding box center [728, 543] width 454 height 62
click at [686, 396] on div "20" at bounding box center [678, 394] width 26 height 26
click at [546, 291] on icon "Move backward to switch to the previous month." at bounding box center [549, 290] width 12 height 12
click at [788, 406] on div "17" at bounding box center [801, 394] width 26 height 26
click at [760, 425] on div "22" at bounding box center [749, 420] width 26 height 26
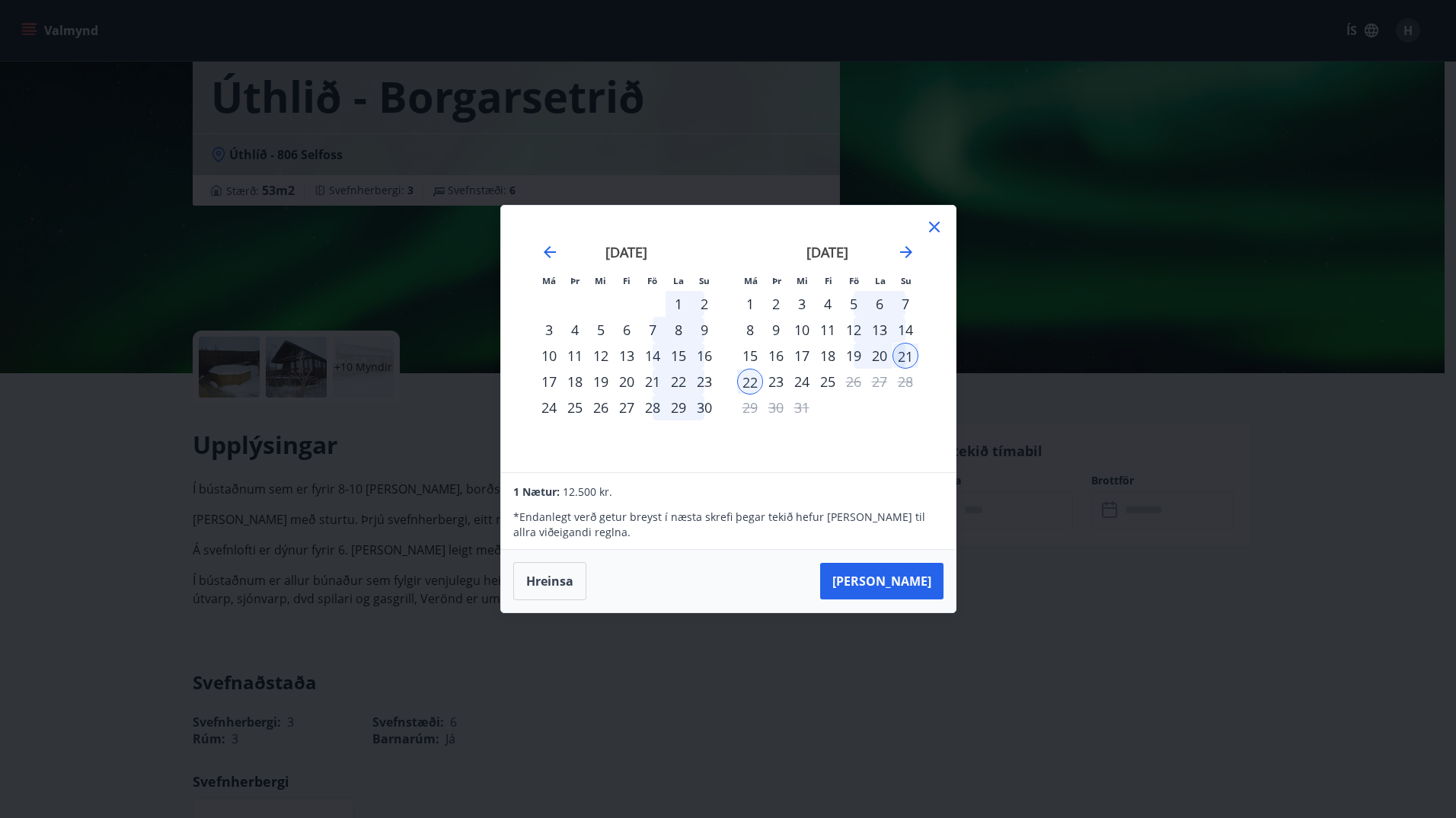
click at [856, 356] on div "19" at bounding box center [853, 356] width 26 height 26
click at [905, 578] on button "[PERSON_NAME]" at bounding box center [882, 581] width 123 height 37
click at [854, 352] on div "19" at bounding box center [853, 356] width 26 height 26
click at [905, 254] on icon "Move forward to switch to the next month." at bounding box center [905, 251] width 18 height 18
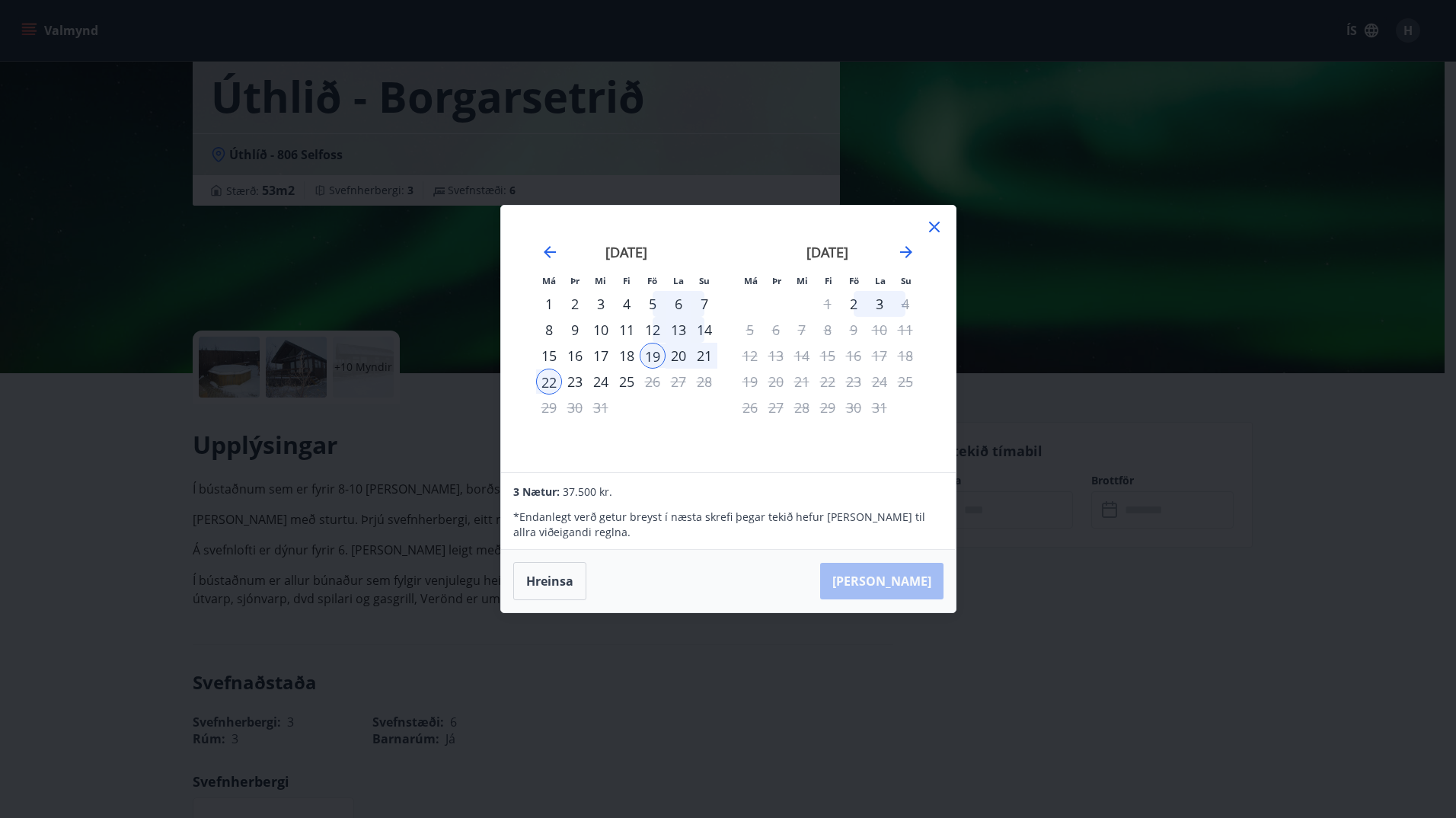
click at [662, 328] on div "12" at bounding box center [652, 329] width 26 height 26
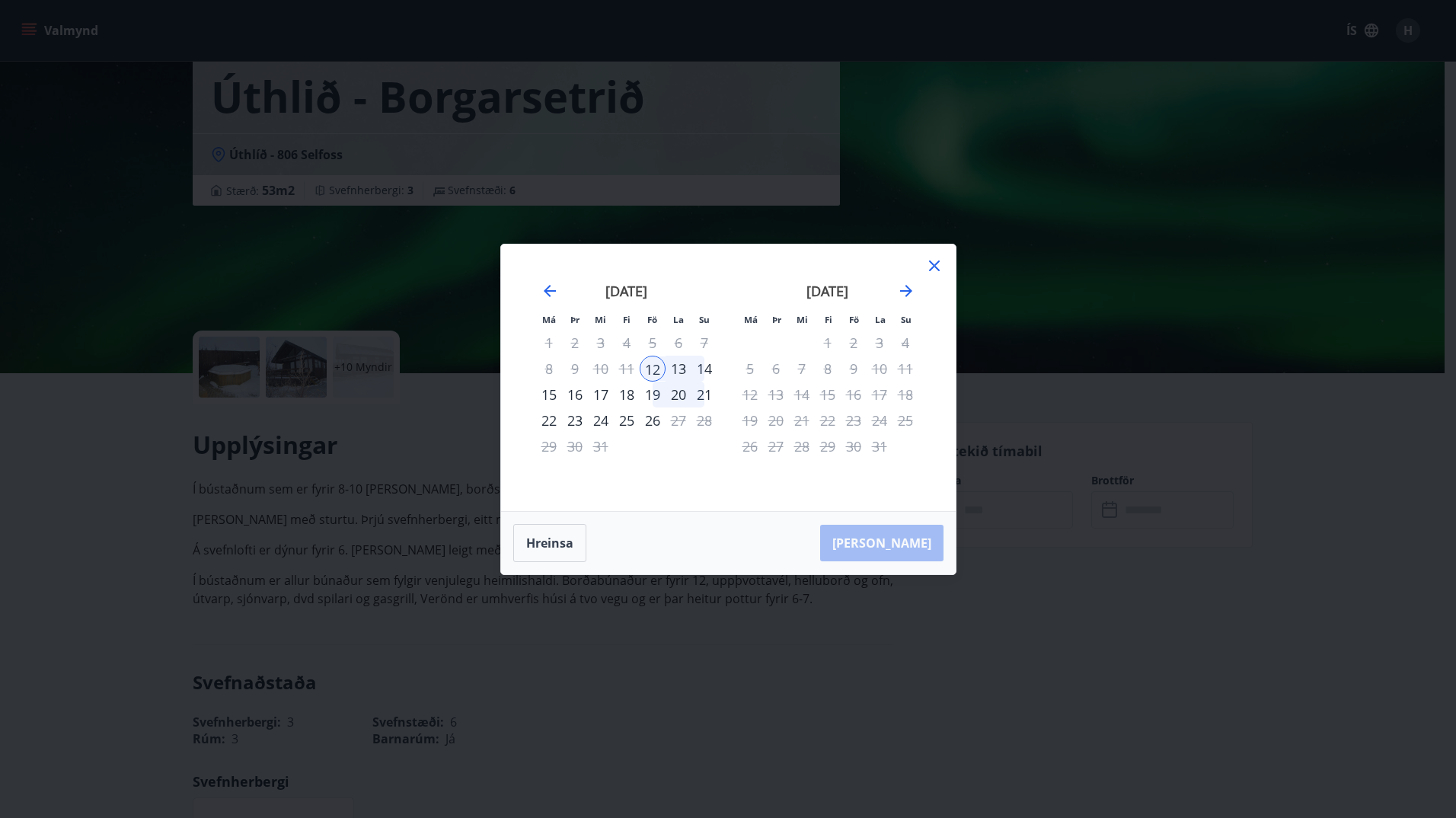
drag, startPoint x: 699, startPoint y: 366, endPoint x: 706, endPoint y: 404, distance: 38.6
click at [702, 367] on div "14" at bounding box center [704, 368] width 26 height 26
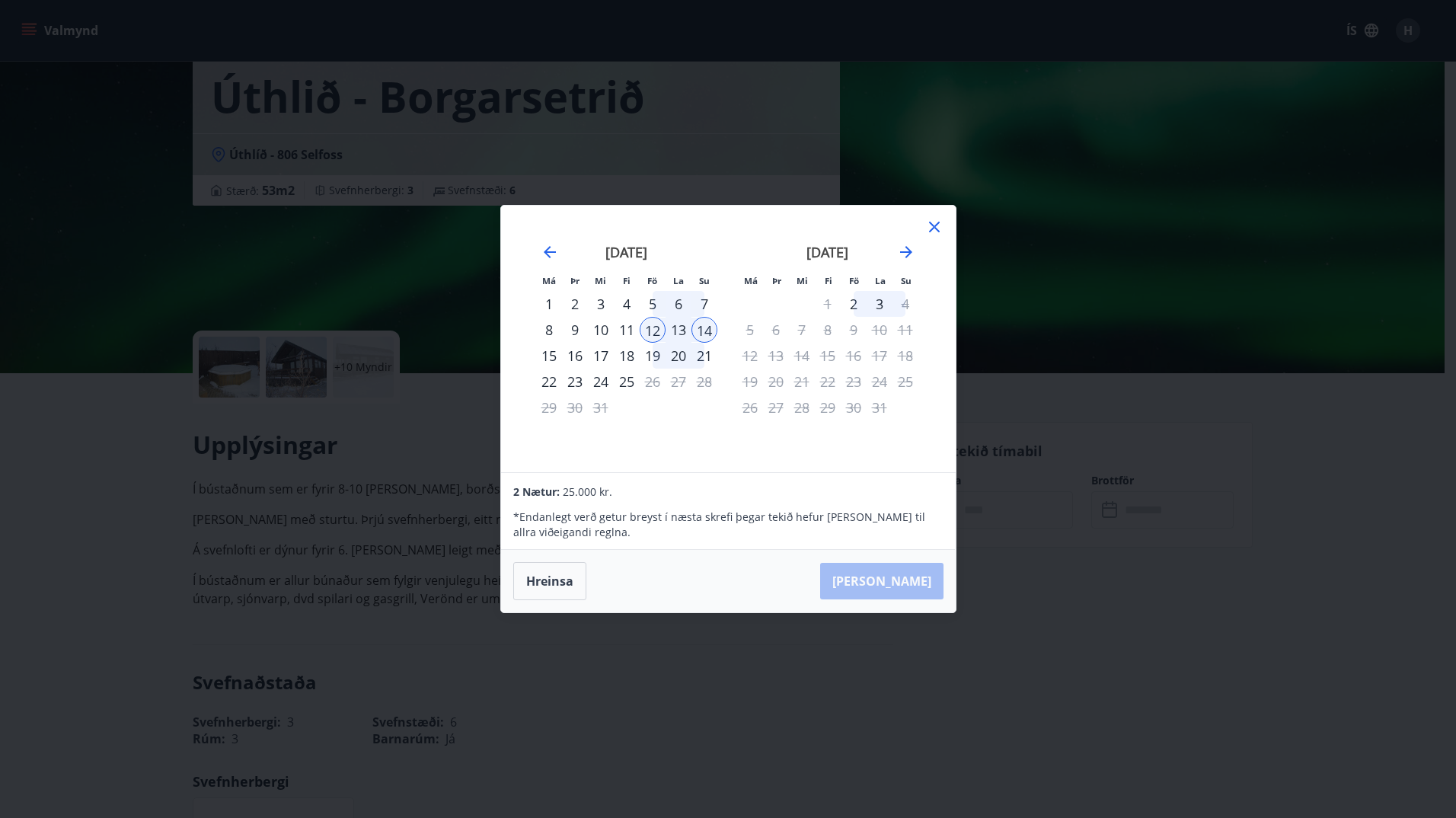
click at [556, 359] on div "15" at bounding box center [549, 356] width 26 height 26
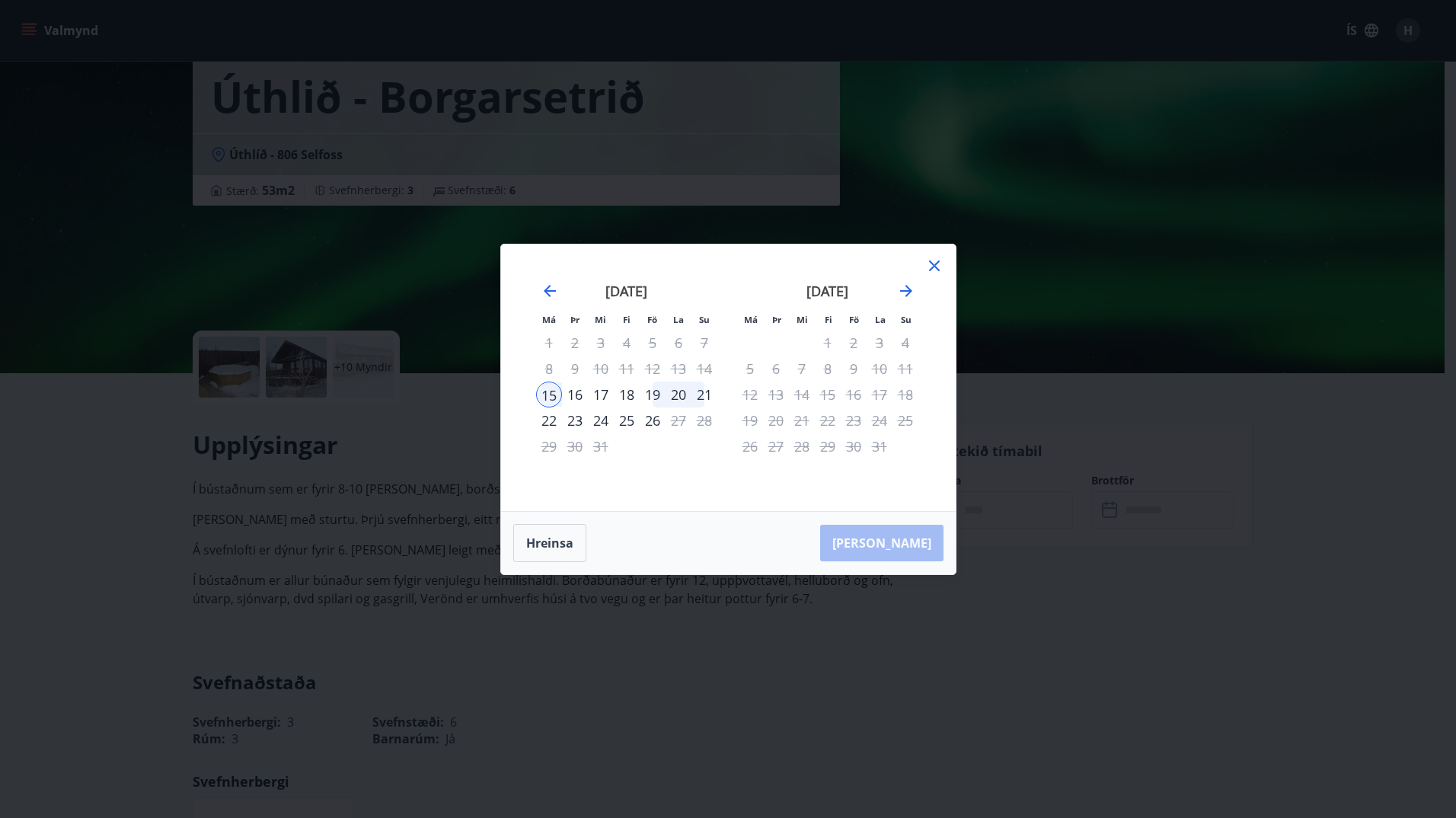
click at [629, 395] on div "18" at bounding box center [626, 394] width 26 height 26
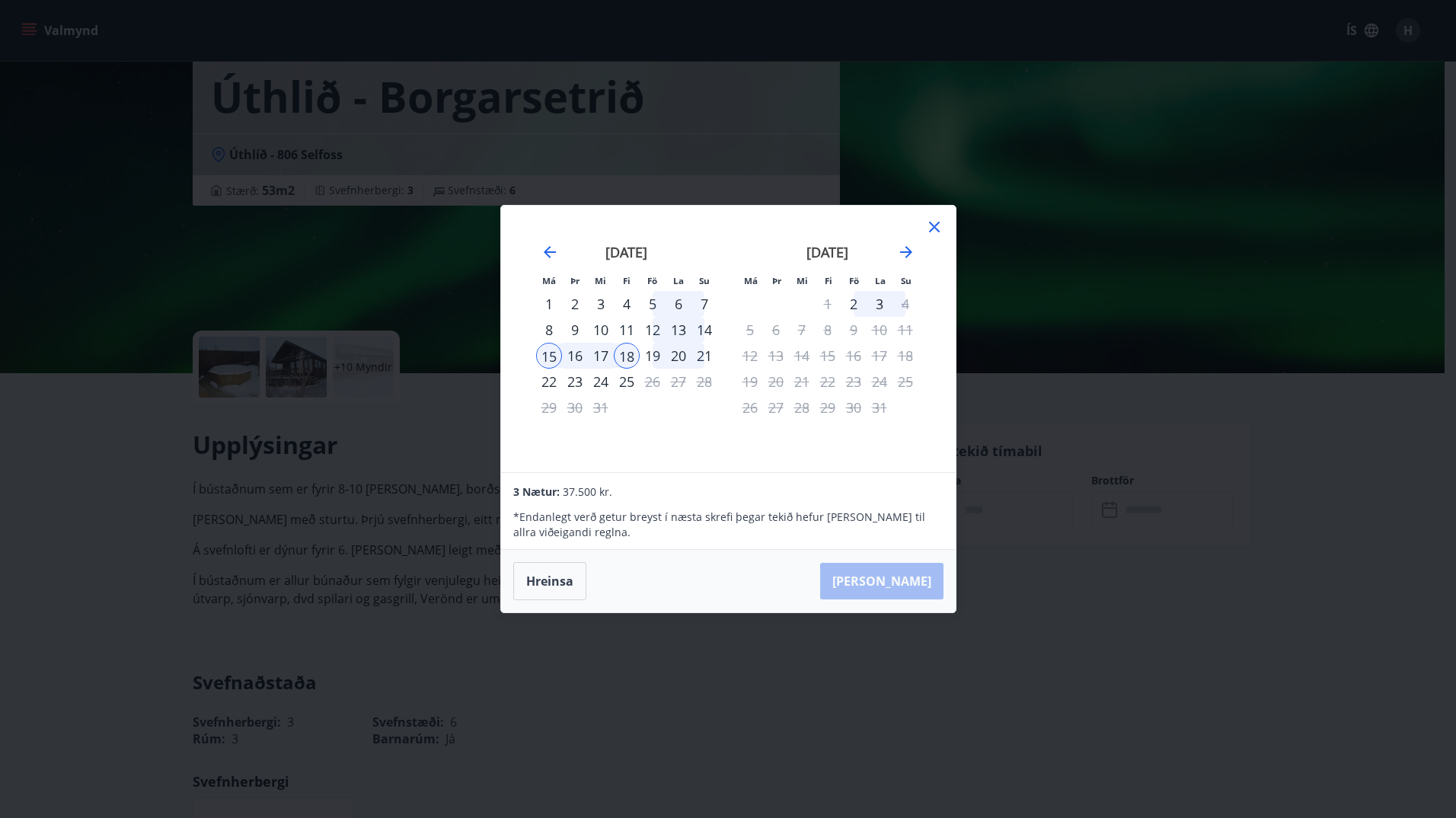
drag, startPoint x: 721, startPoint y: 365, endPoint x: 803, endPoint y: 326, distance: 90.8
click at [722, 366] on div "[DATE] 1 2 3 4 5 6 7 8 9 10 11 12 13 14 15 16 17 18 19 20 21 22 23 24 25 26 27 …" at bounding box center [626, 349] width 201 height 250
click at [931, 223] on icon at bounding box center [934, 227] width 18 height 18
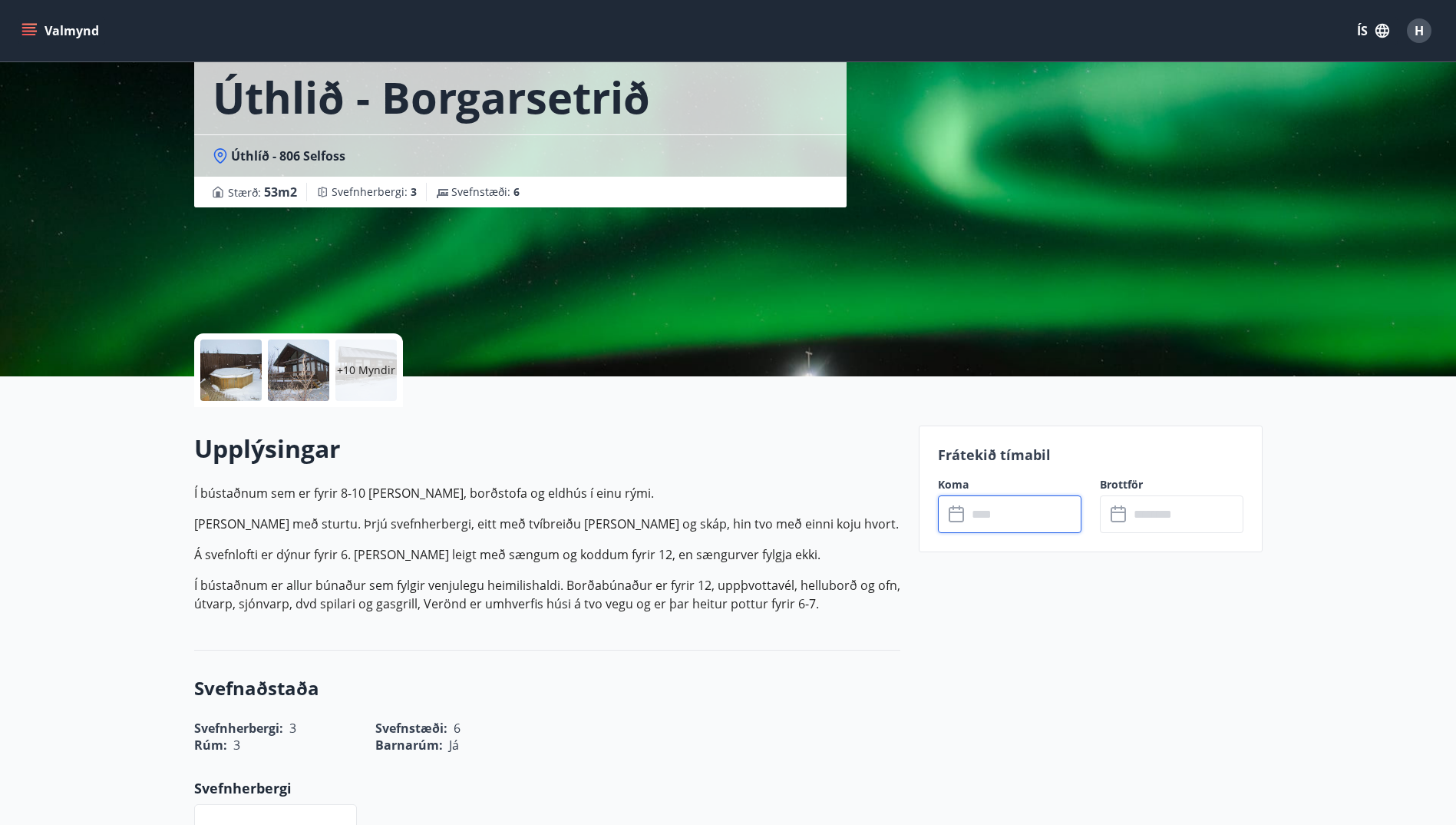
click at [1011, 526] on input "text" at bounding box center [1024, 514] width 115 height 38
type input "******"
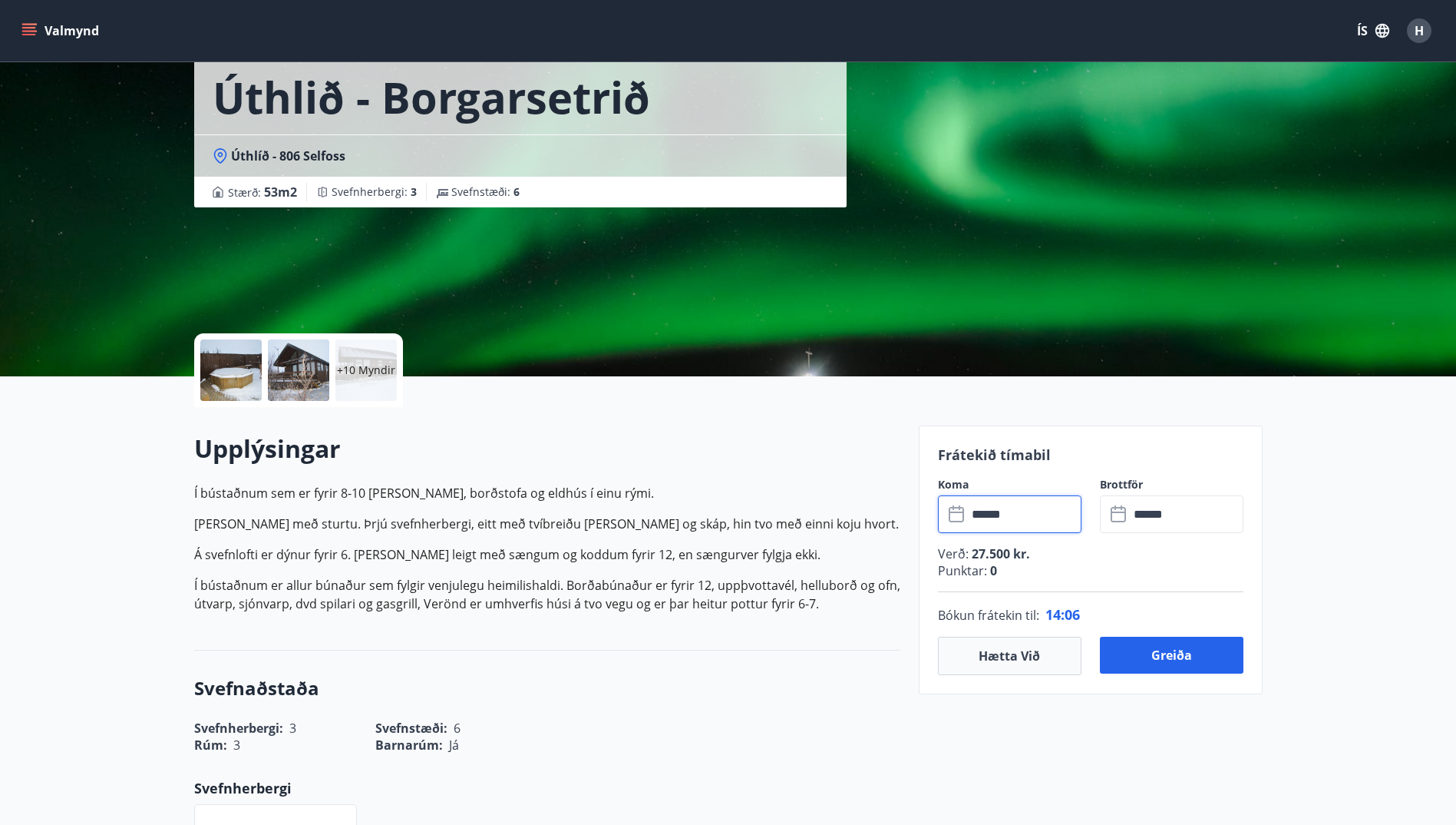
click at [988, 521] on input "******" at bounding box center [1024, 514] width 115 height 38
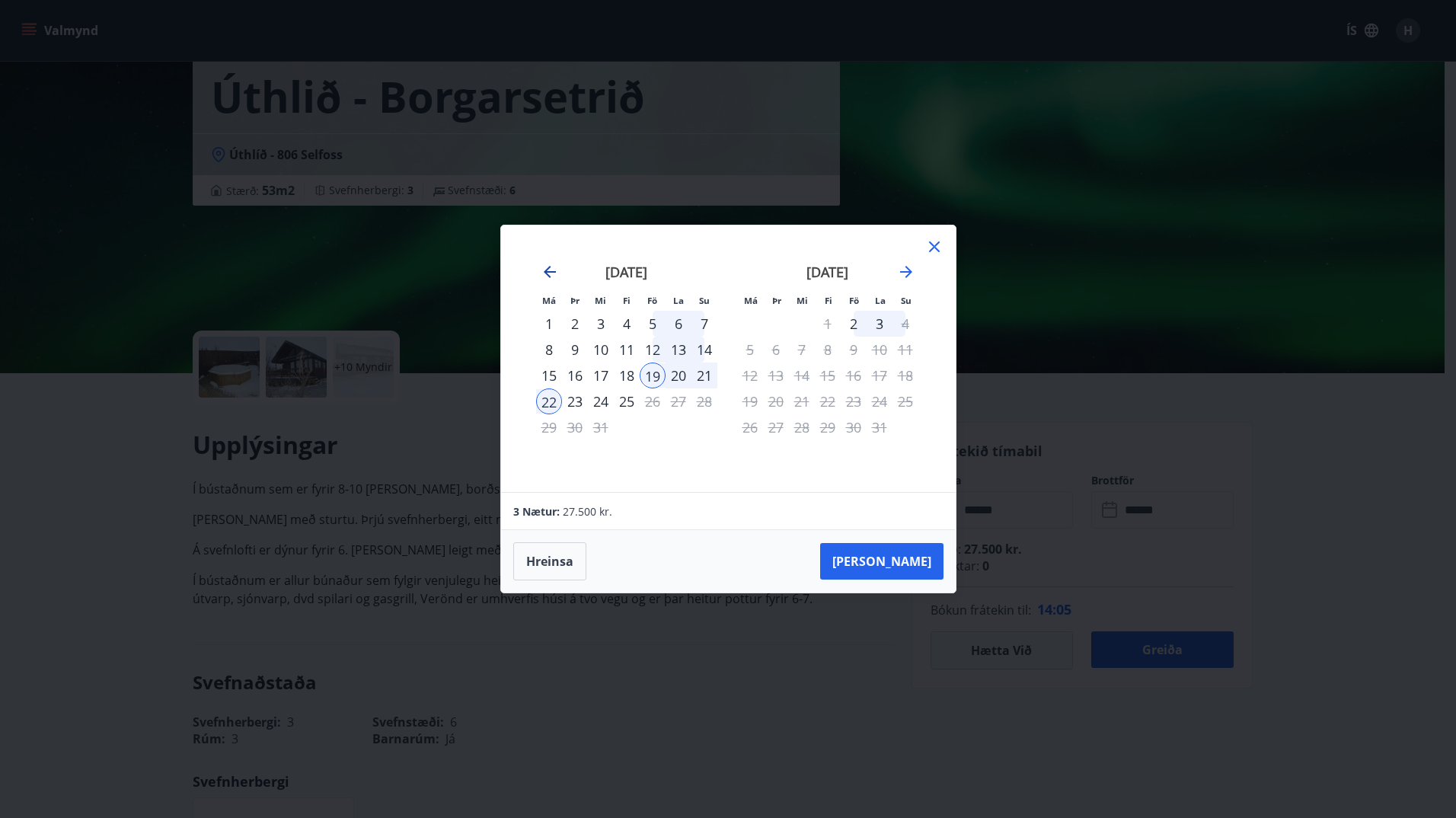
click at [540, 269] on icon "Move backward to switch to the previous month." at bounding box center [549, 271] width 18 height 18
click at [687, 397] on div "22" at bounding box center [678, 401] width 26 height 26
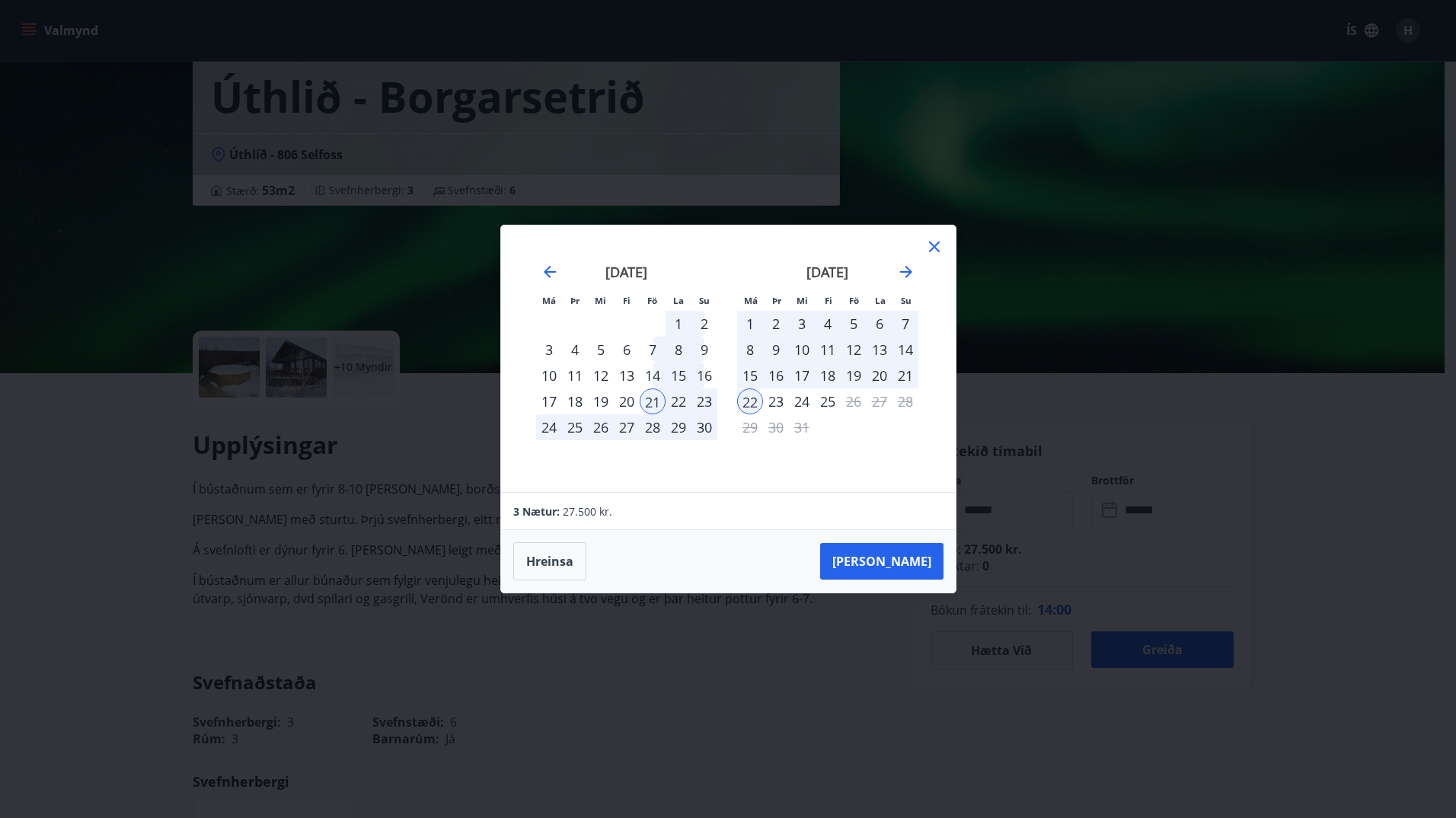
click at [687, 397] on div "22" at bounding box center [678, 401] width 26 height 26
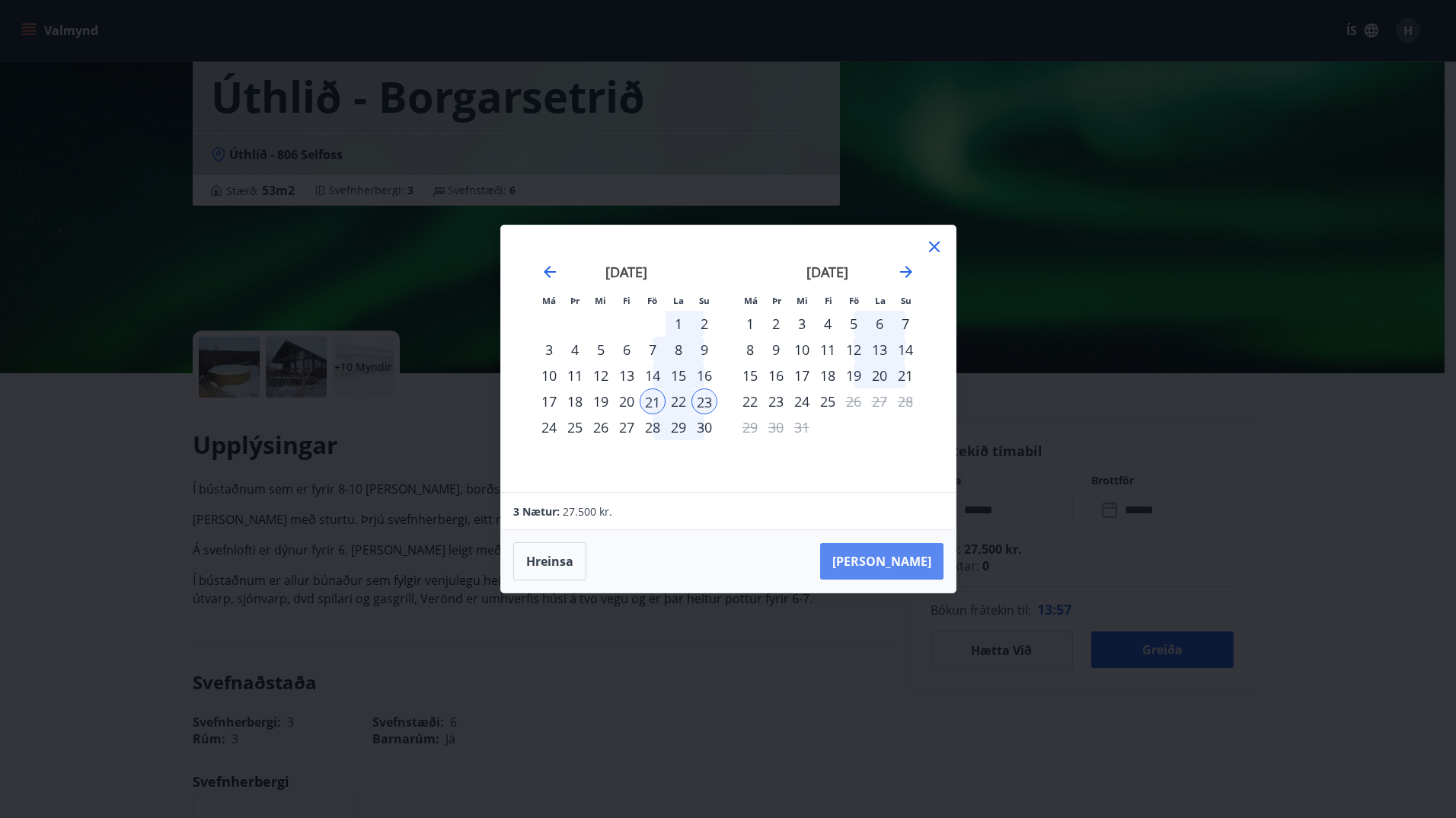
click at [907, 554] on button "[PERSON_NAME]" at bounding box center [882, 561] width 123 height 37
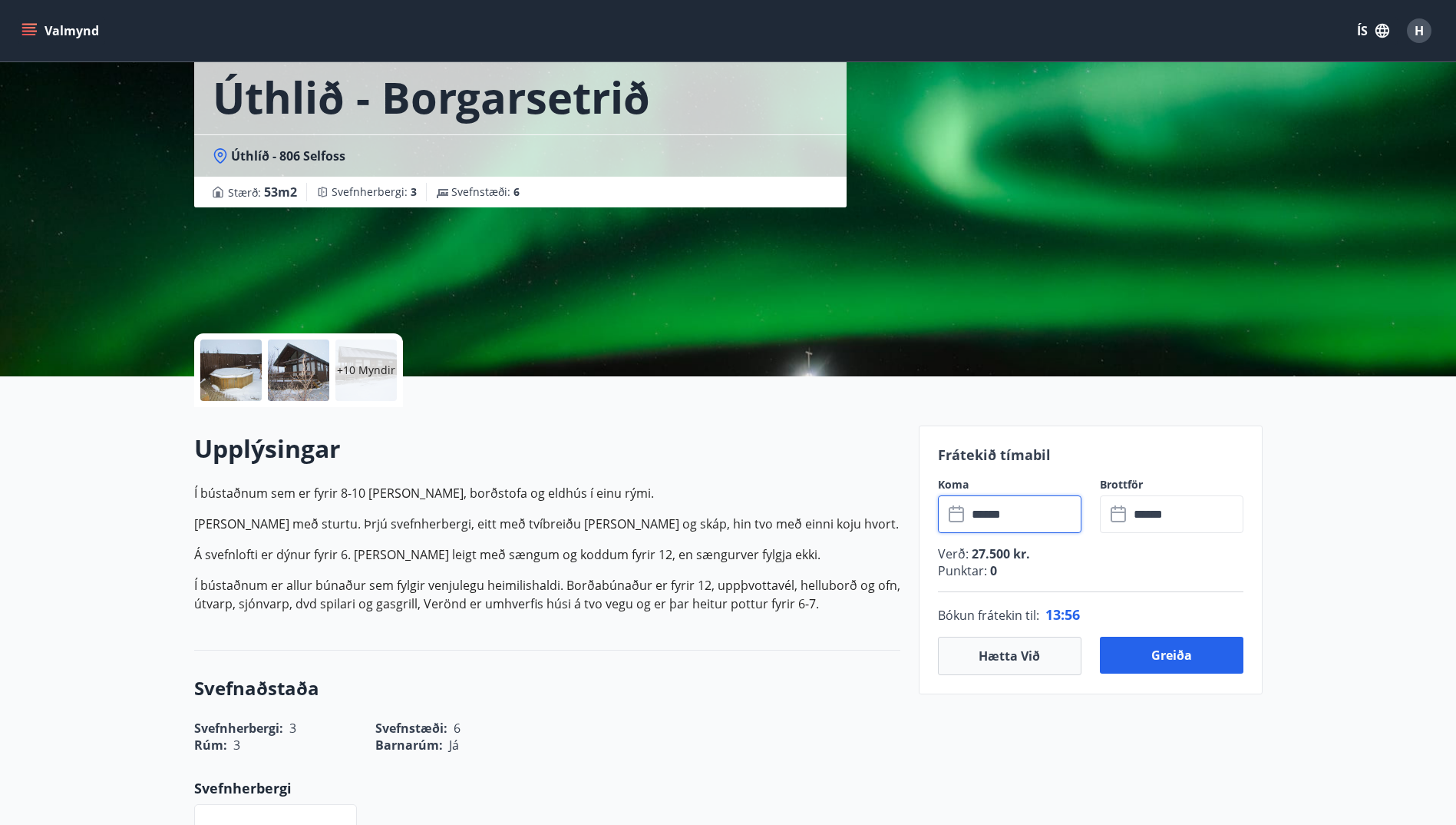
type input "******"
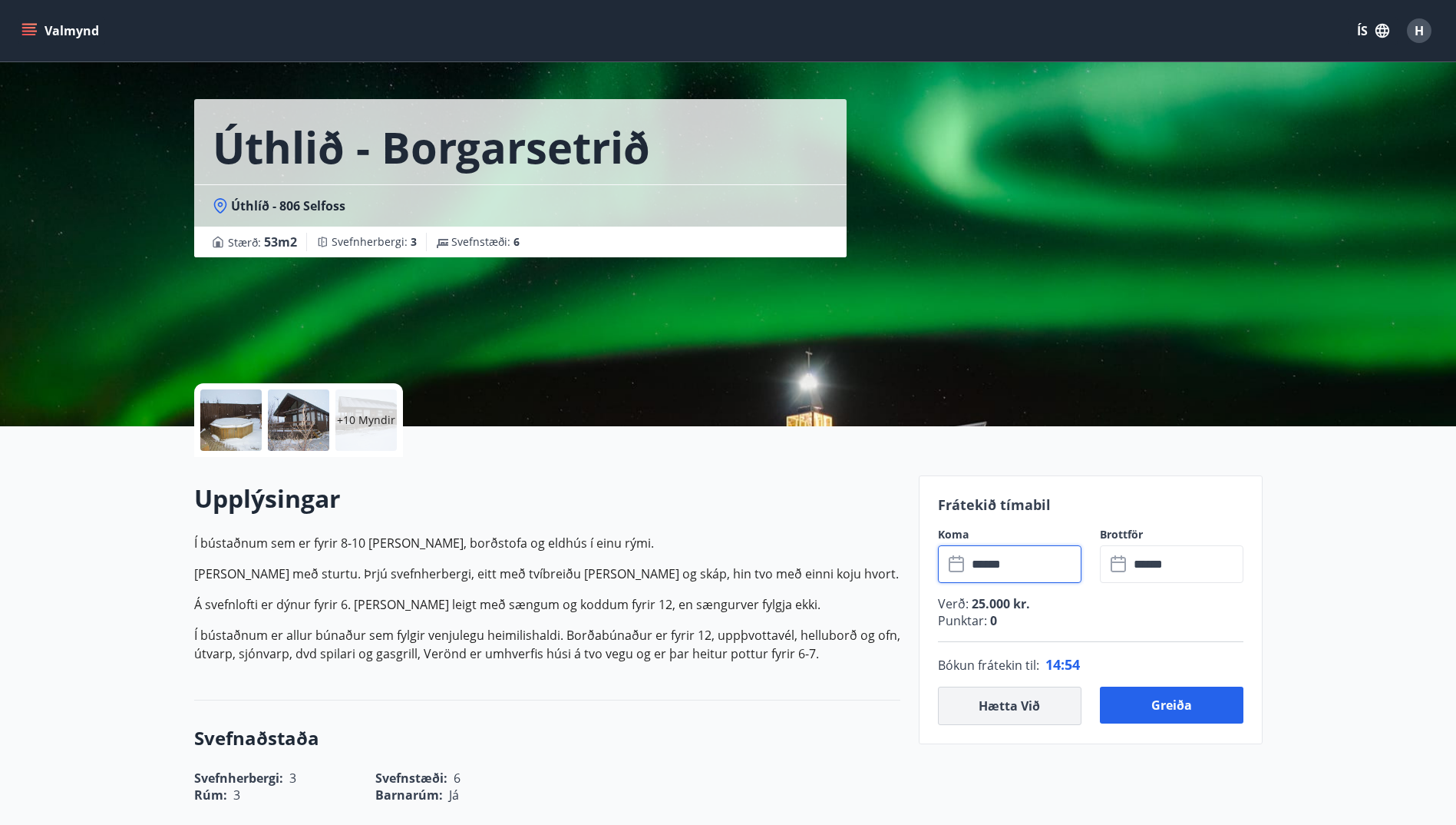
scroll to position [8, 0]
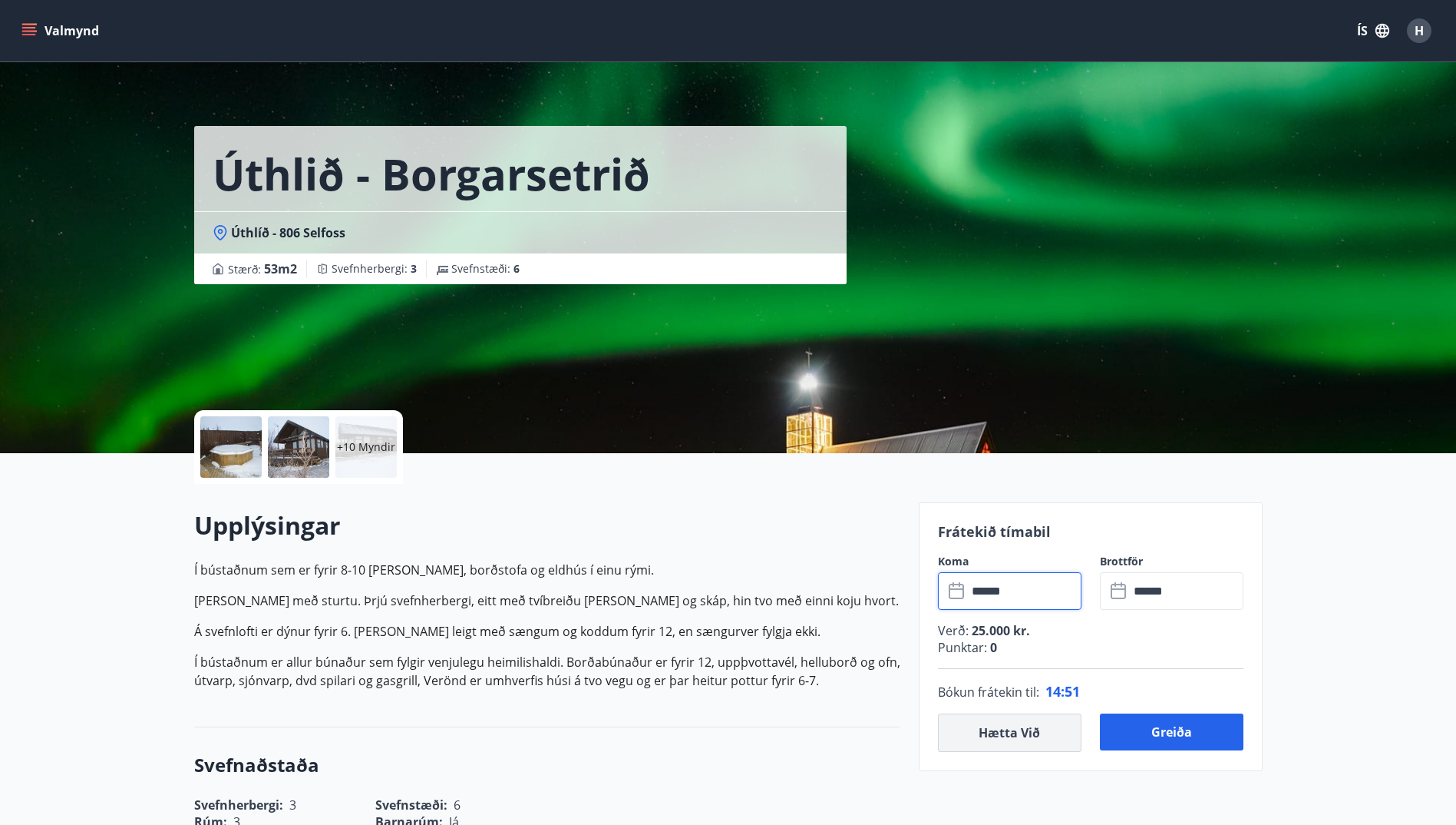
click at [1000, 725] on button "Hætta við" at bounding box center [1009, 733] width 144 height 39
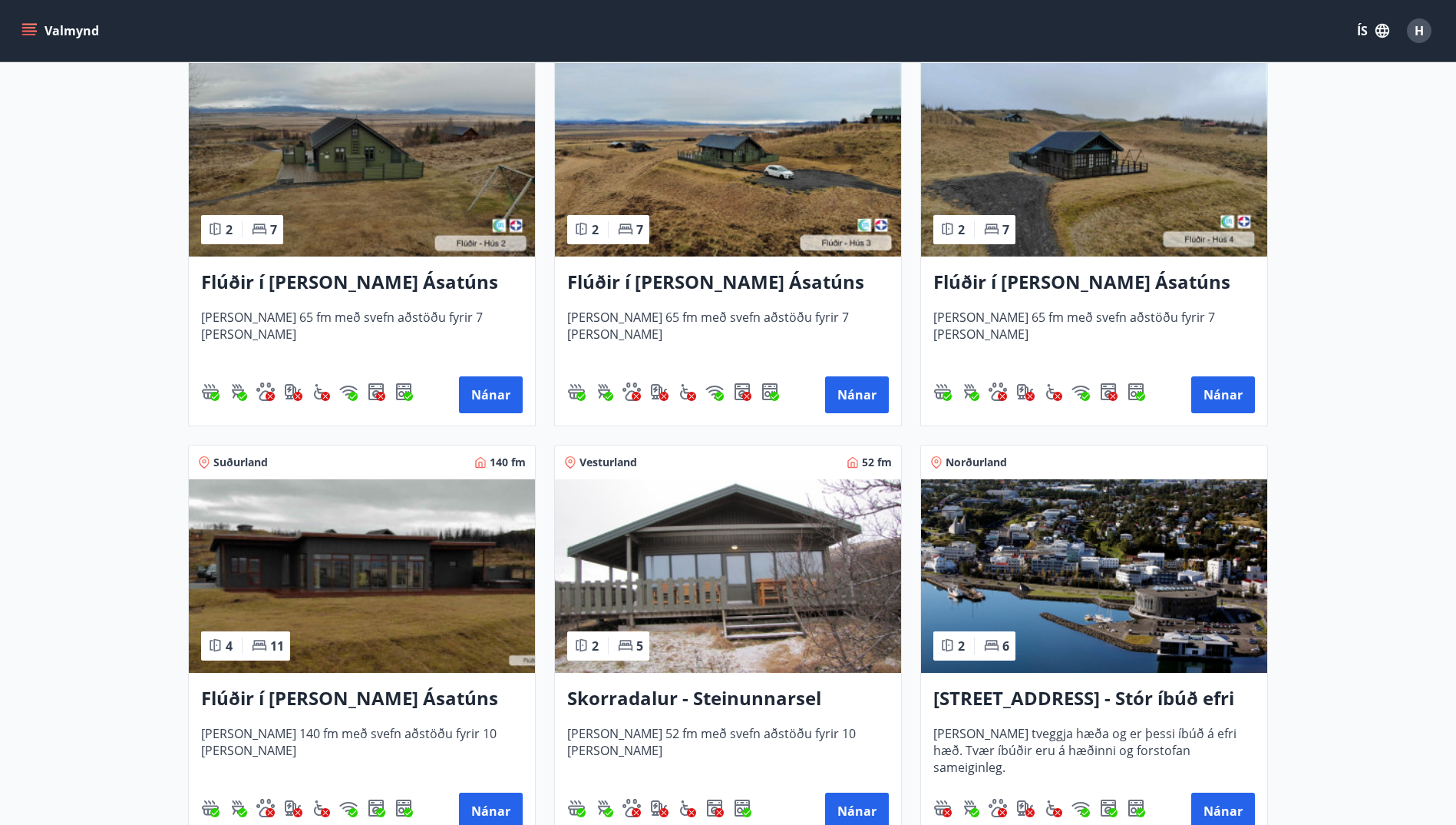
scroll to position [442, 0]
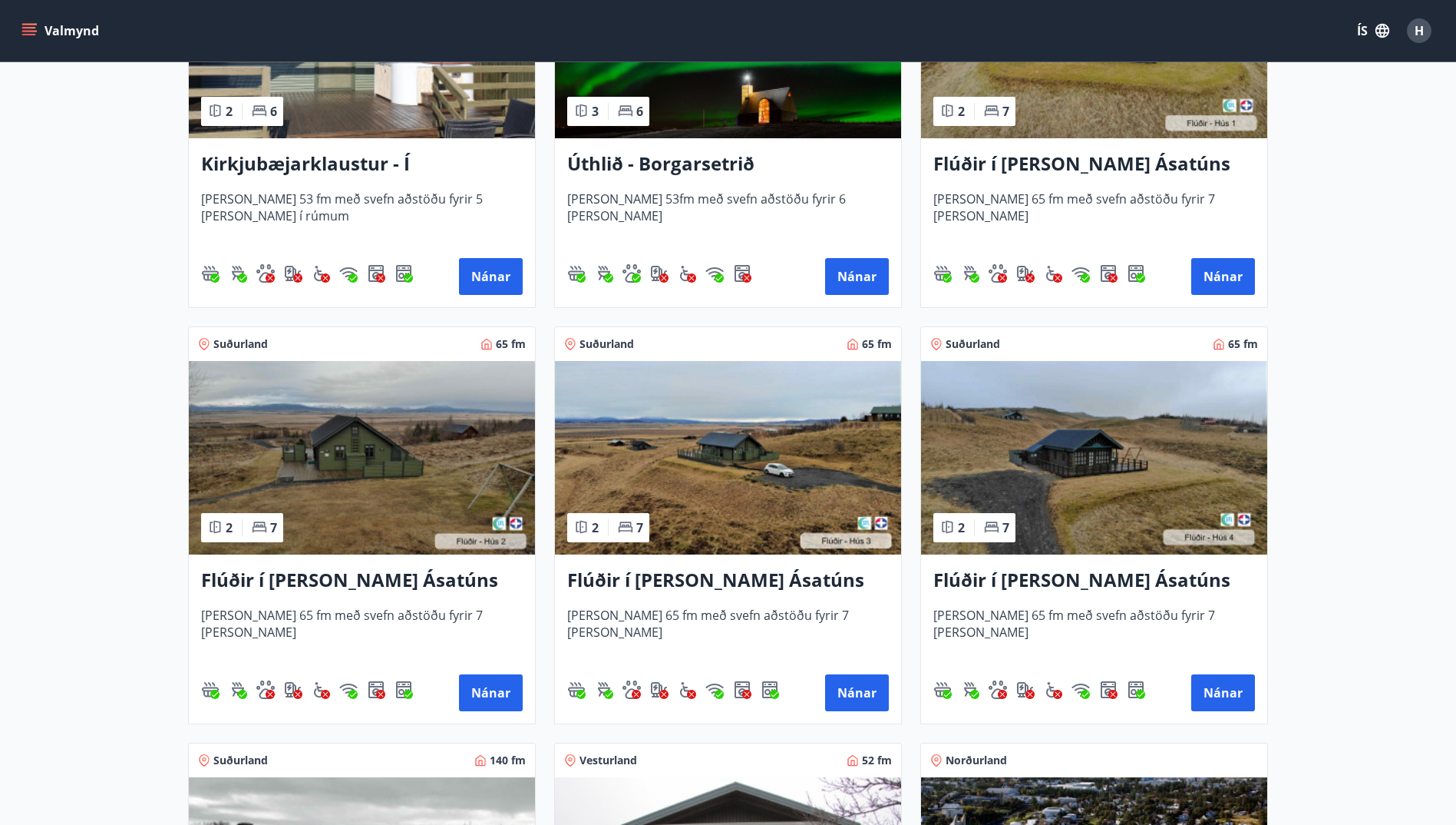
drag, startPoint x: 1459, startPoint y: 379, endPoint x: 1378, endPoint y: 329, distance: 95.2
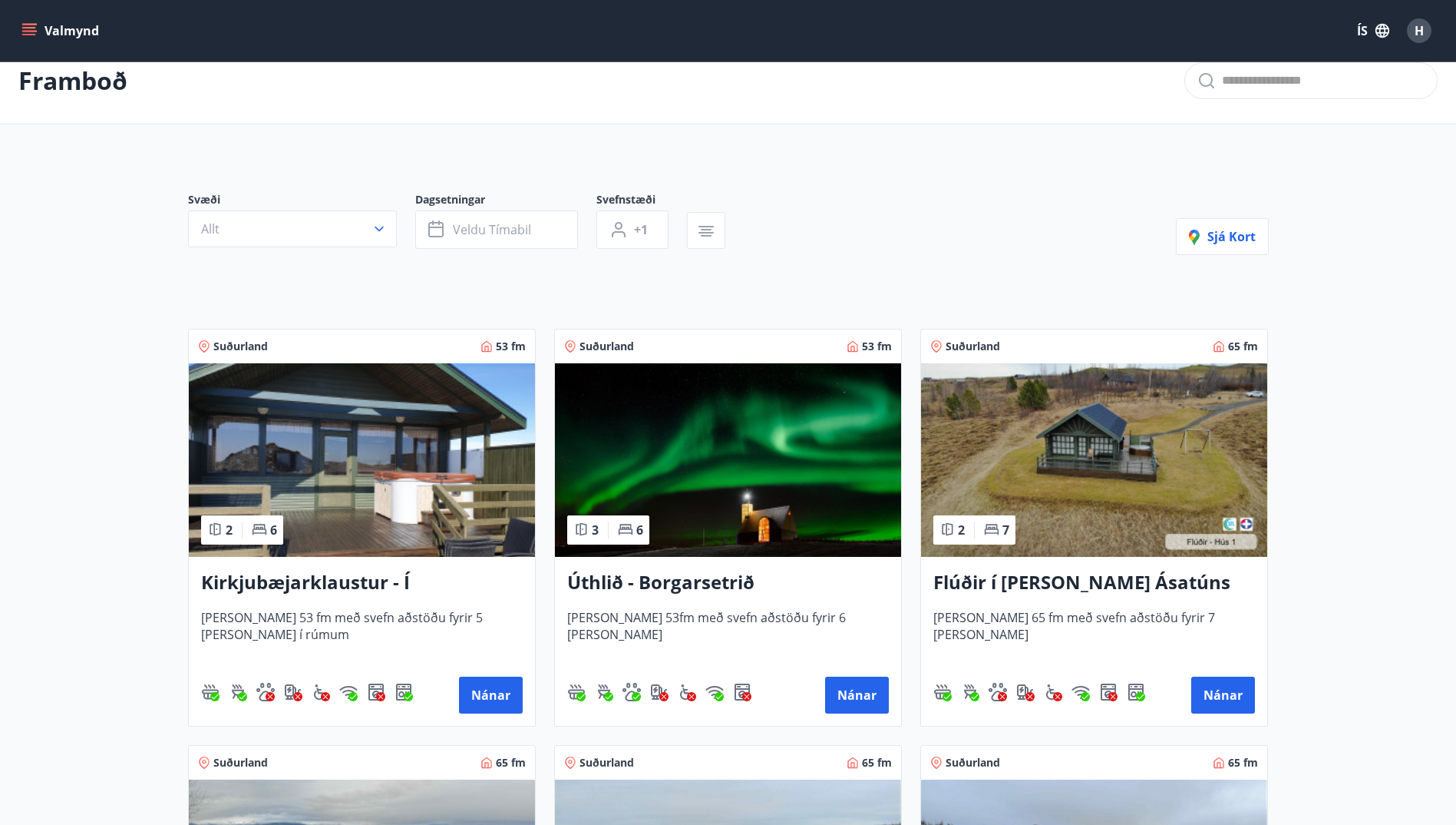
scroll to position [18, 0]
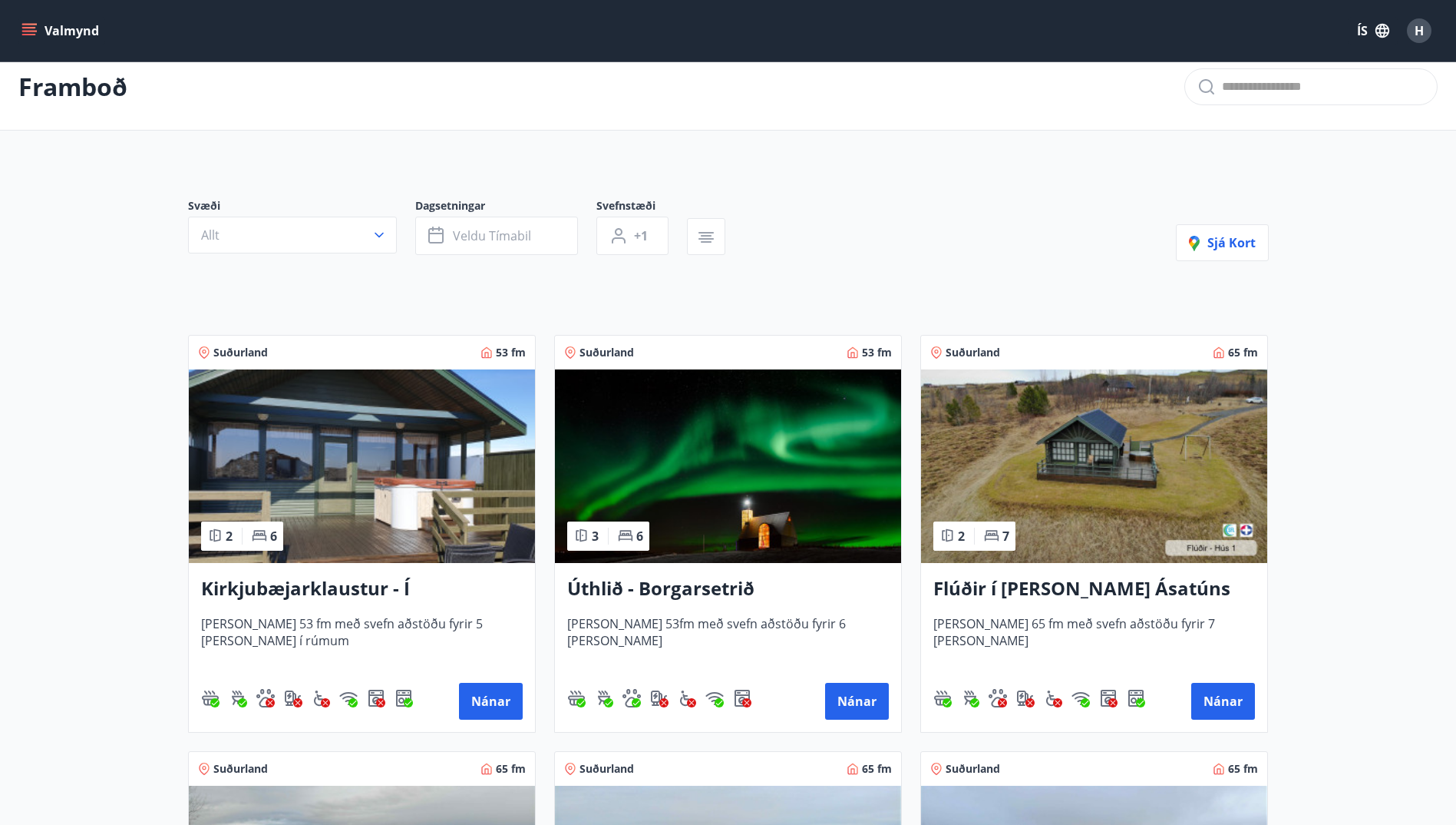
drag, startPoint x: 1316, startPoint y: 327, endPoint x: 1257, endPoint y: 324, distance: 59.1
drag, startPoint x: 1257, startPoint y: 324, endPoint x: 1031, endPoint y: 238, distance: 241.8
click at [1015, 205] on div "Svæði Allt Dagsetningar Veldu tímabil Svefnstæði +1 Sjá kort" at bounding box center [728, 230] width 1081 height 63
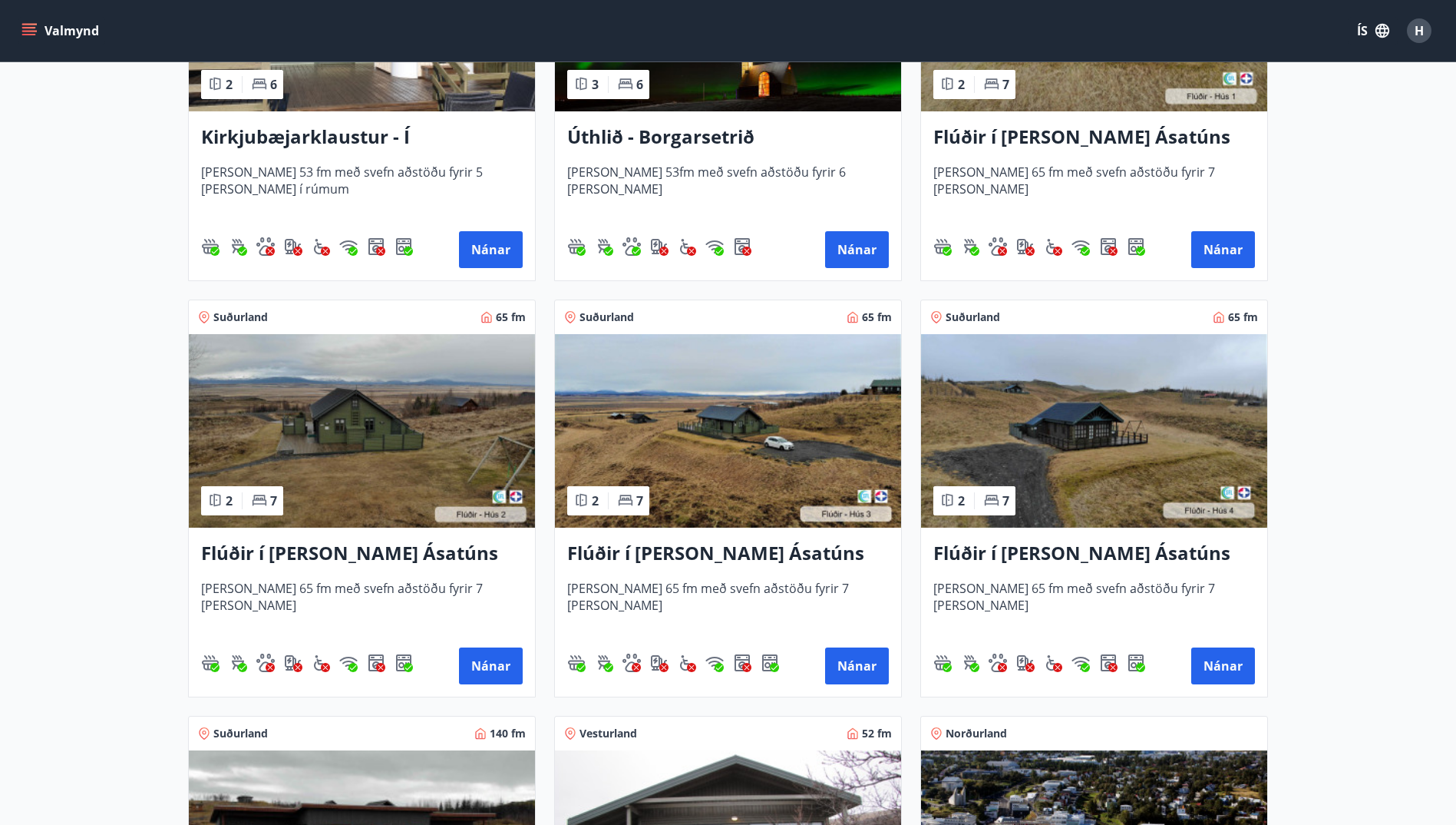
scroll to position [0, 0]
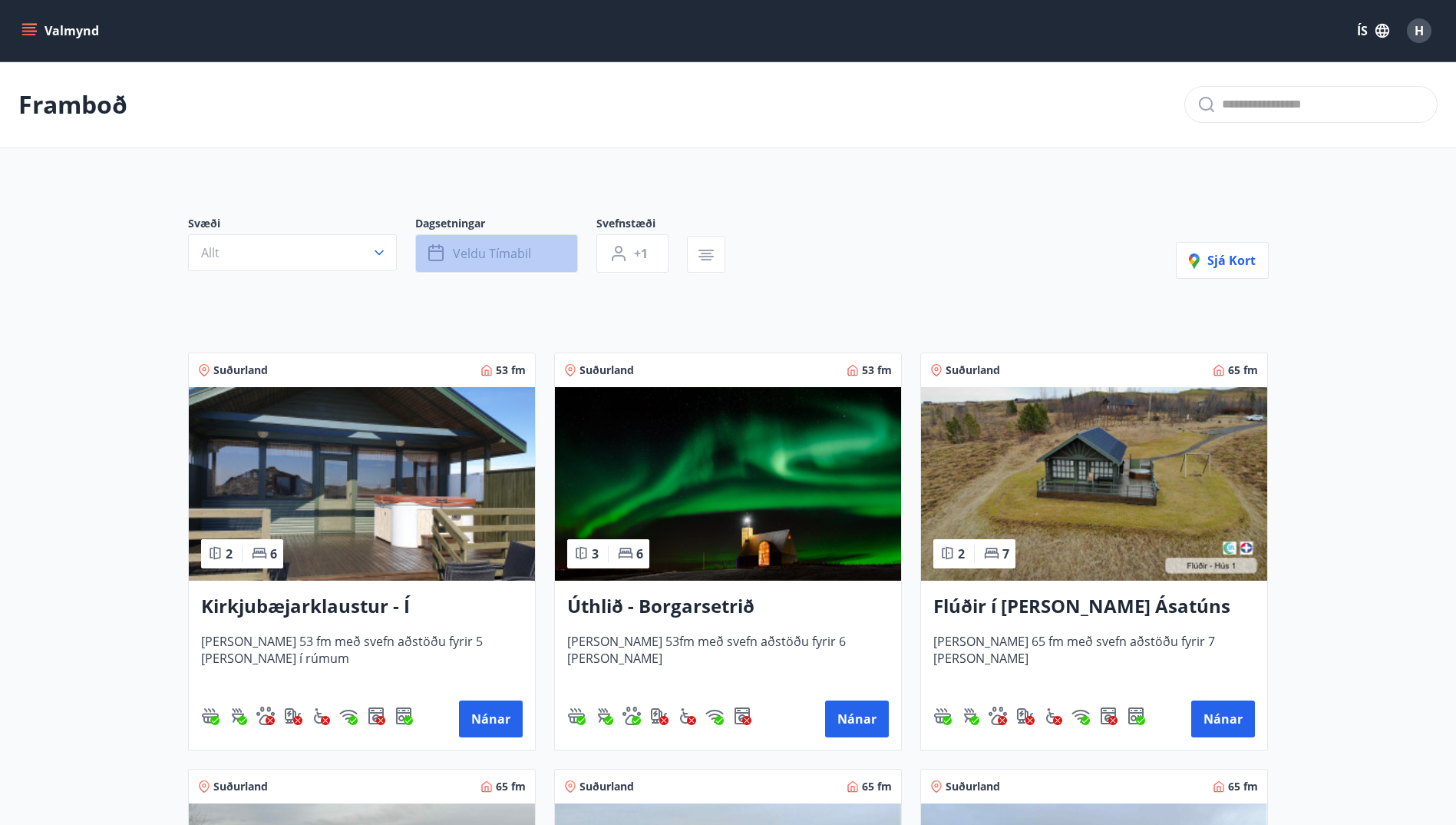
click at [482, 259] on span "Veldu tímabil" at bounding box center [493, 253] width 79 height 17
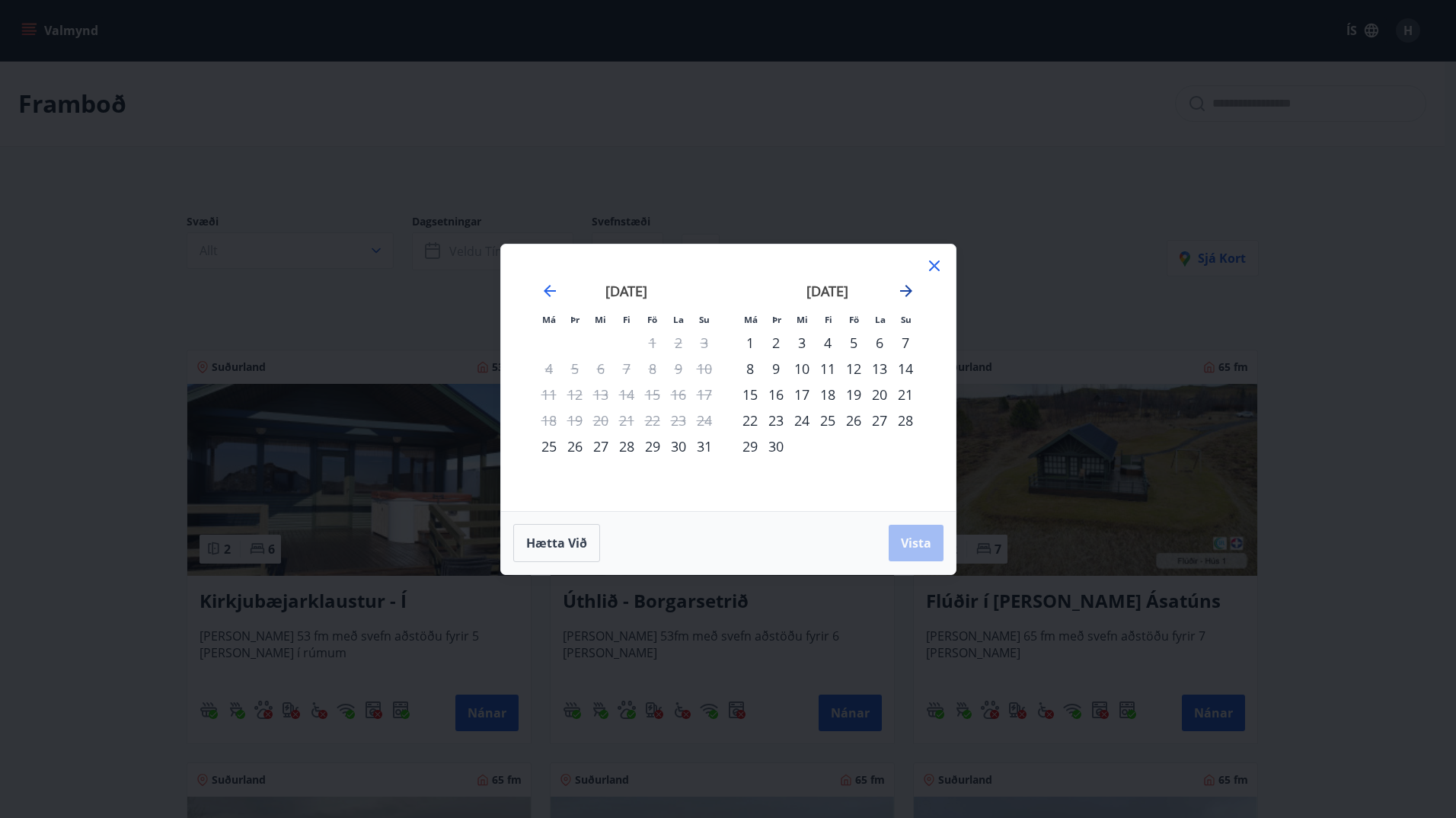
click at [897, 288] on icon "Move forward to switch to the next month." at bounding box center [905, 290] width 18 height 18
click at [856, 391] on div "19" at bounding box center [853, 394] width 26 height 26
click at [906, 396] on div "21" at bounding box center [905, 394] width 26 height 26
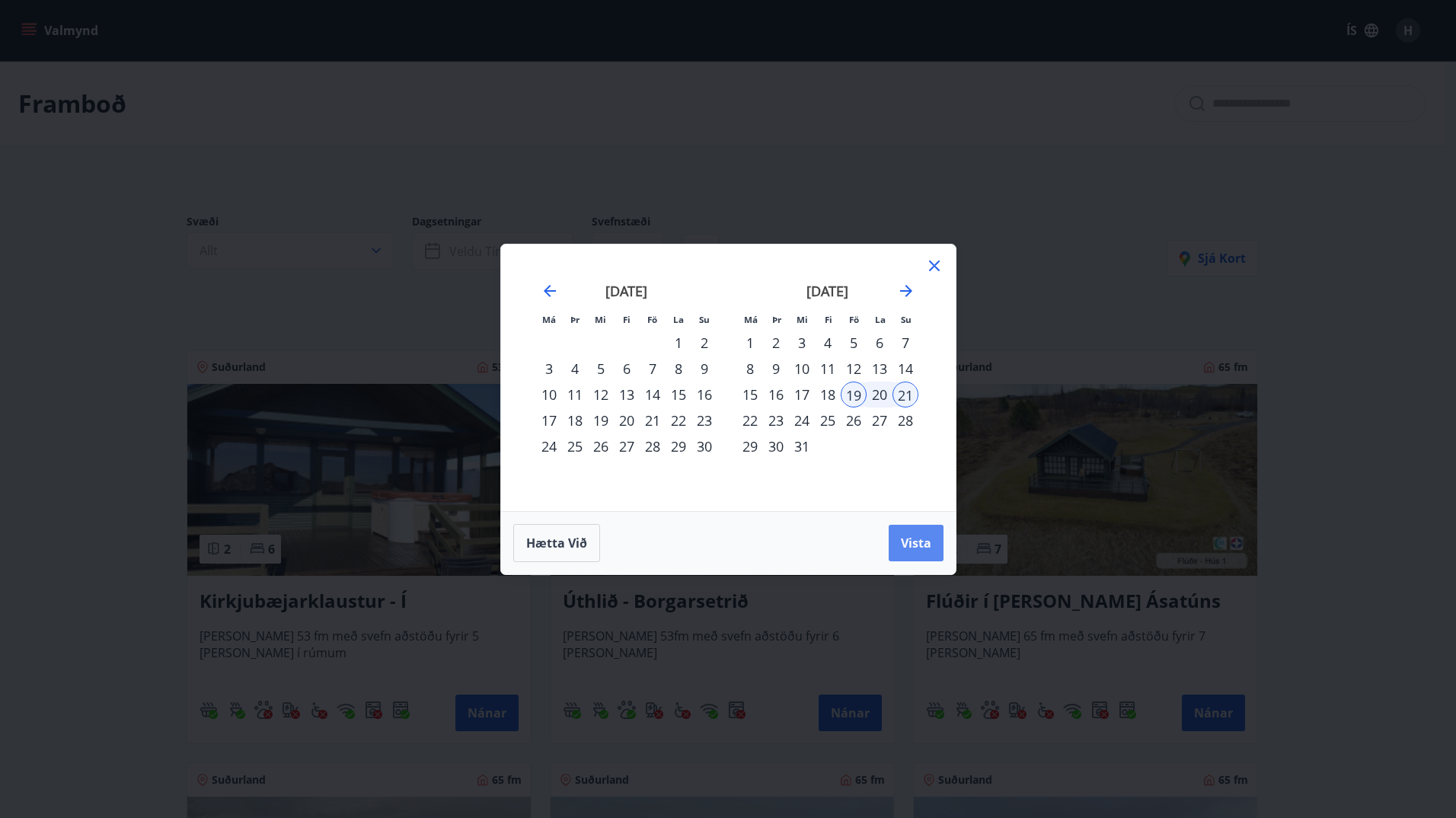
click at [923, 535] on span "Vista" at bounding box center [916, 543] width 30 height 17
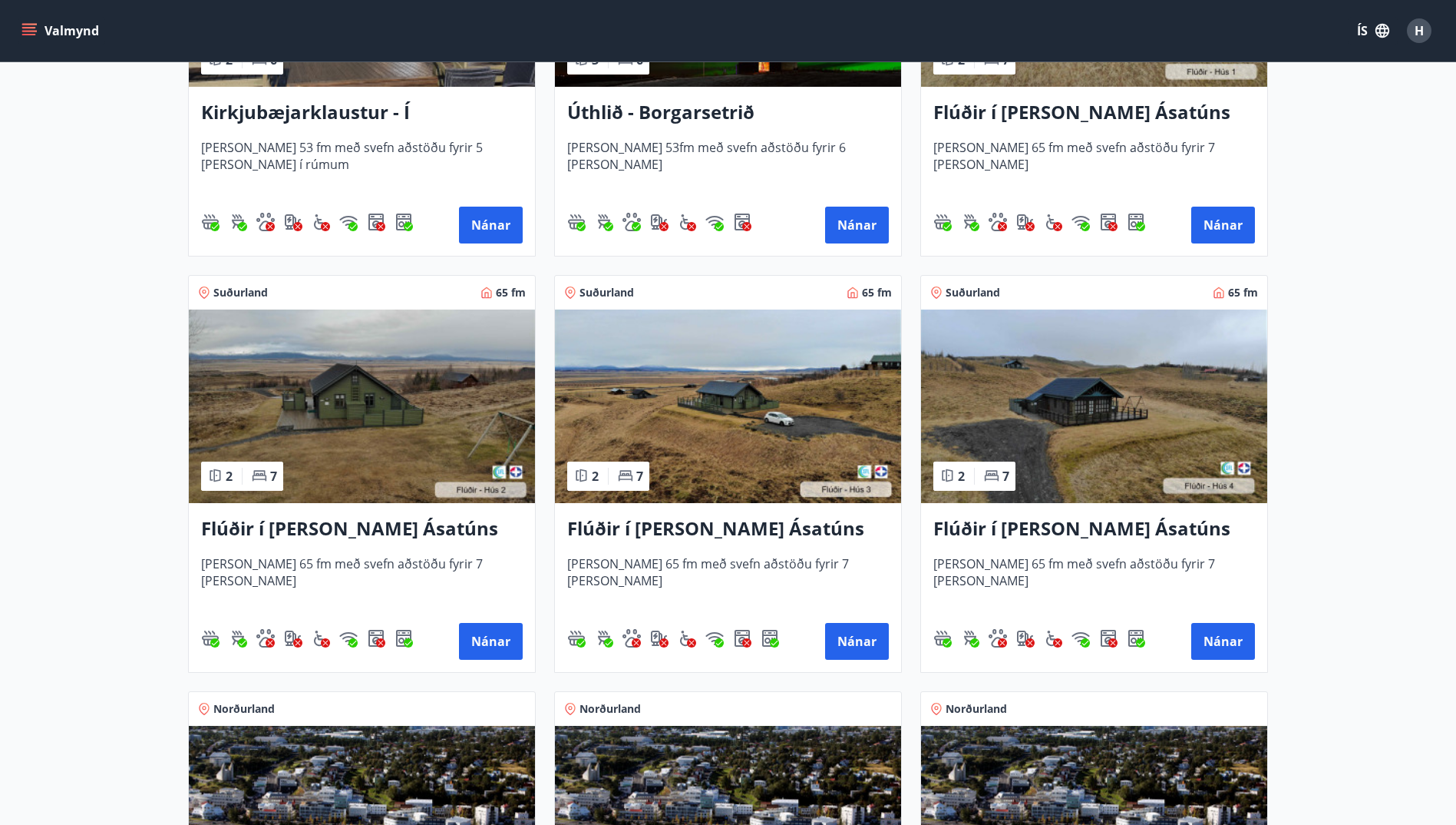
scroll to position [522, 0]
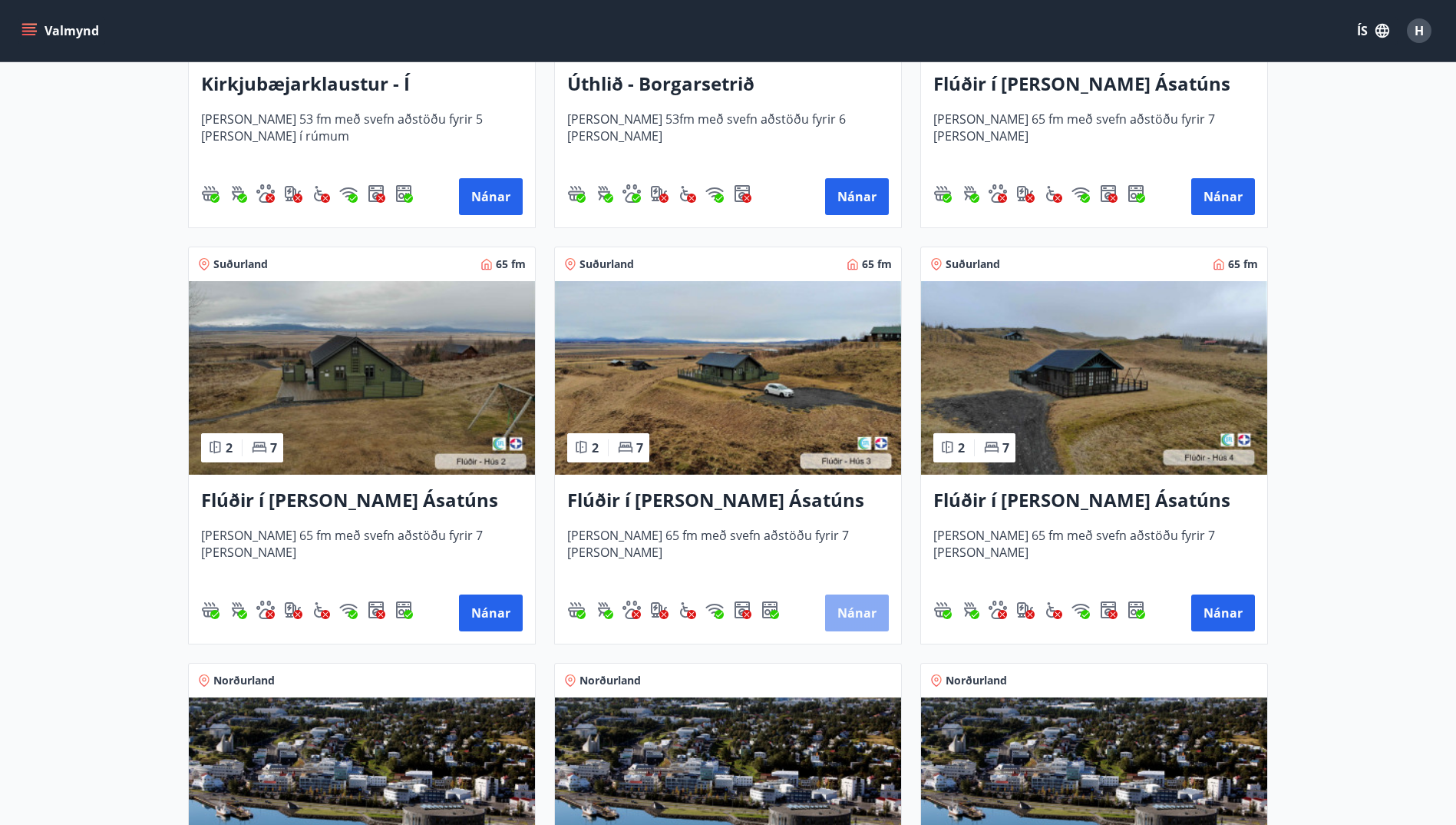
click at [875, 601] on button "Nánar" at bounding box center [857, 613] width 63 height 37
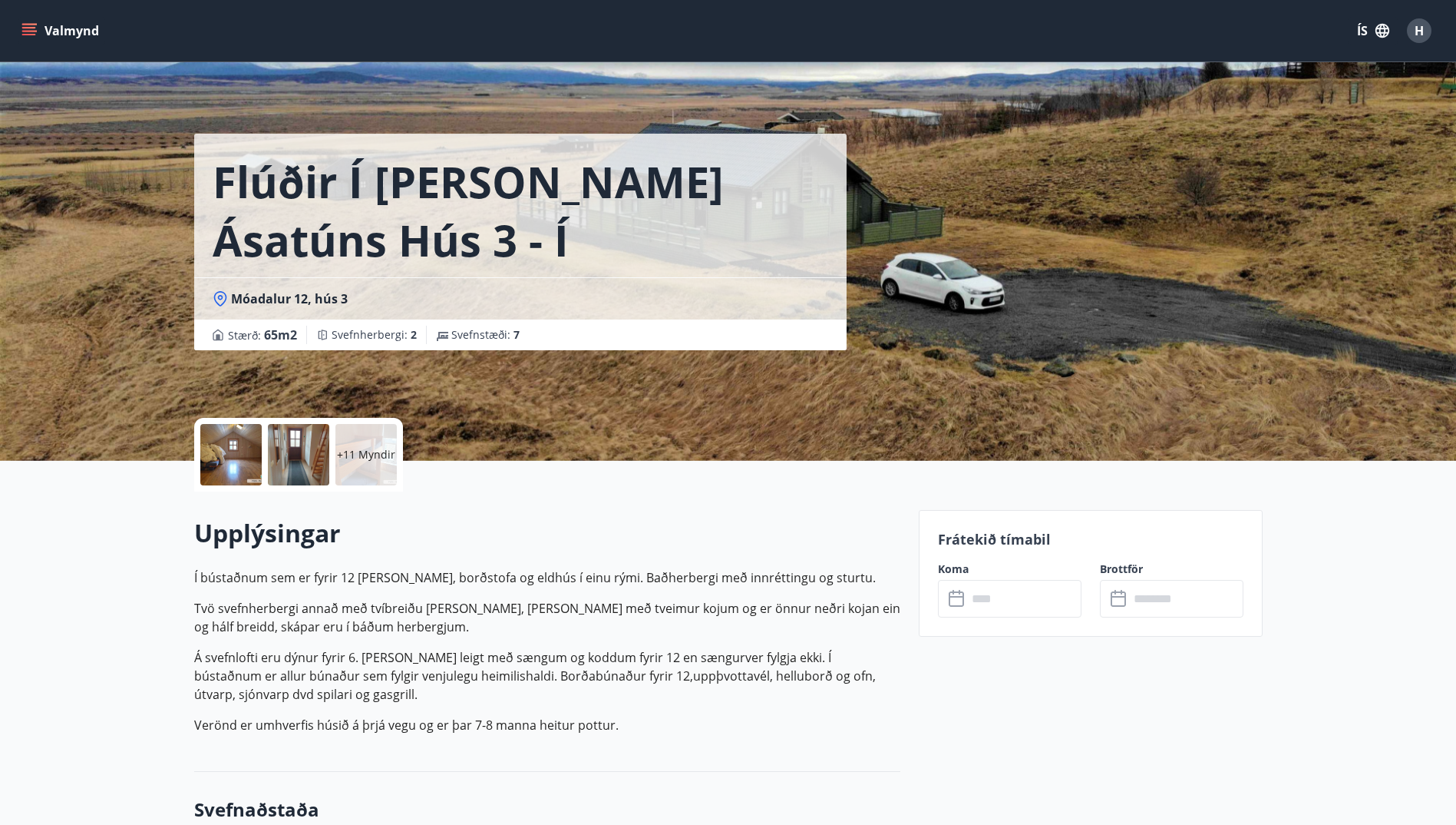
click at [360, 459] on p "+11 Myndir" at bounding box center [366, 454] width 59 height 15
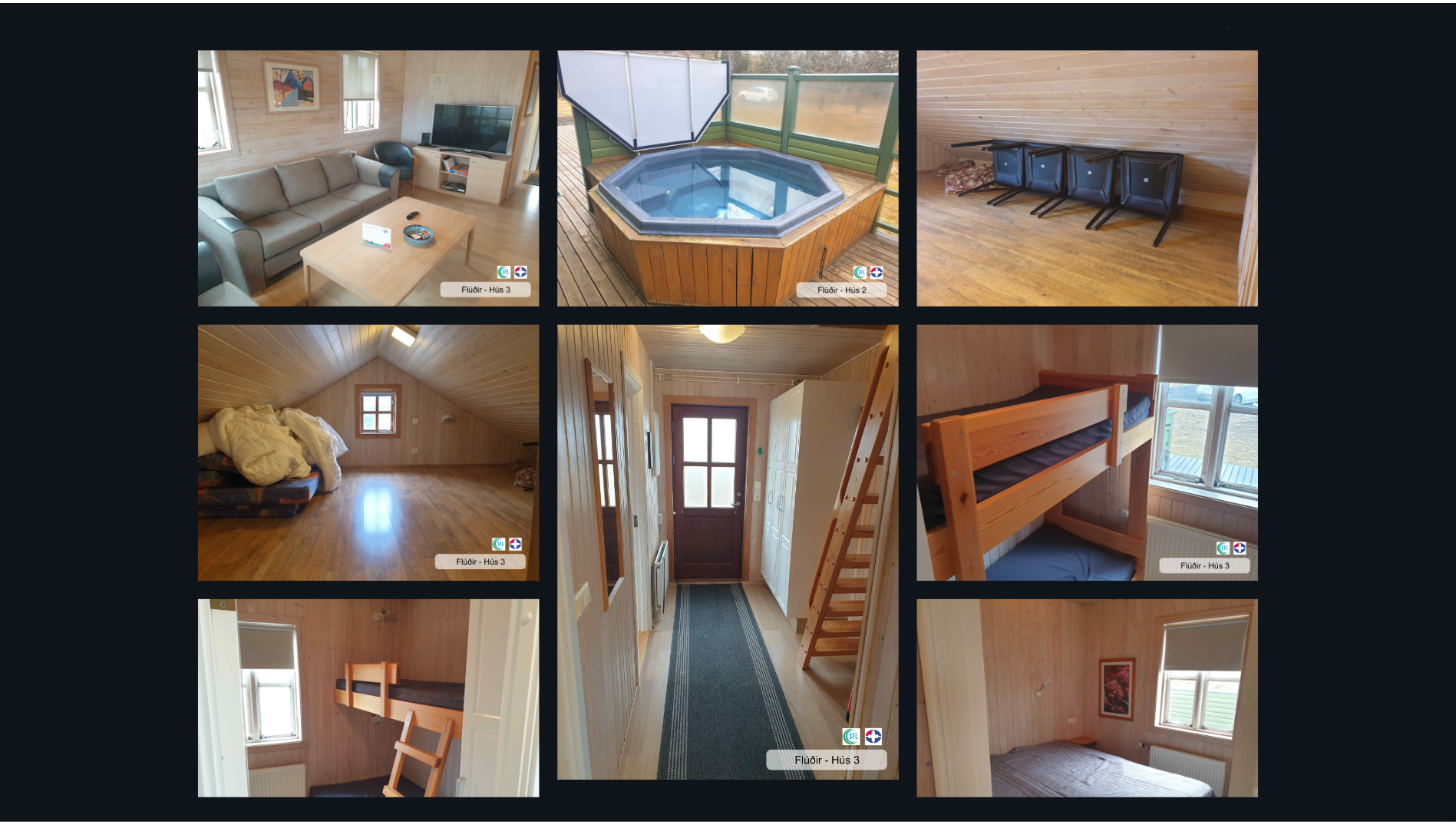
scroll to position [77, 0]
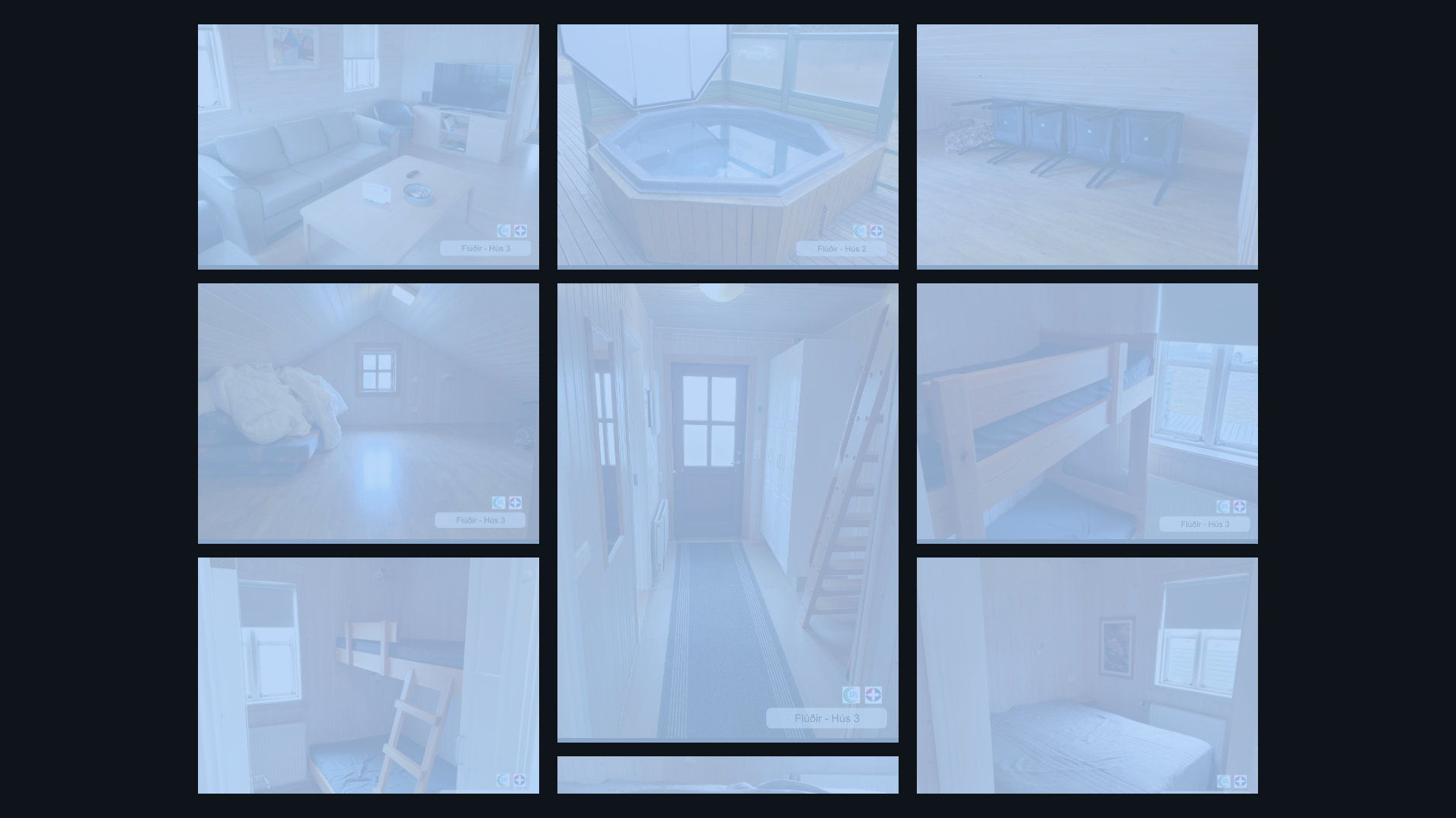
drag, startPoint x: 1173, startPoint y: 341, endPoint x: 1172, endPoint y: 647, distance: 306.0
click at [1172, 647] on div "17 Myndir" at bounding box center [728, 409] width 1096 height 769
drag, startPoint x: 1172, startPoint y: 647, endPoint x: 1335, endPoint y: 310, distance: 374.4
click at [1335, 310] on div "17 Myndir" at bounding box center [728, 409] width 1456 height 818
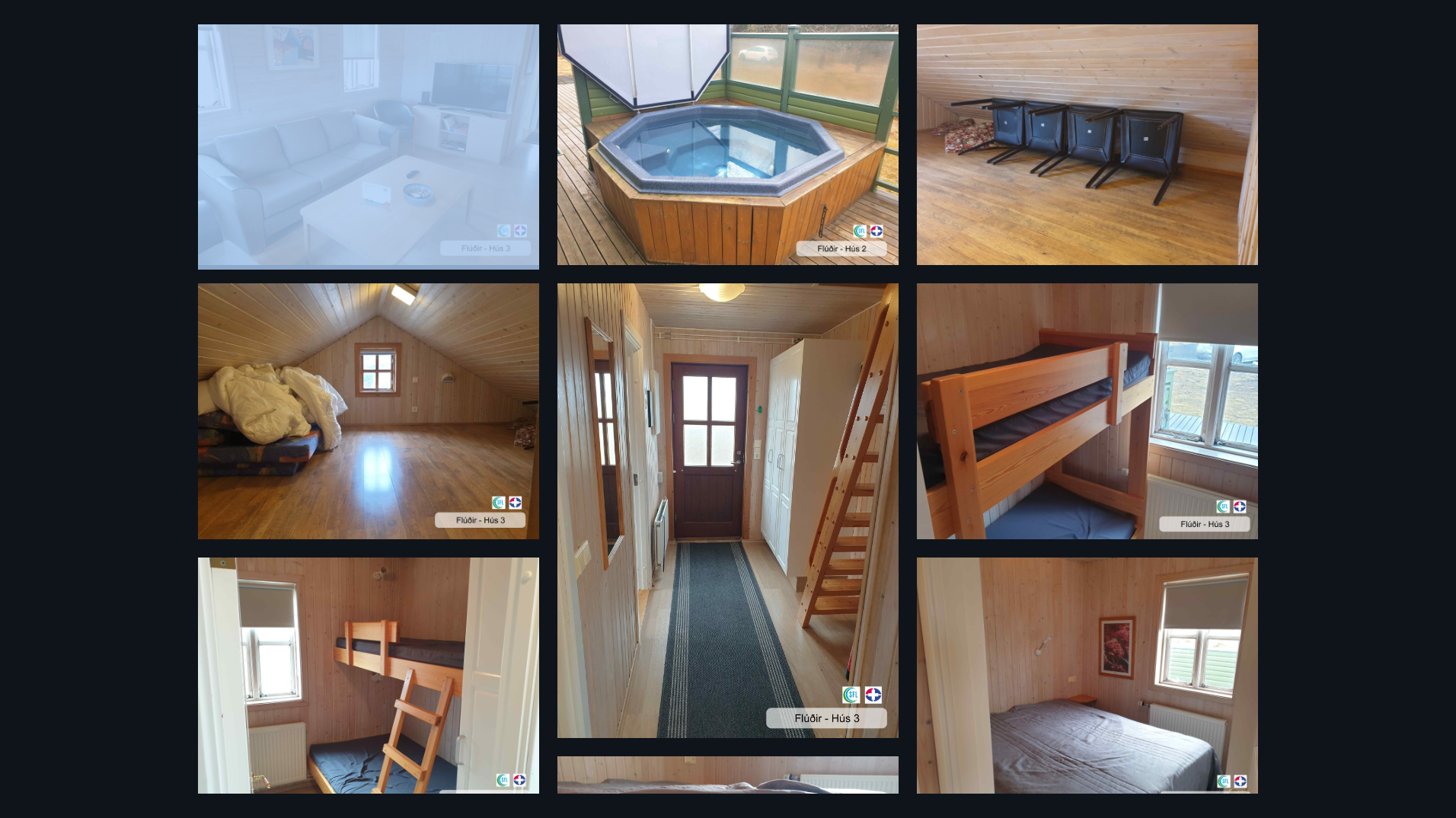
click at [1335, 310] on div "17 Myndir" at bounding box center [728, 409] width 1456 height 818
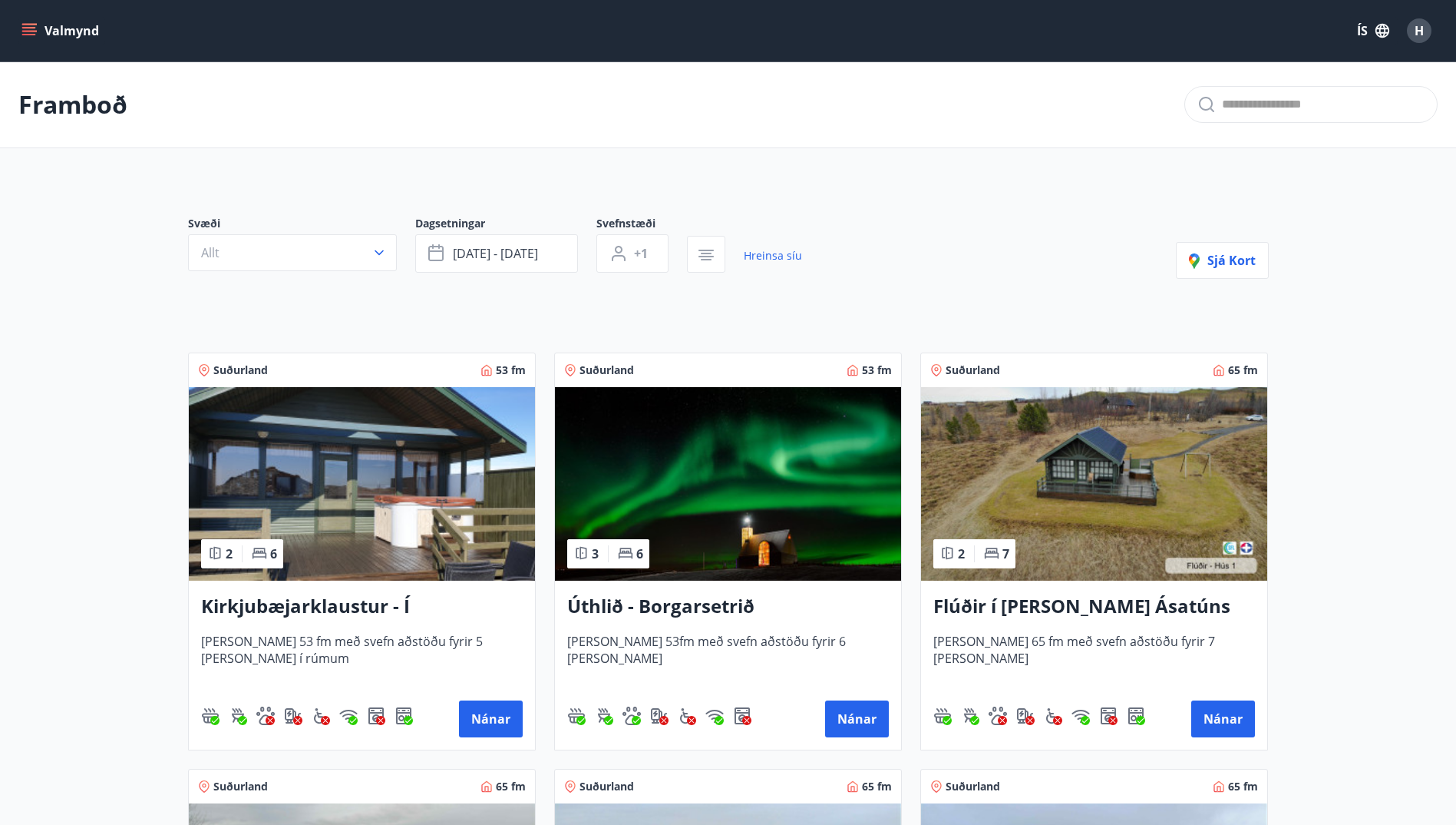
click at [661, 609] on h3 "Úthlið - Borgarsetrið" at bounding box center [728, 607] width 322 height 27
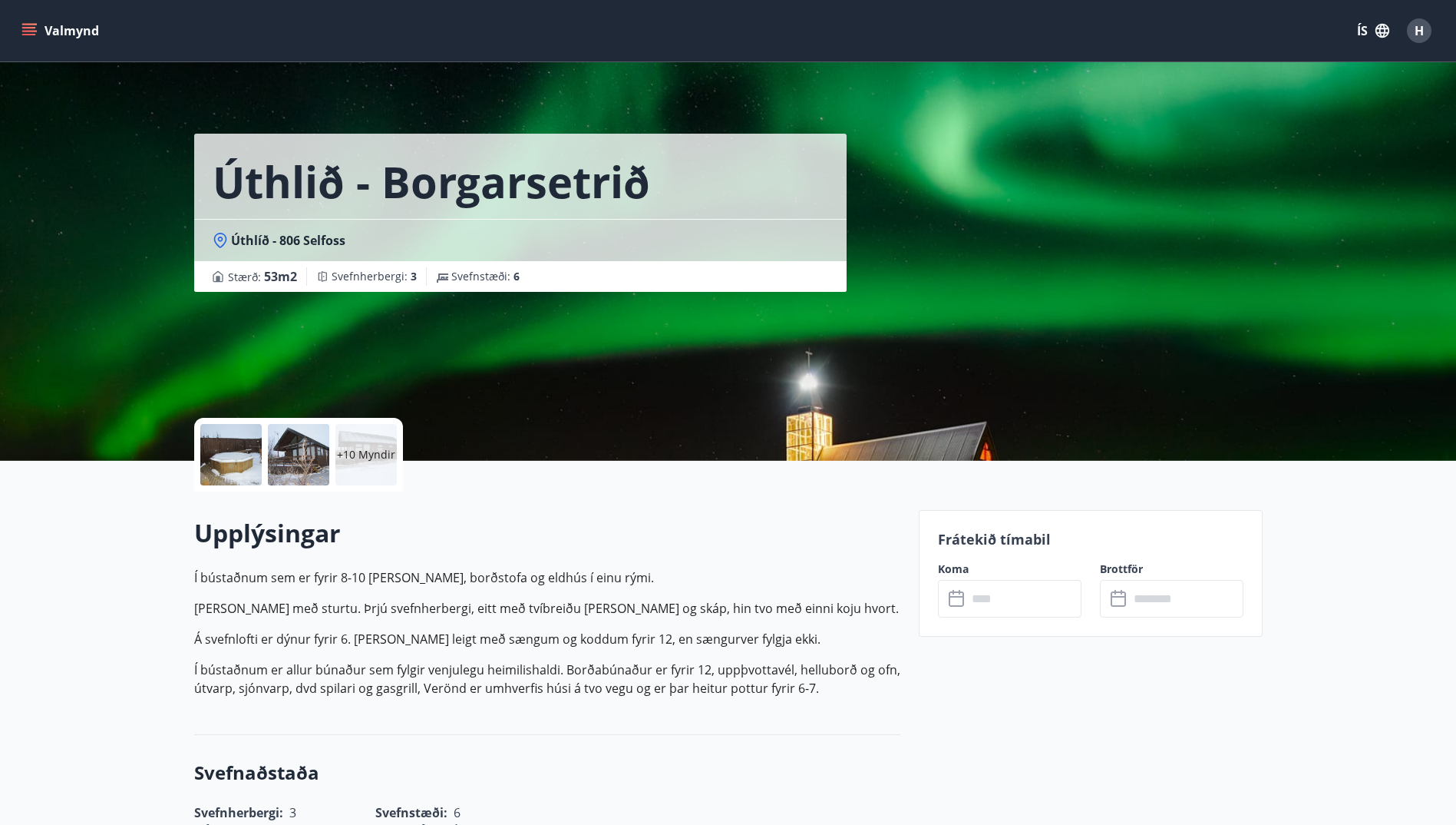
click at [971, 594] on input "text" at bounding box center [1024, 598] width 115 height 38
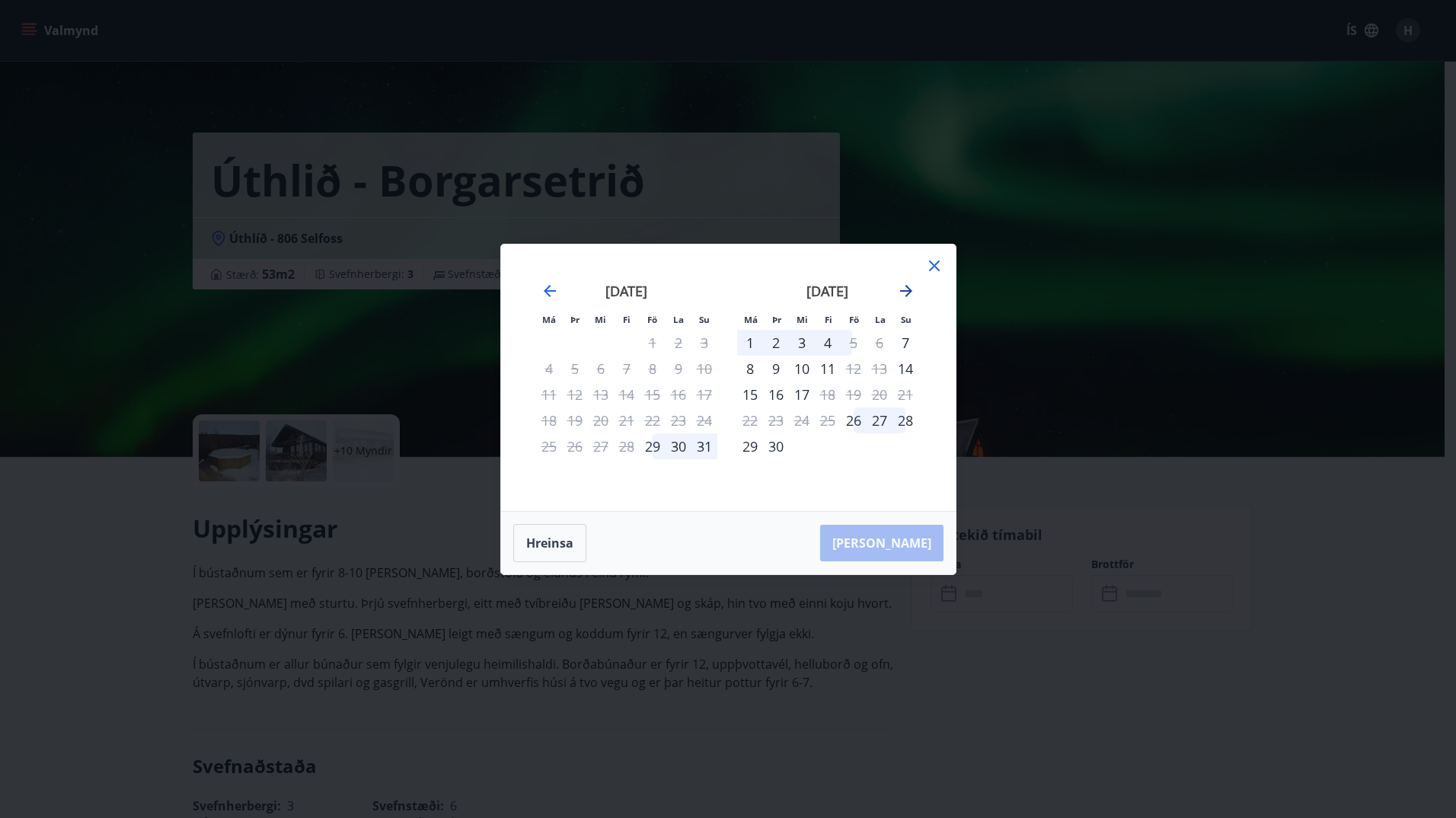
click at [903, 290] on icon "Move forward to switch to the next month." at bounding box center [905, 290] width 18 height 18
click at [851, 391] on div "19" at bounding box center [853, 394] width 26 height 26
click at [904, 394] on div "21" at bounding box center [905, 394] width 26 height 26
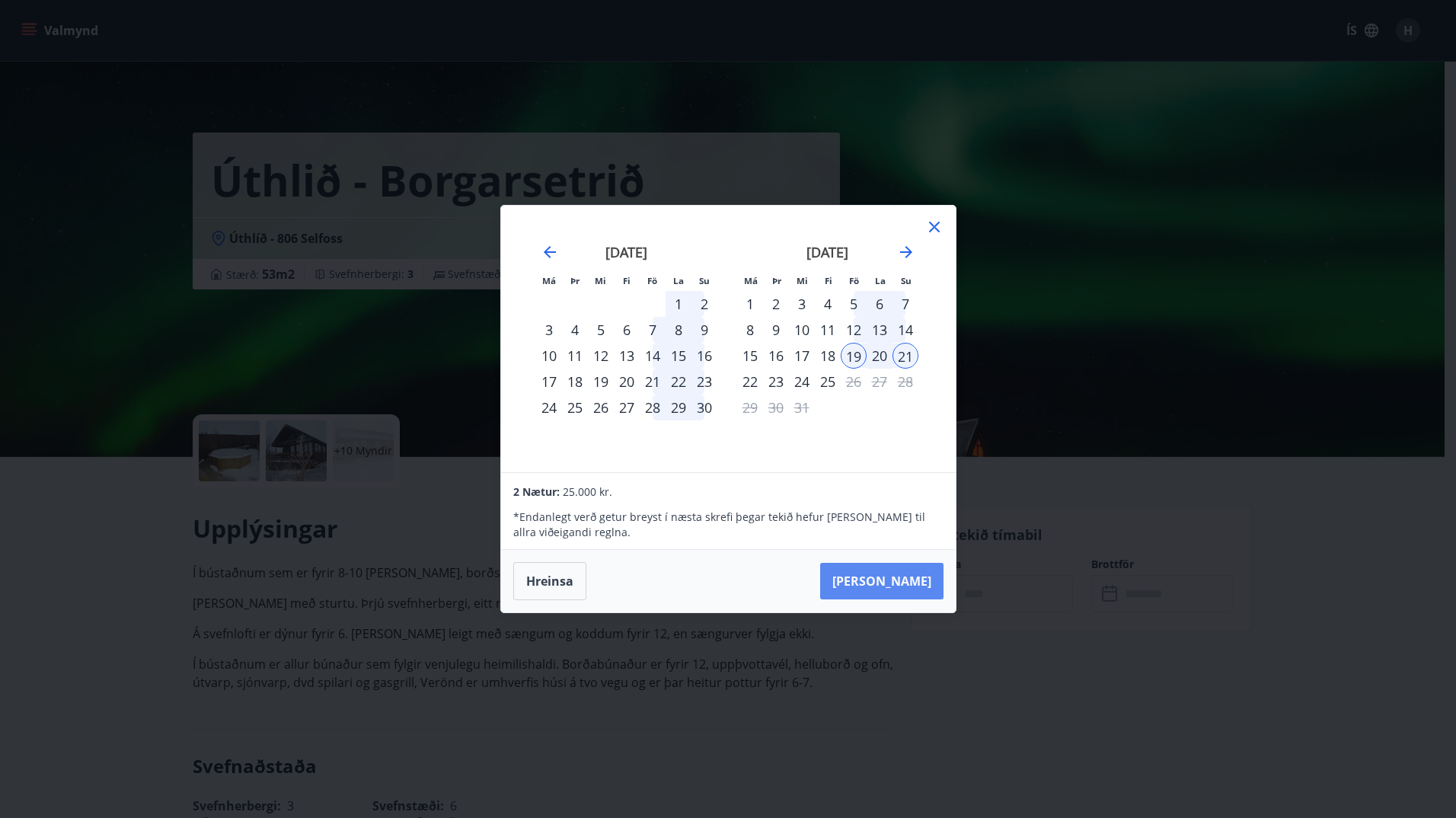
click at [928, 579] on button "[PERSON_NAME]" at bounding box center [882, 581] width 123 height 37
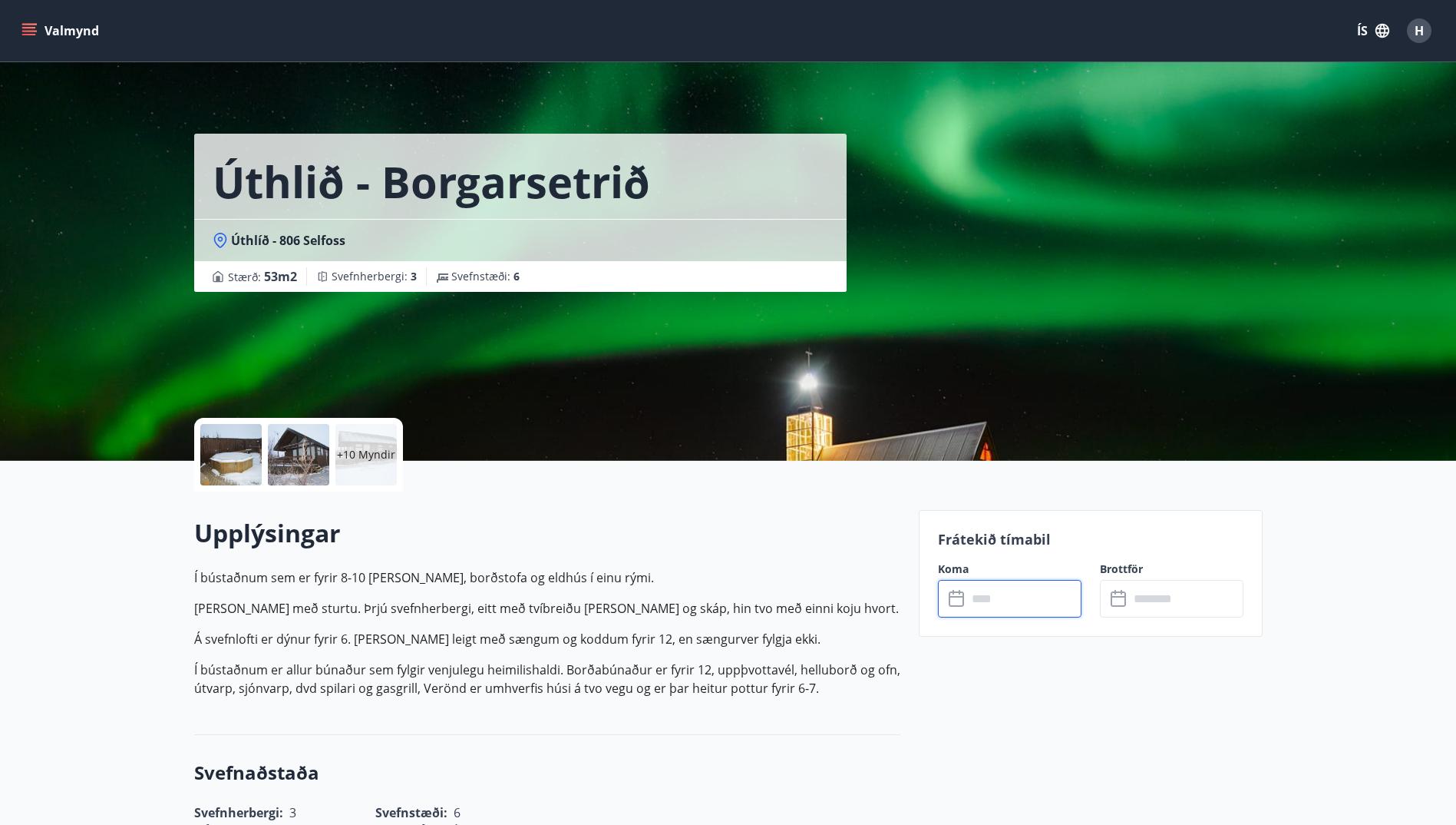
type input "******"
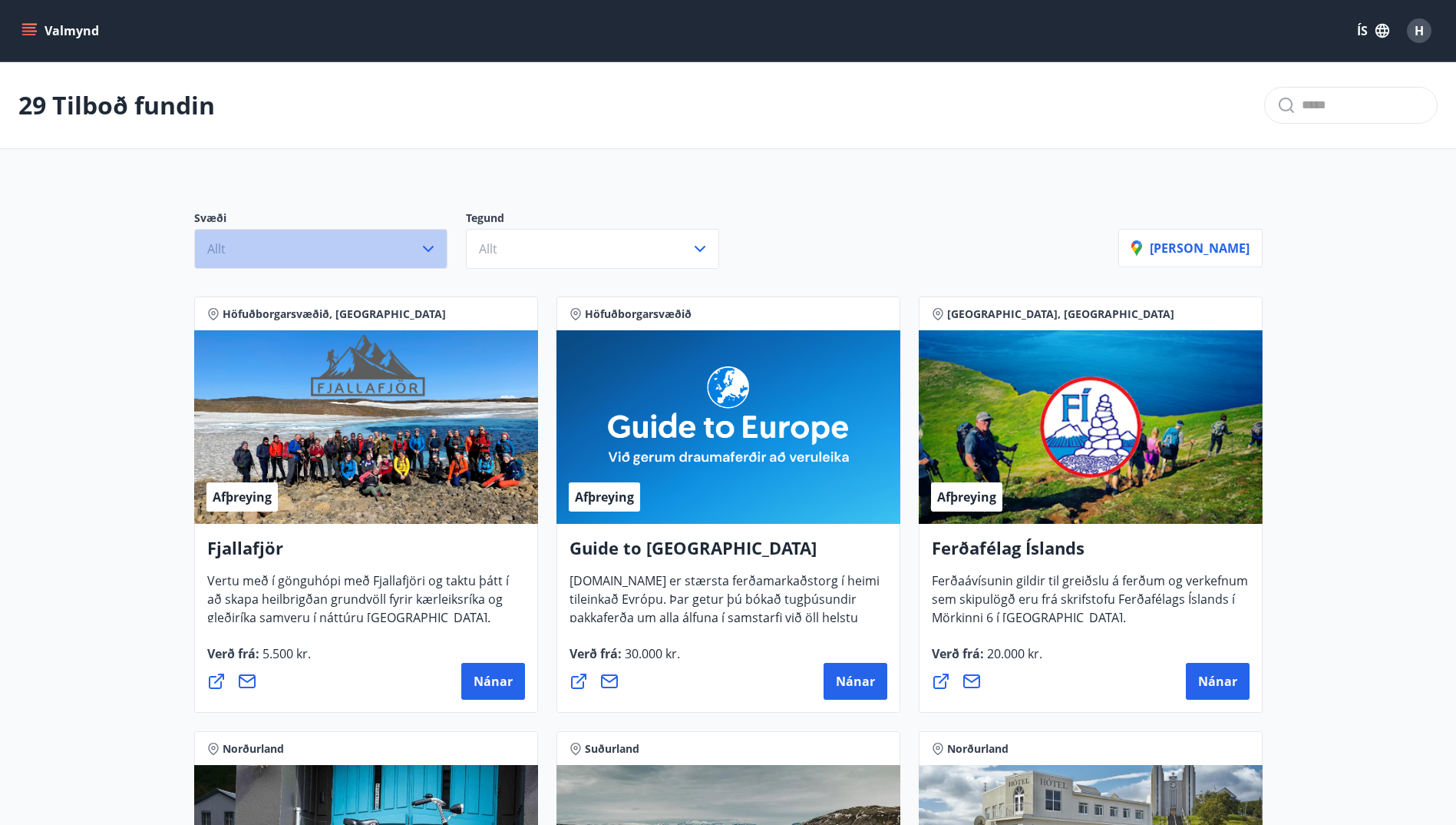
click at [436, 241] on icon "button" at bounding box center [428, 249] width 18 height 18
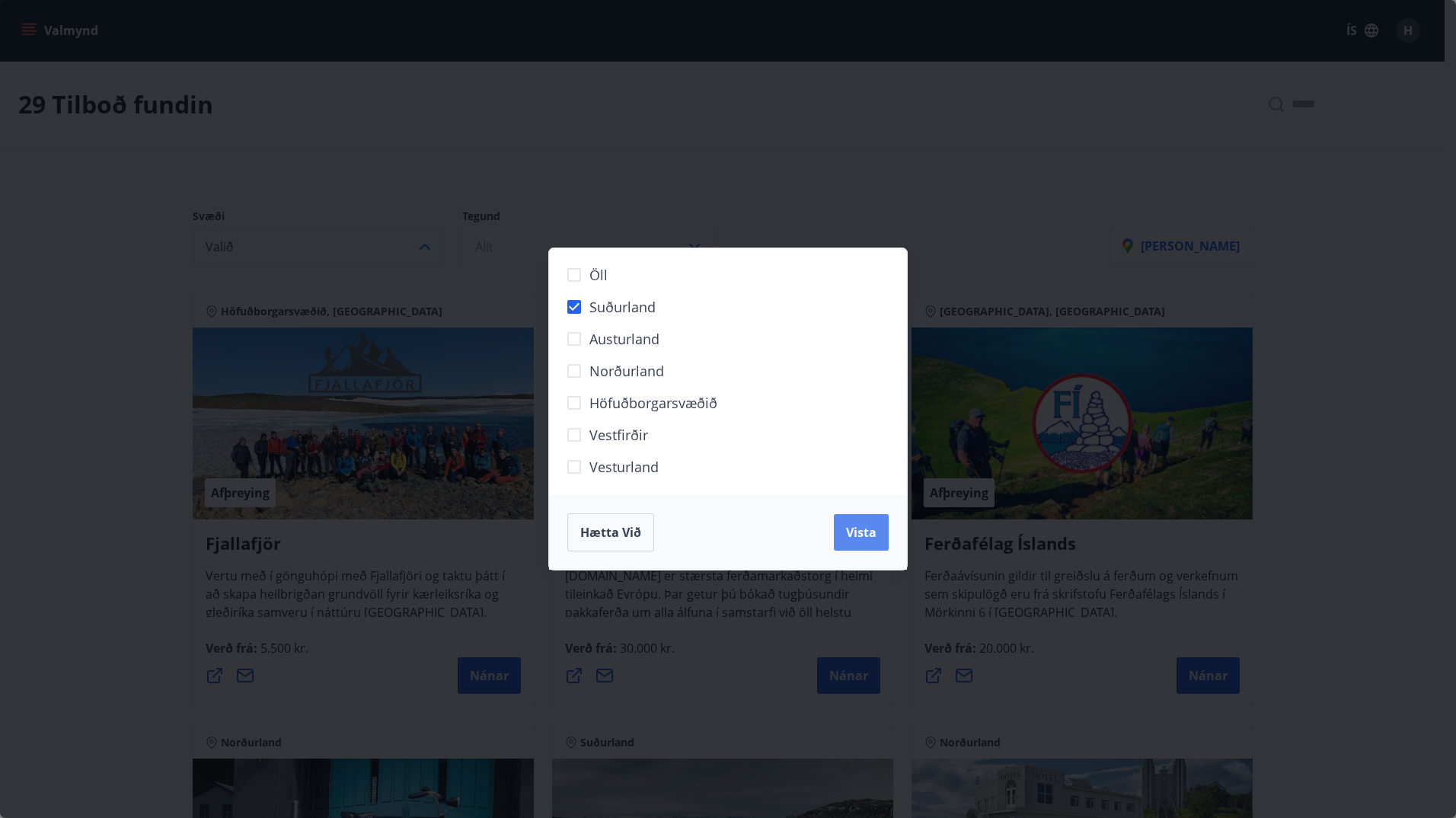
click at [851, 538] on span "Vista" at bounding box center [861, 532] width 30 height 17
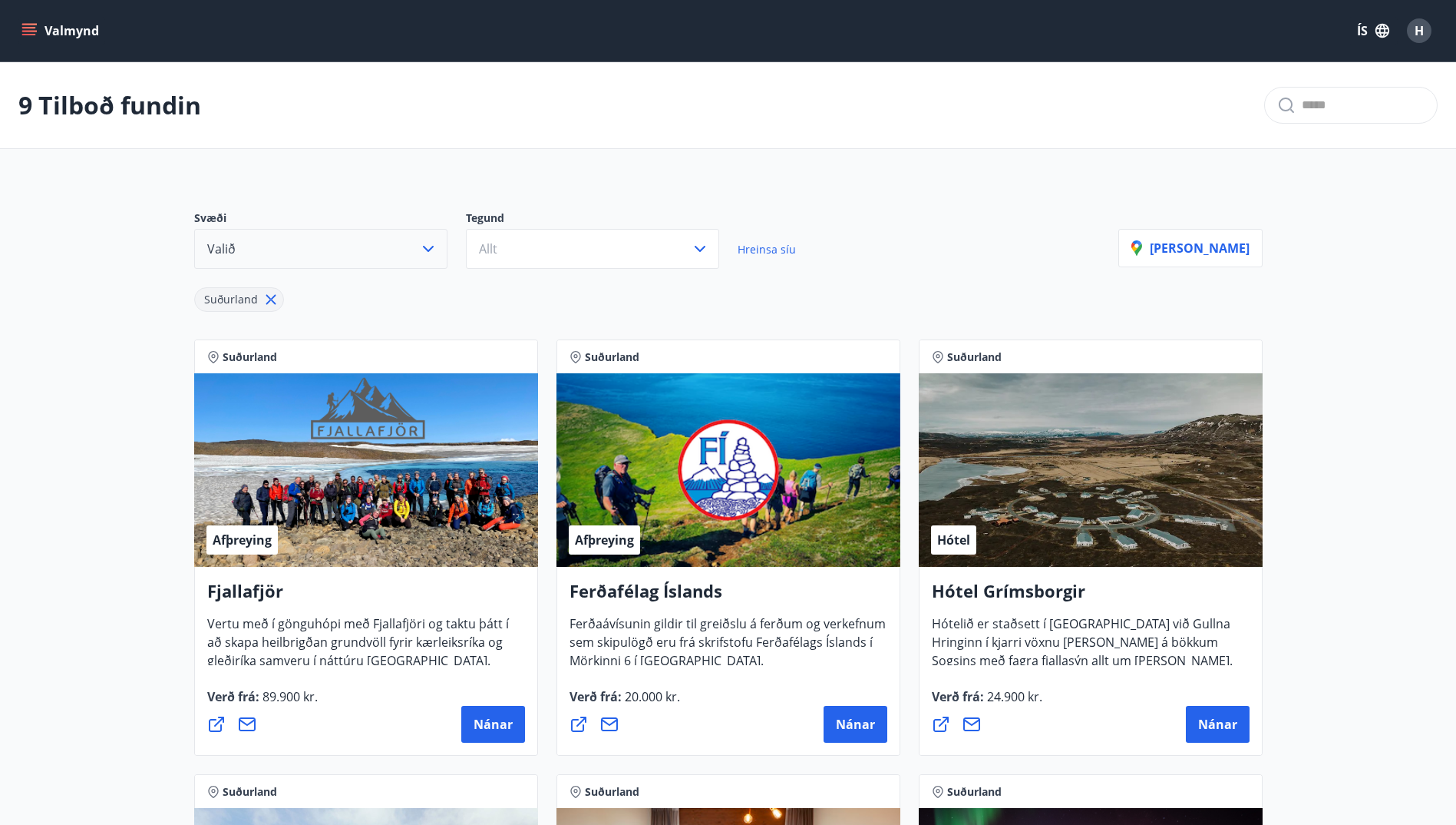
click at [271, 300] on icon at bounding box center [270, 299] width 17 height 17
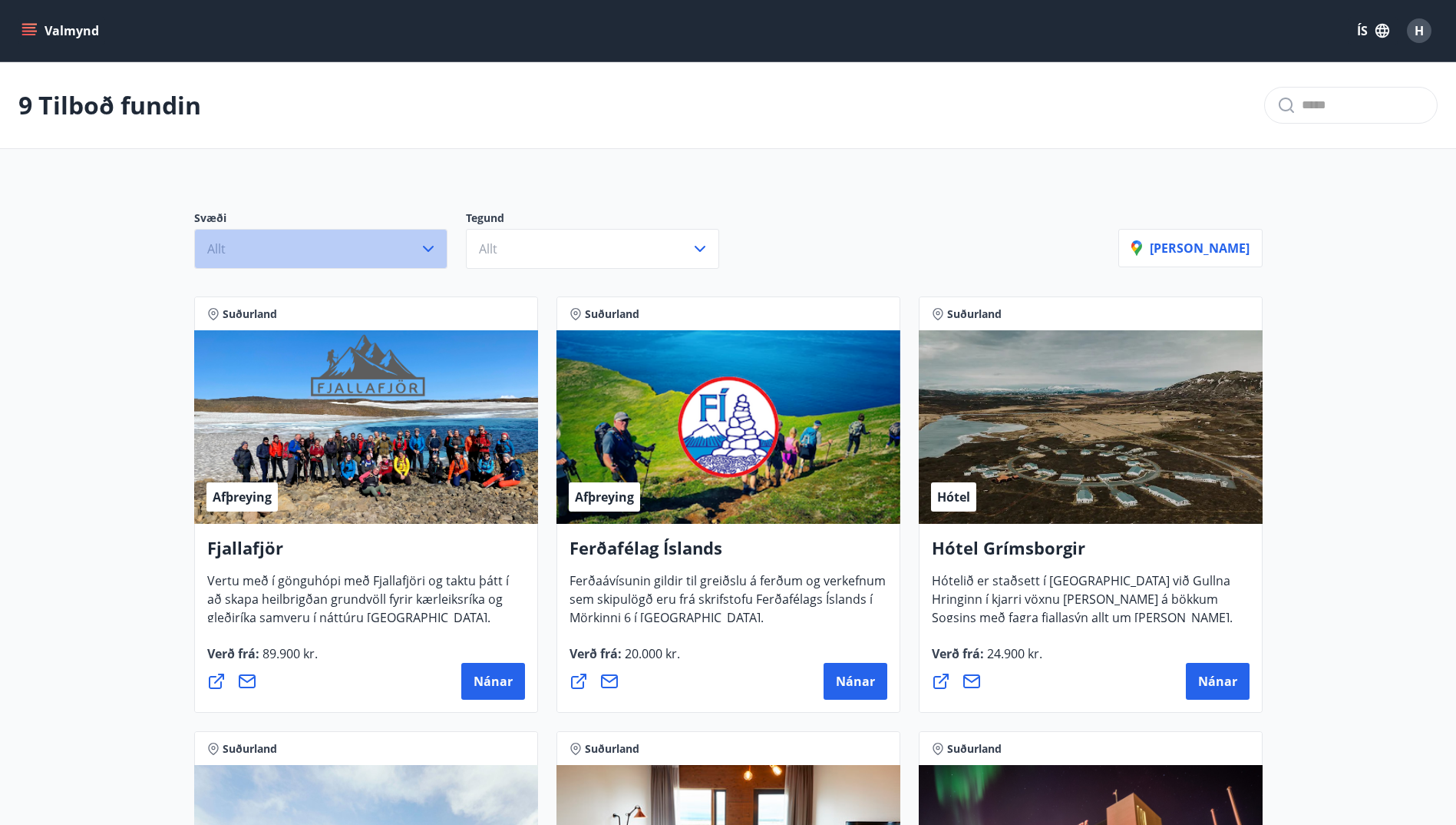
click at [429, 248] on icon "button" at bounding box center [428, 249] width 18 height 18
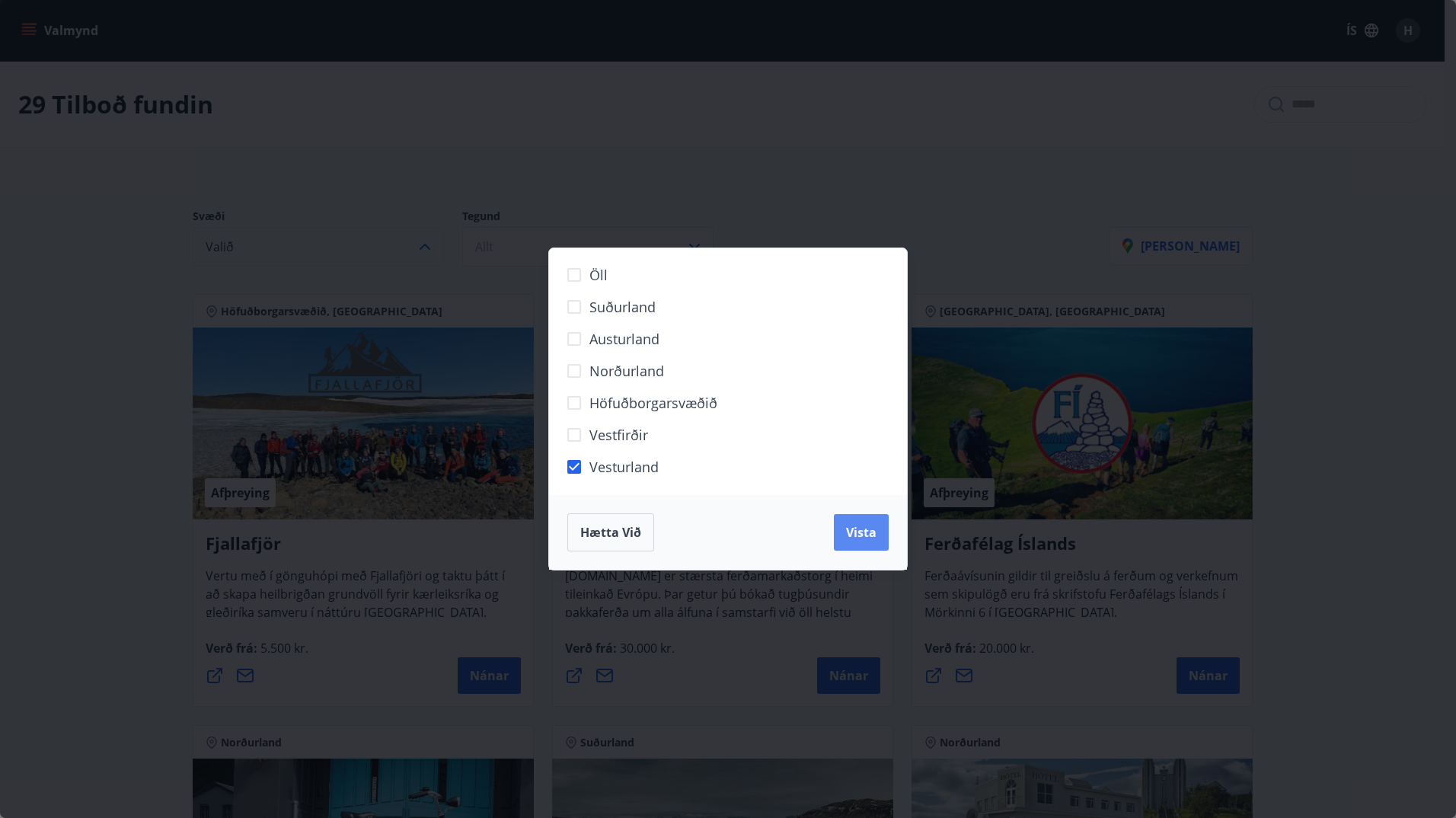
click at [870, 521] on button "Vista" at bounding box center [861, 532] width 55 height 37
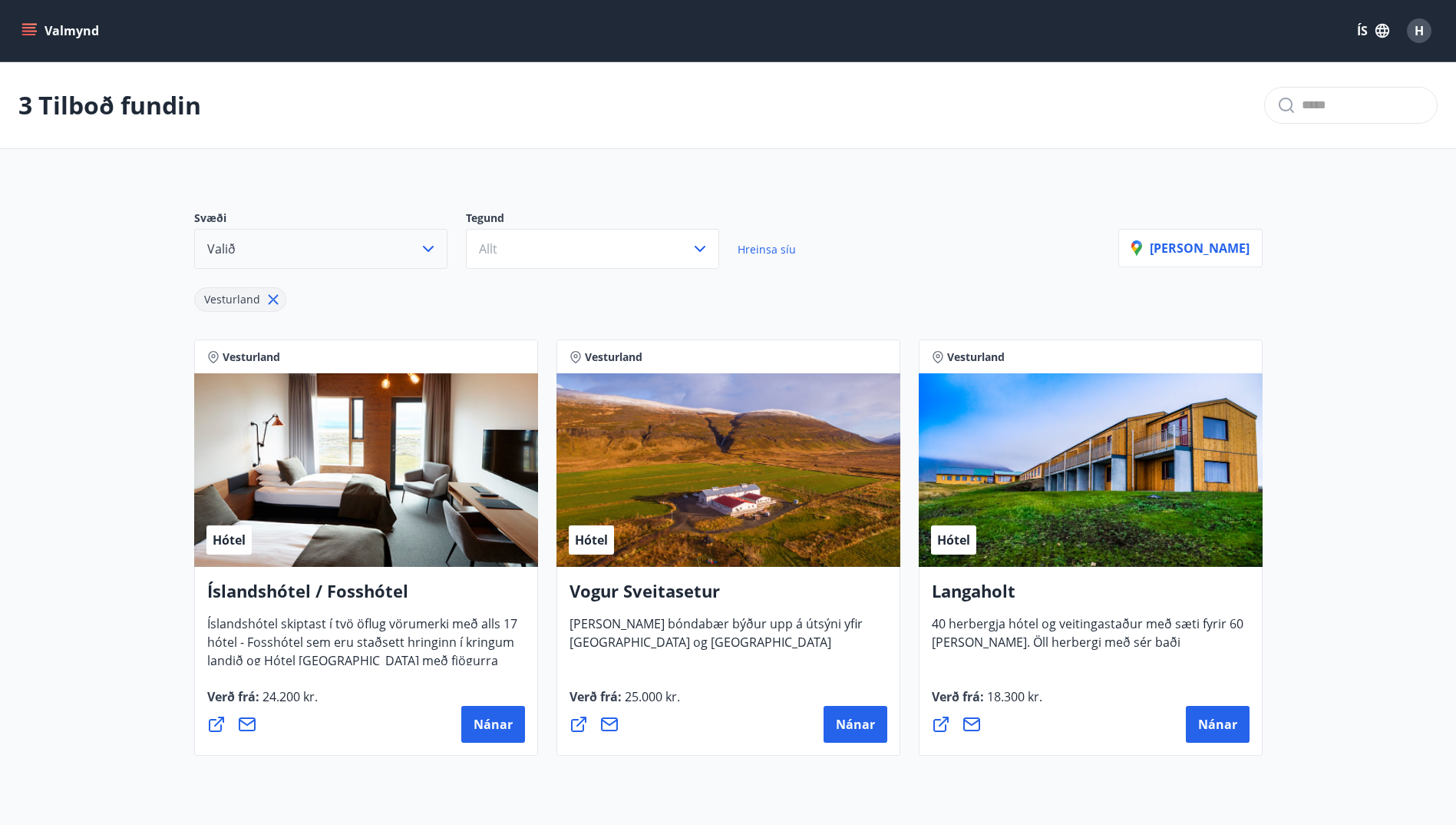
click at [267, 300] on icon at bounding box center [273, 299] width 17 height 17
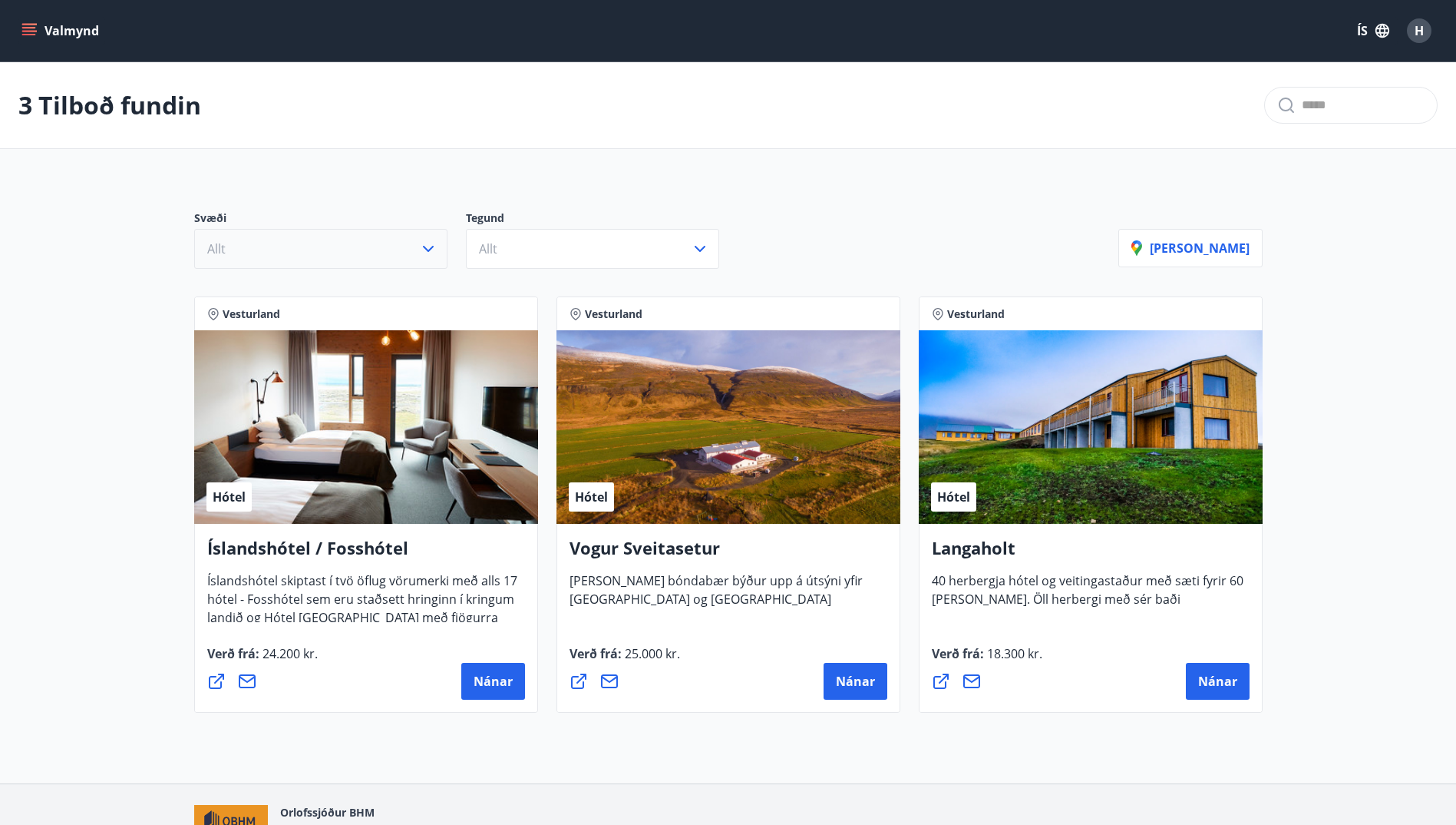
click at [417, 252] on button "Allt" at bounding box center [321, 249] width 253 height 40
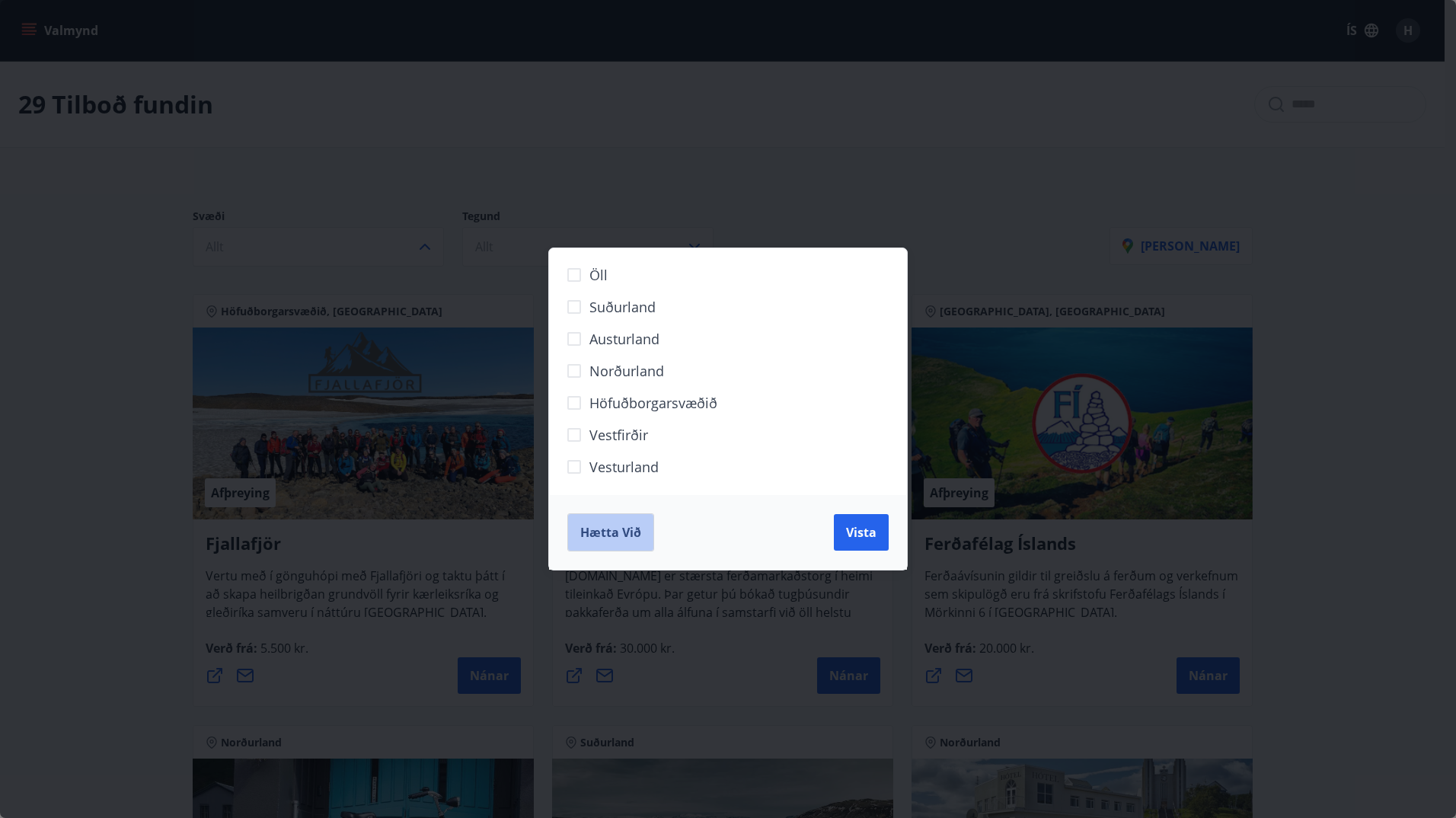
click at [594, 524] on span "Hætta við" at bounding box center [610, 532] width 61 height 17
